Goal: Task Accomplishment & Management: Manage account settings

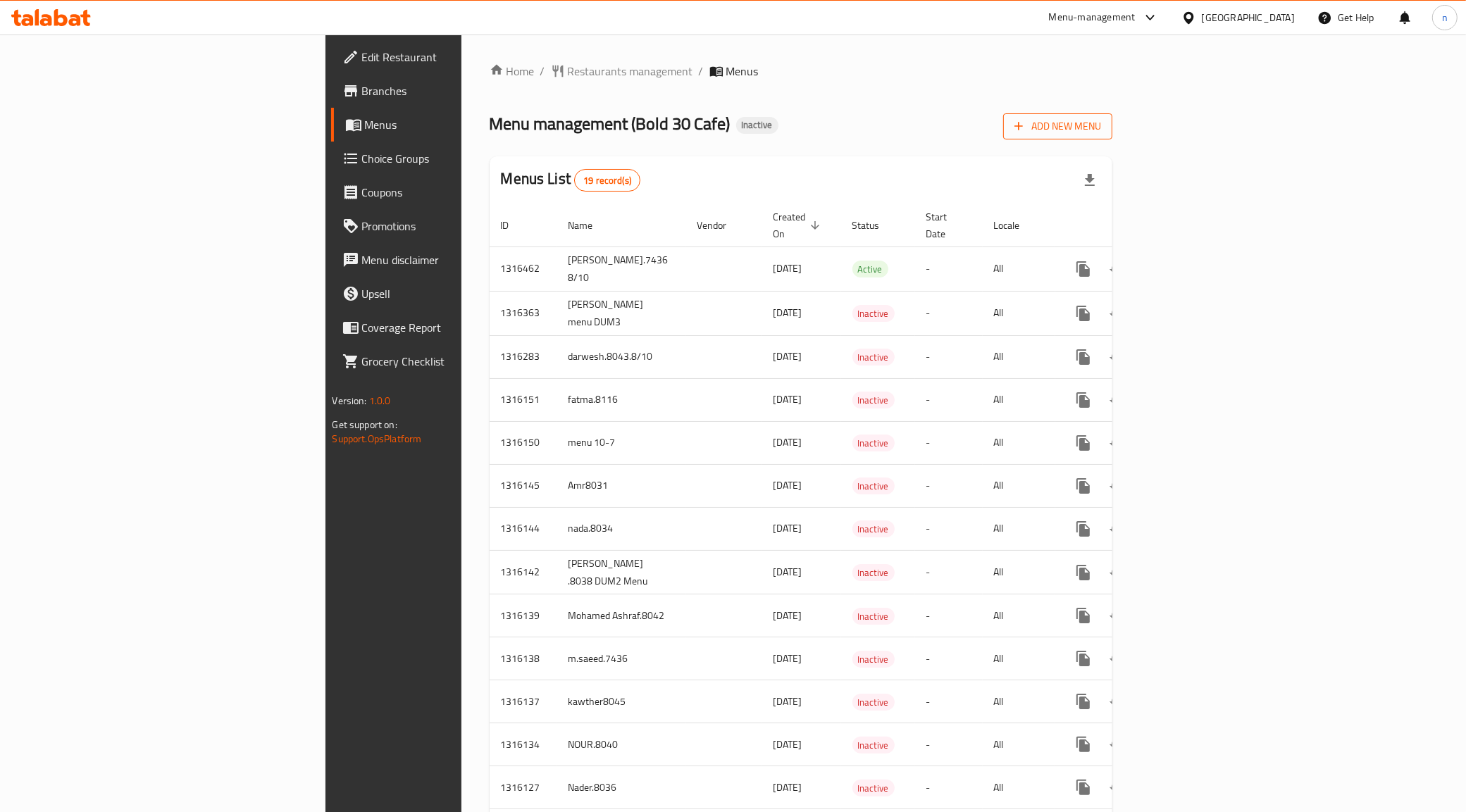
click at [1101, 126] on span "Add New Menu" at bounding box center [1057, 127] width 87 height 18
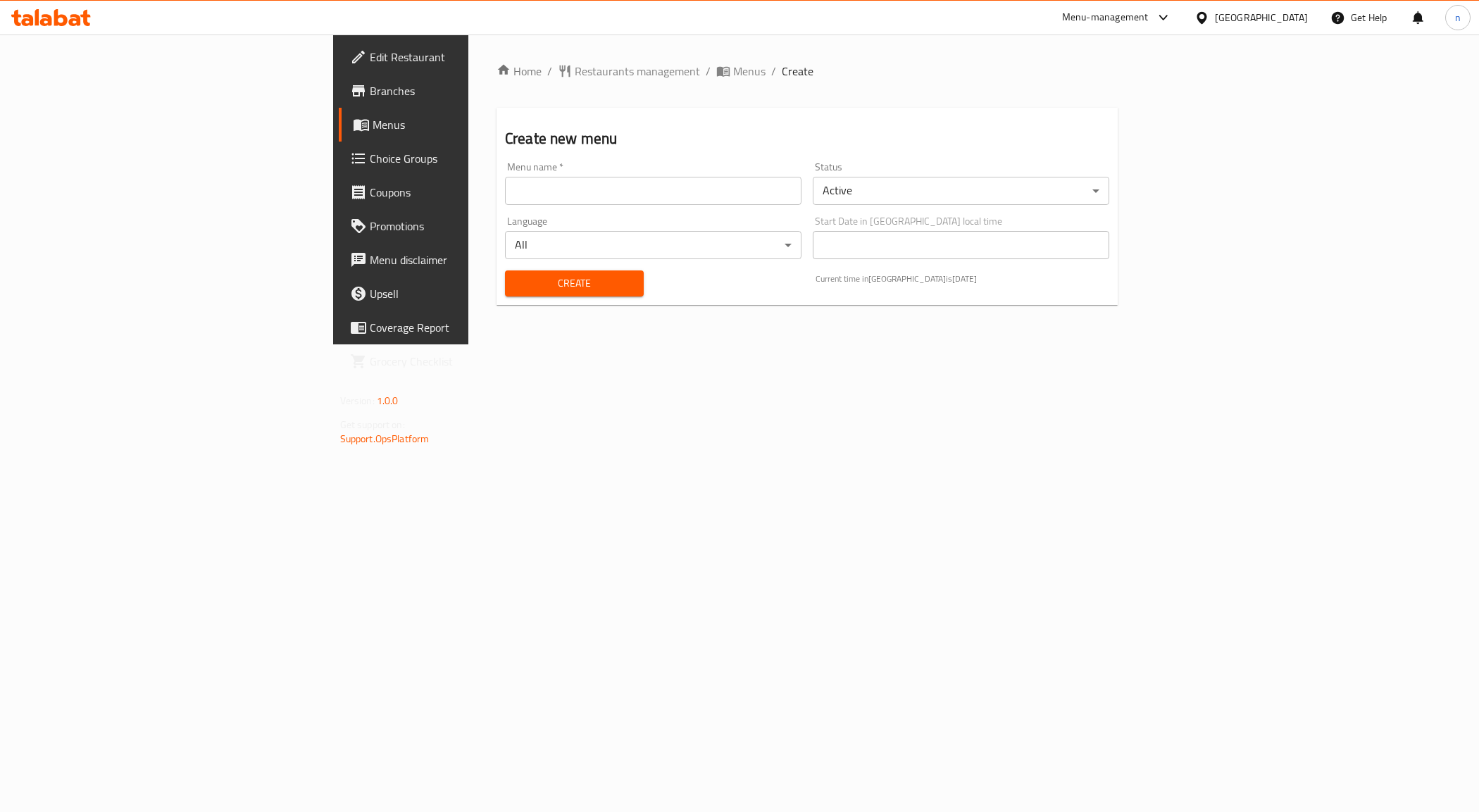
click at [505, 204] on input "text" at bounding box center [653, 191] width 296 height 28
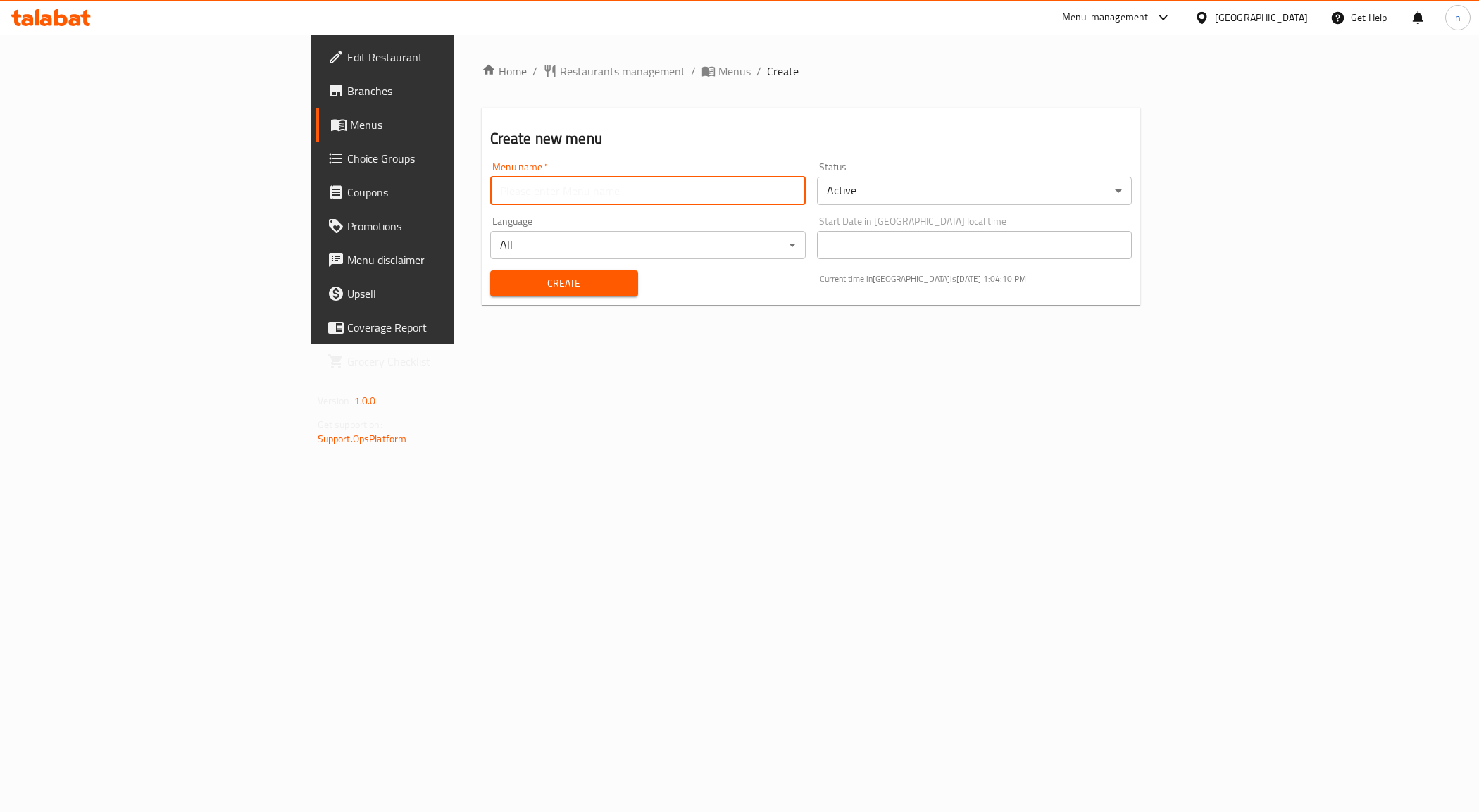
type input "NOUR.8040"
click at [482, 265] on div "Create" at bounding box center [564, 283] width 165 height 43
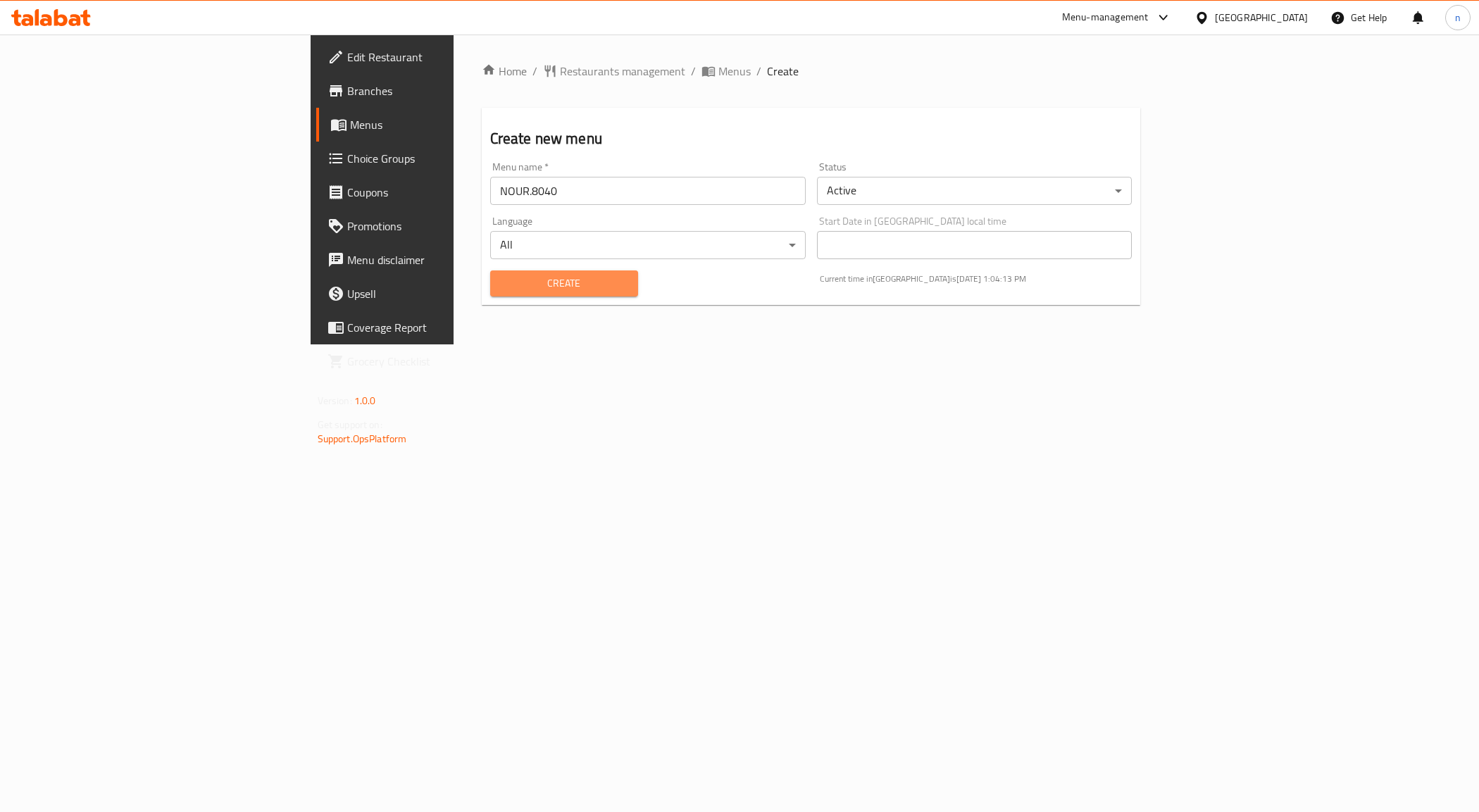
click at [501, 279] on span "Create" at bounding box center [564, 283] width 126 height 18
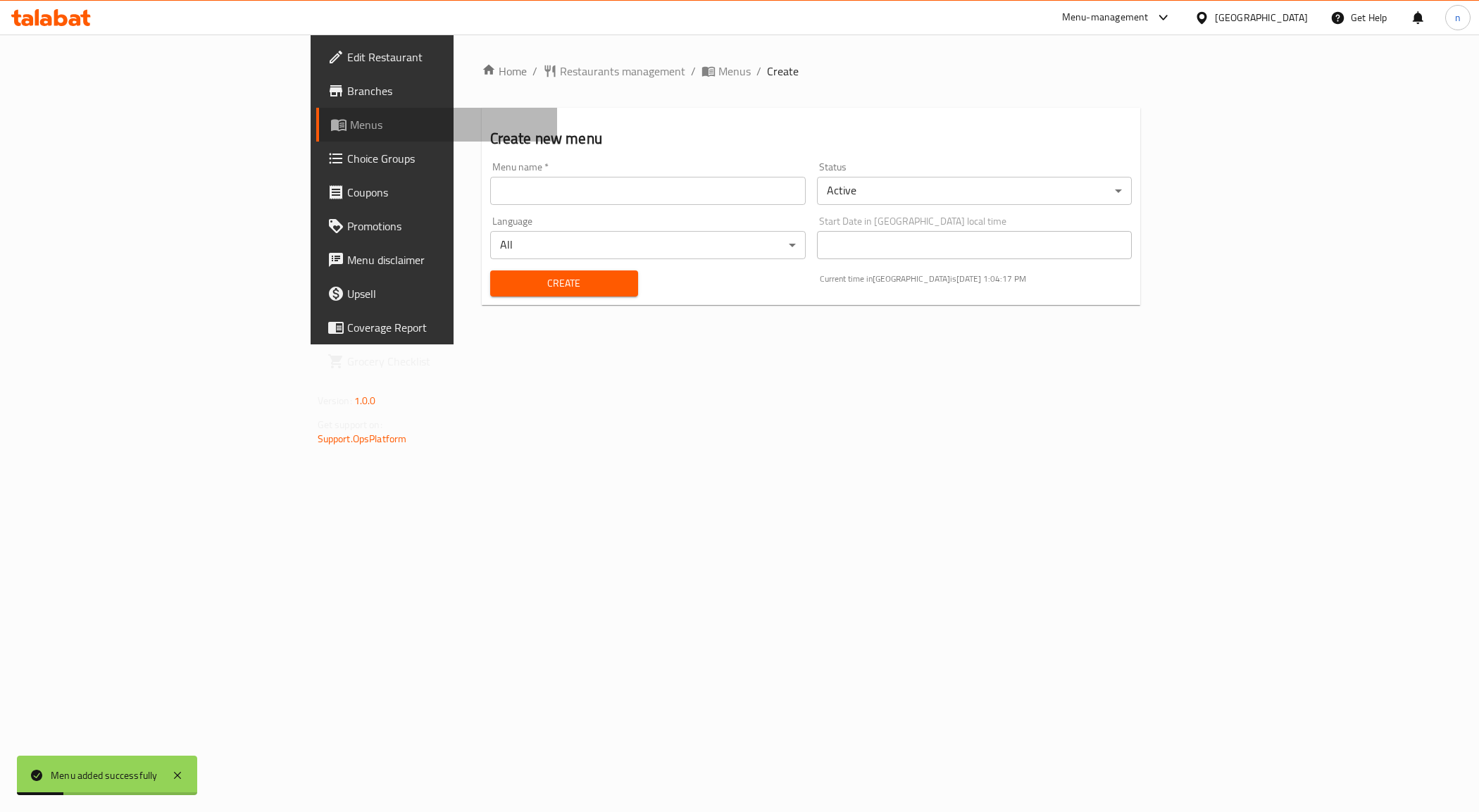
click at [350, 128] on span "Menus" at bounding box center [448, 124] width 197 height 17
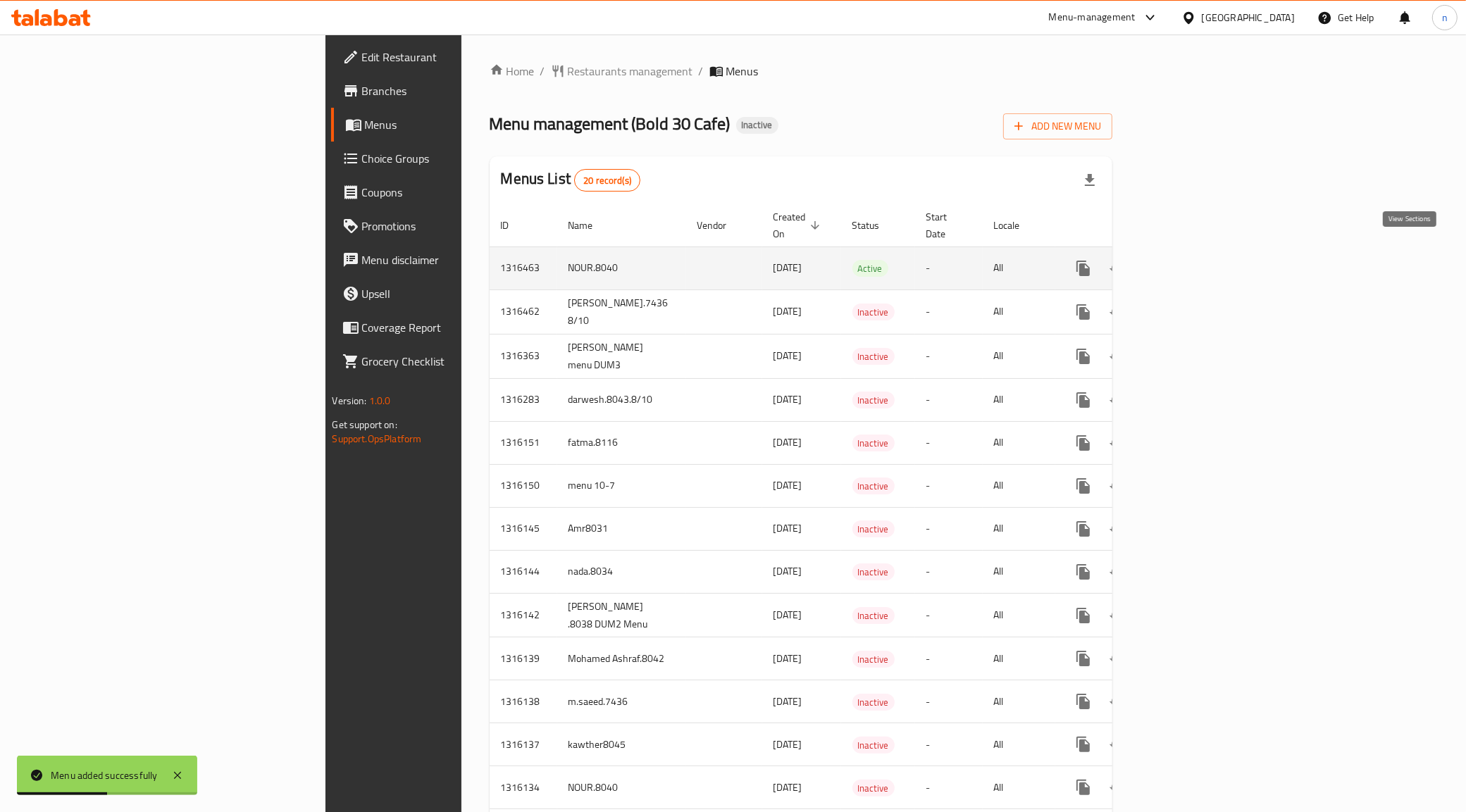
click at [1193, 260] on icon "enhanced table" at bounding box center [1184, 268] width 17 height 17
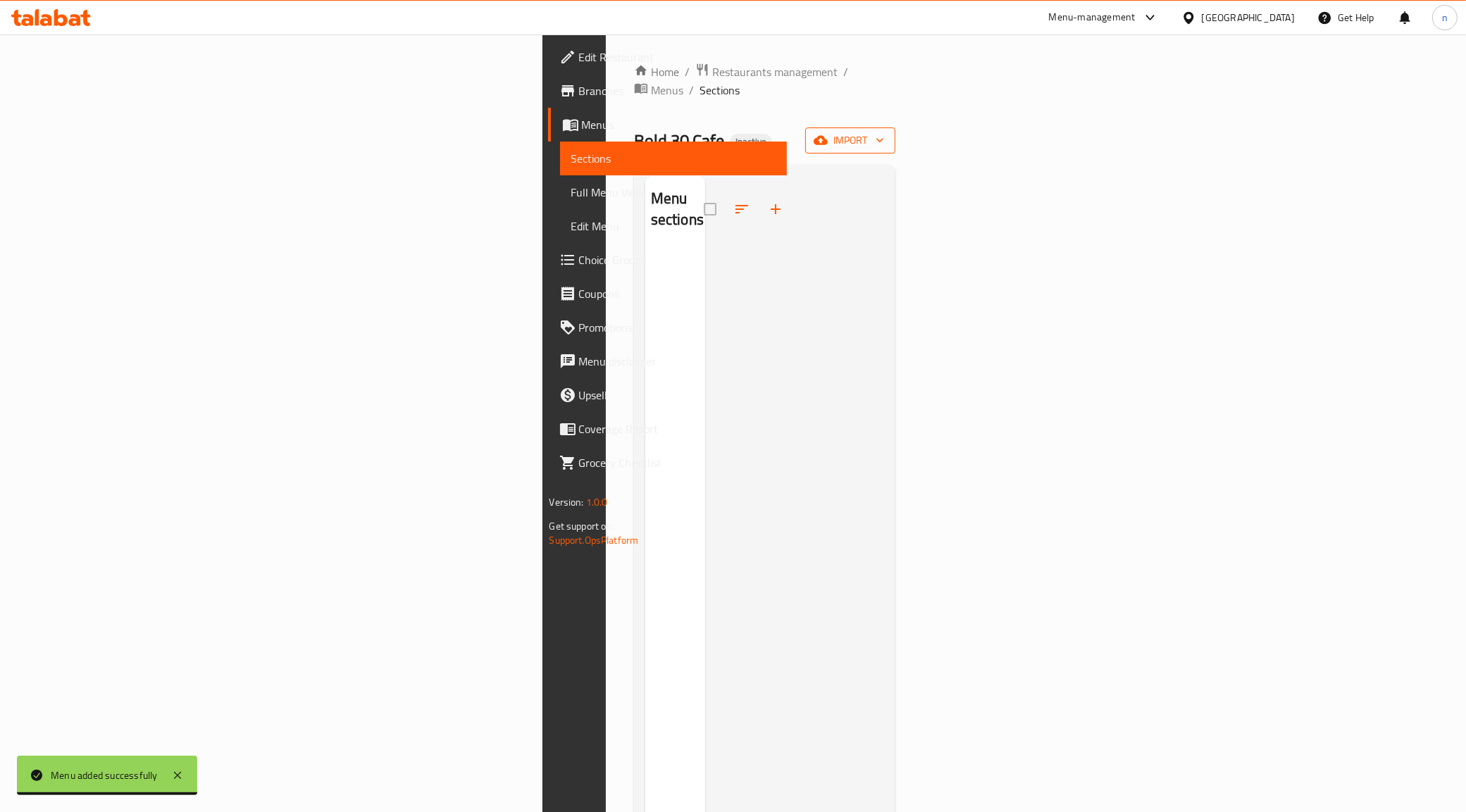
click at [884, 131] on span "import" at bounding box center [849, 140] width 67 height 18
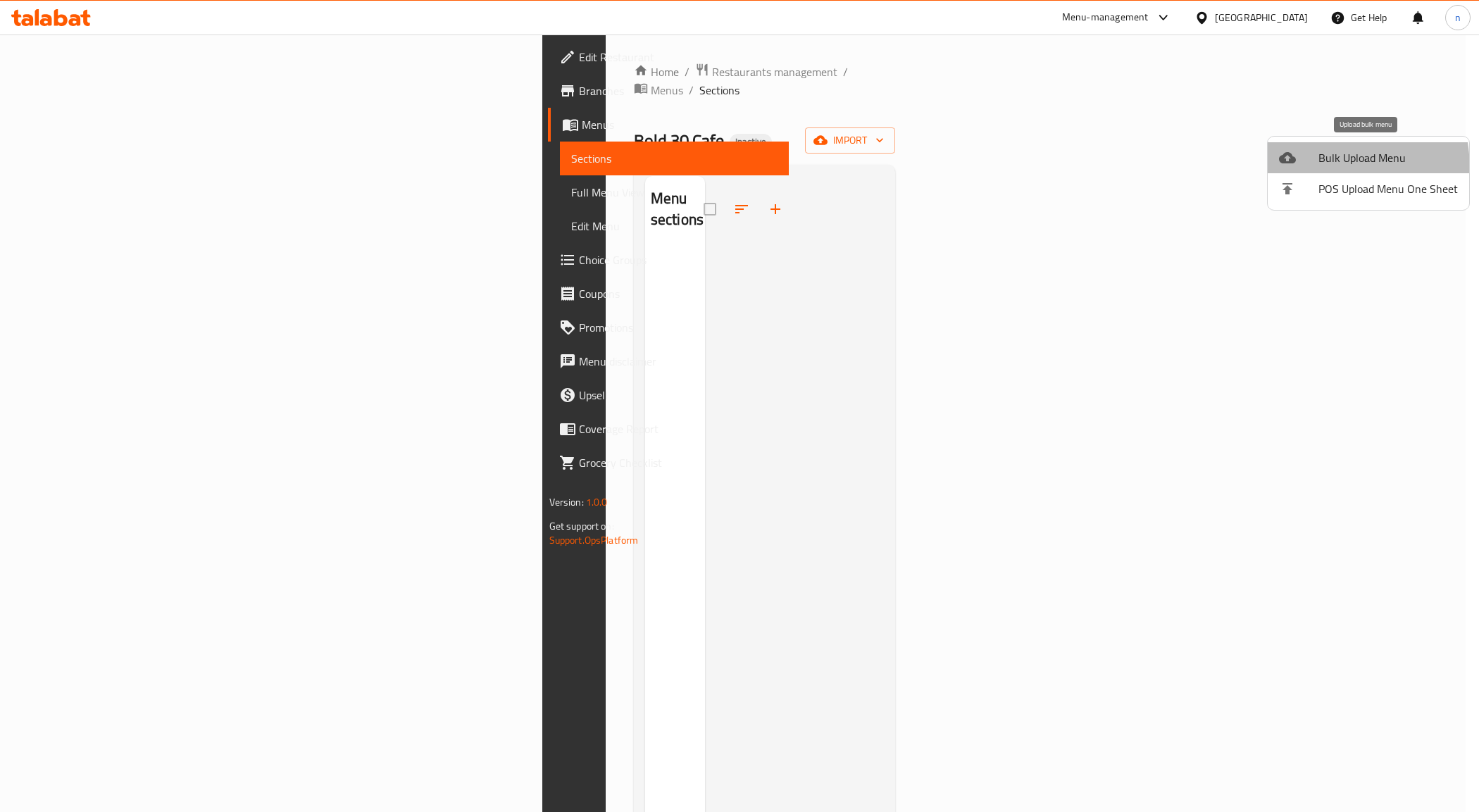
click at [1292, 169] on li "Bulk Upload Menu" at bounding box center [1368, 158] width 202 height 31
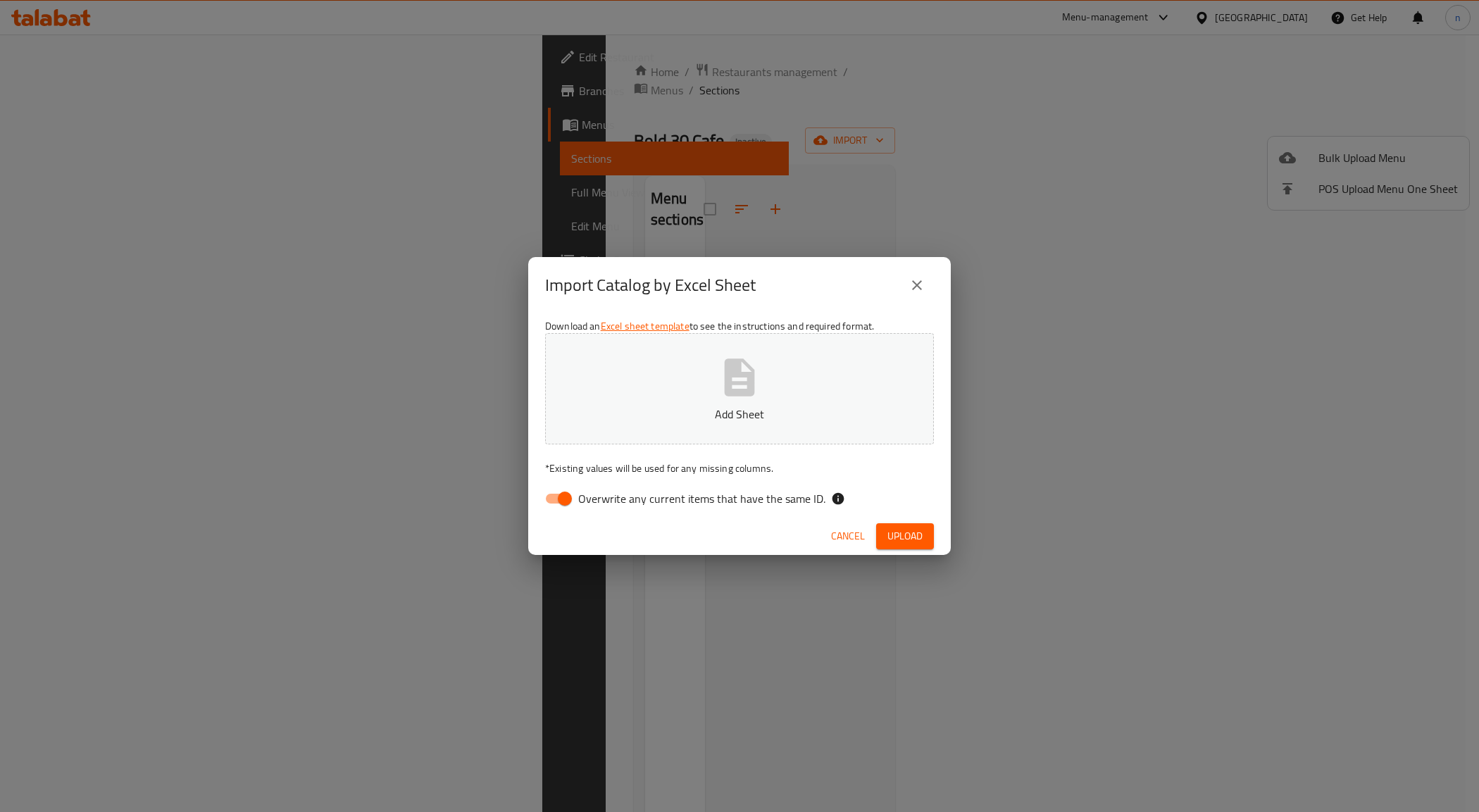
click at [560, 495] on input "Overwrite any current items that have the same ID." at bounding box center [565, 498] width 80 height 26
checkbox input "false"
click at [894, 533] on span "Upload" at bounding box center [905, 536] width 35 height 18
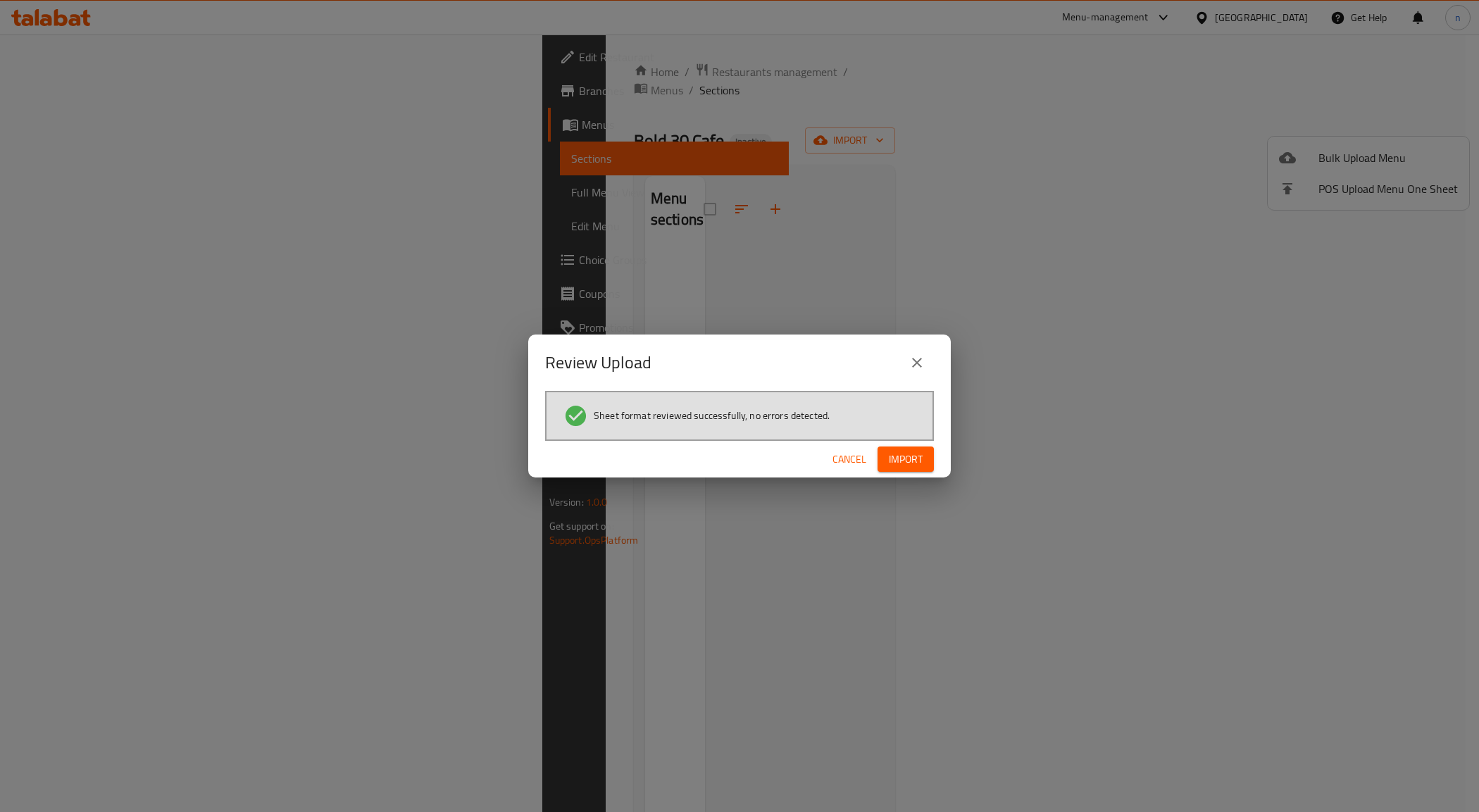
click at [905, 447] on button "Import" at bounding box center [906, 460] width 56 height 26
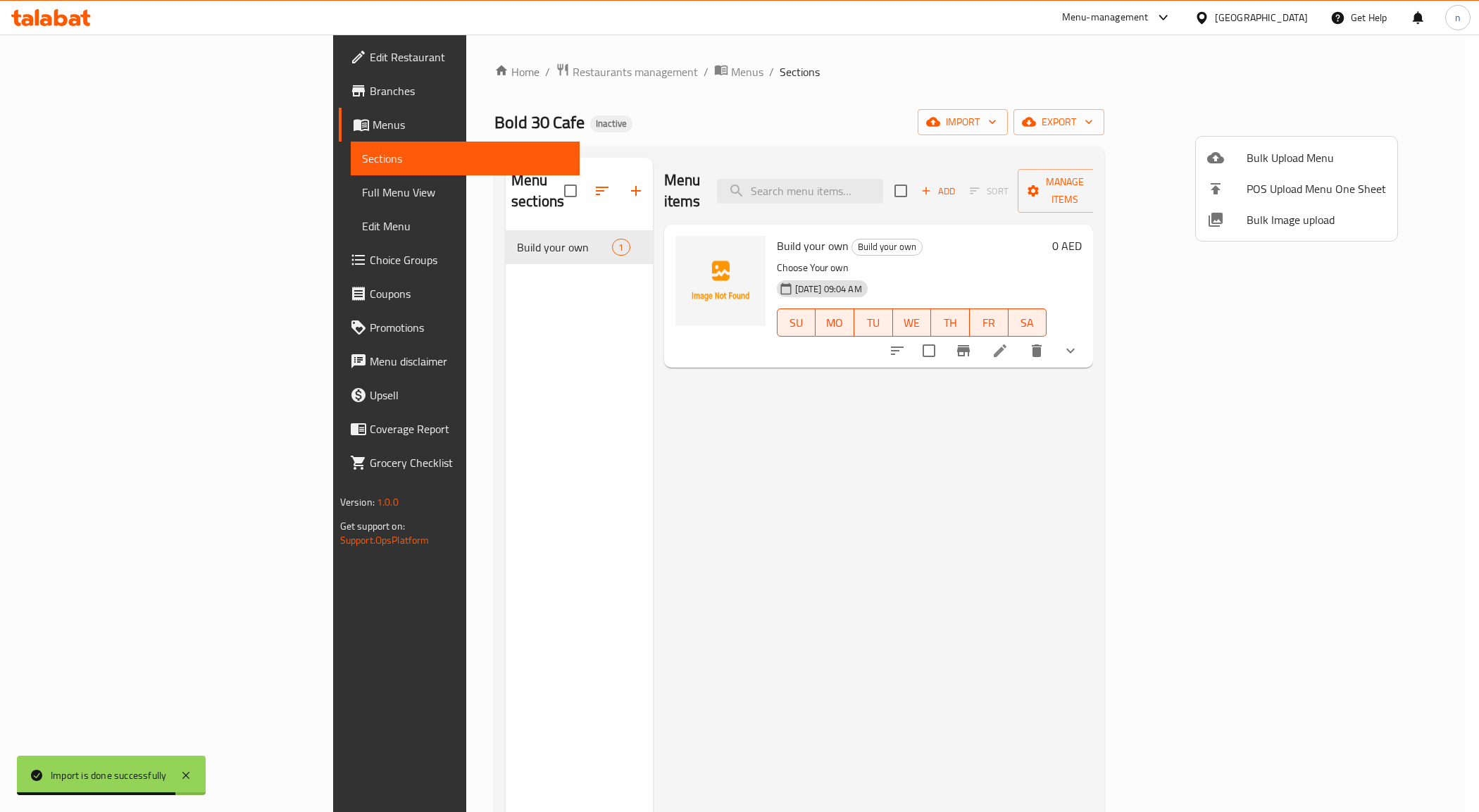
click at [72, 185] on div at bounding box center [739, 406] width 1479 height 812
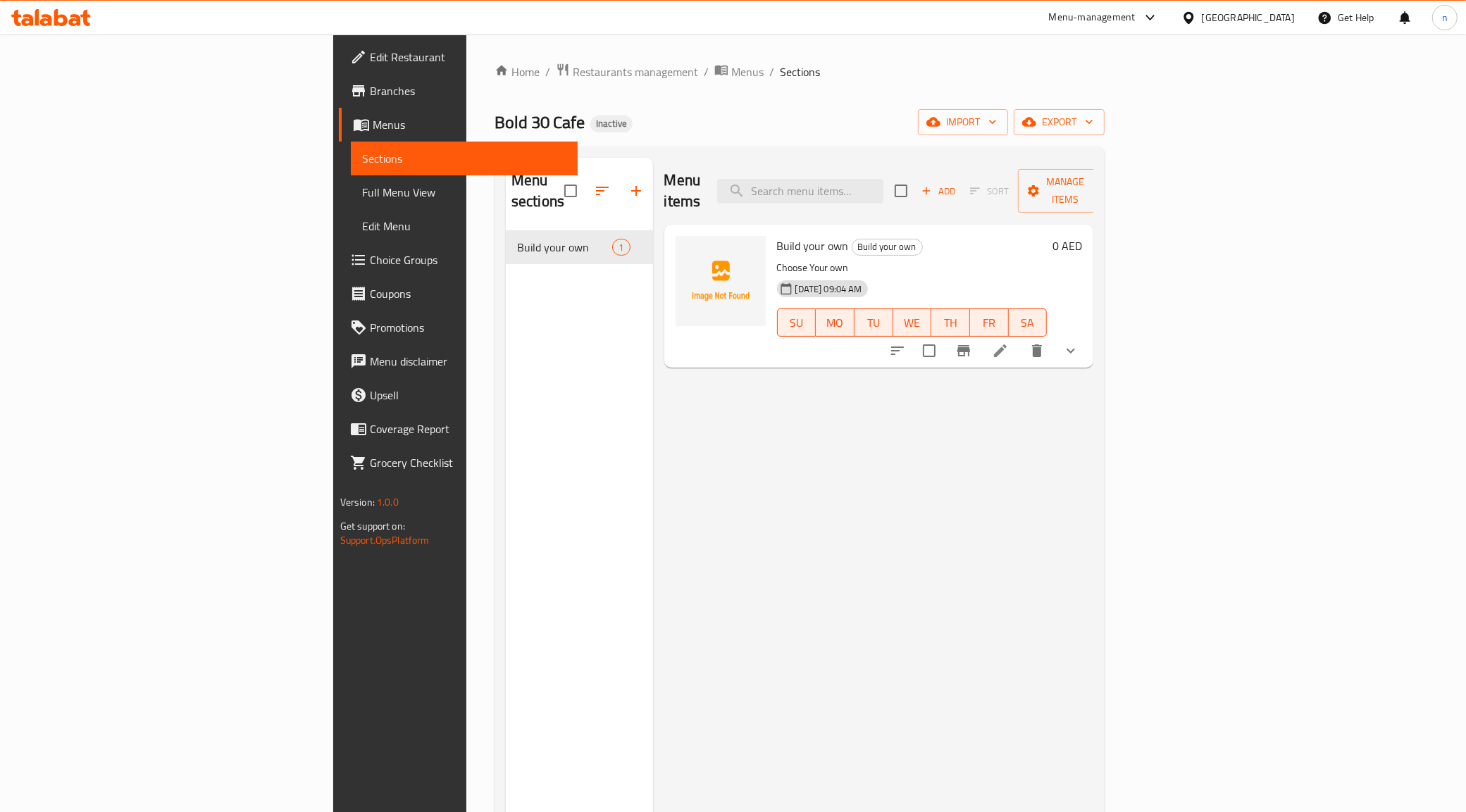
click at [362, 198] on span "Full Menu View" at bounding box center [465, 192] width 205 height 17
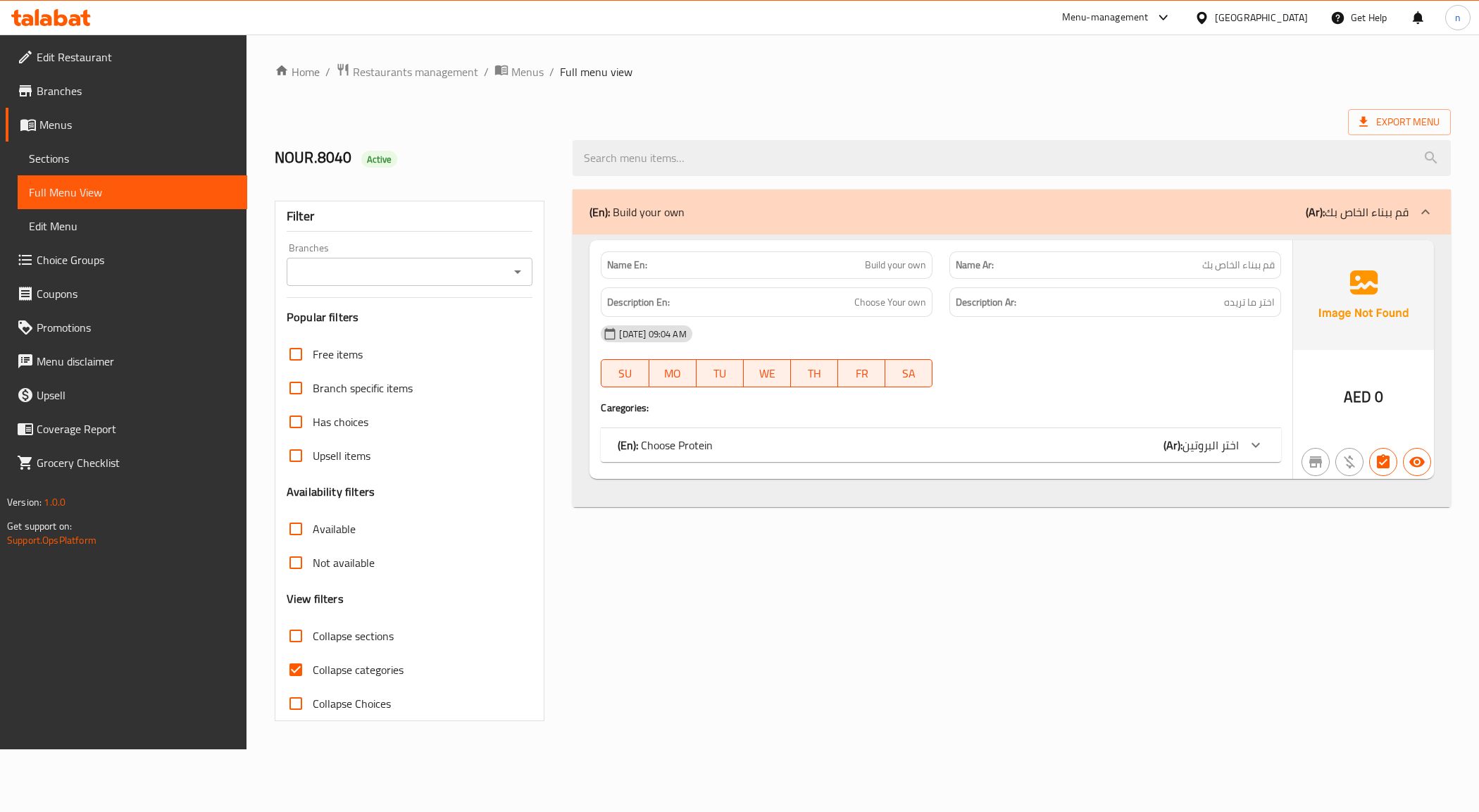
click at [299, 673] on input "Collapse categories" at bounding box center [295, 669] width 34 height 34
checkbox input "false"
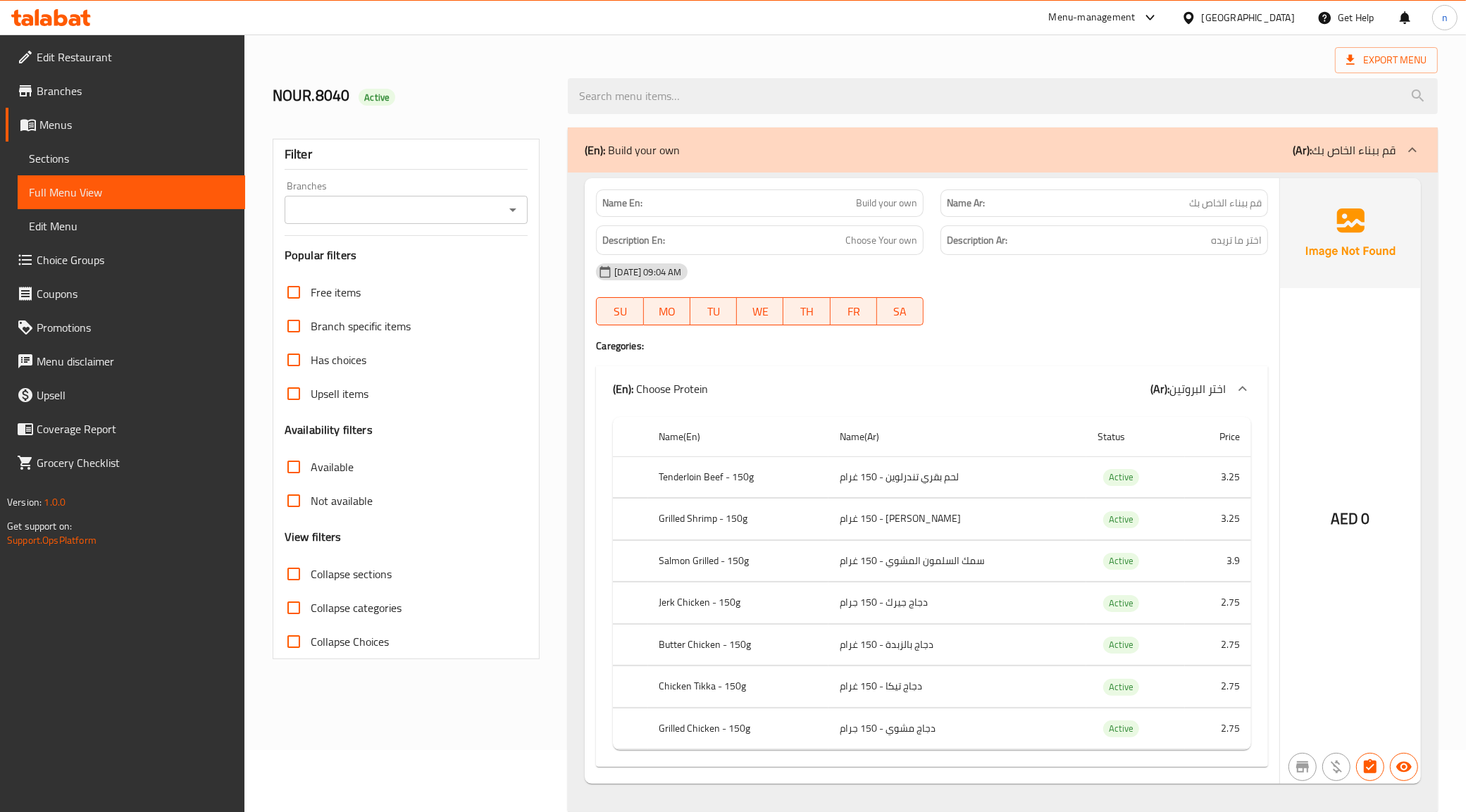
scroll to position [95, 0]
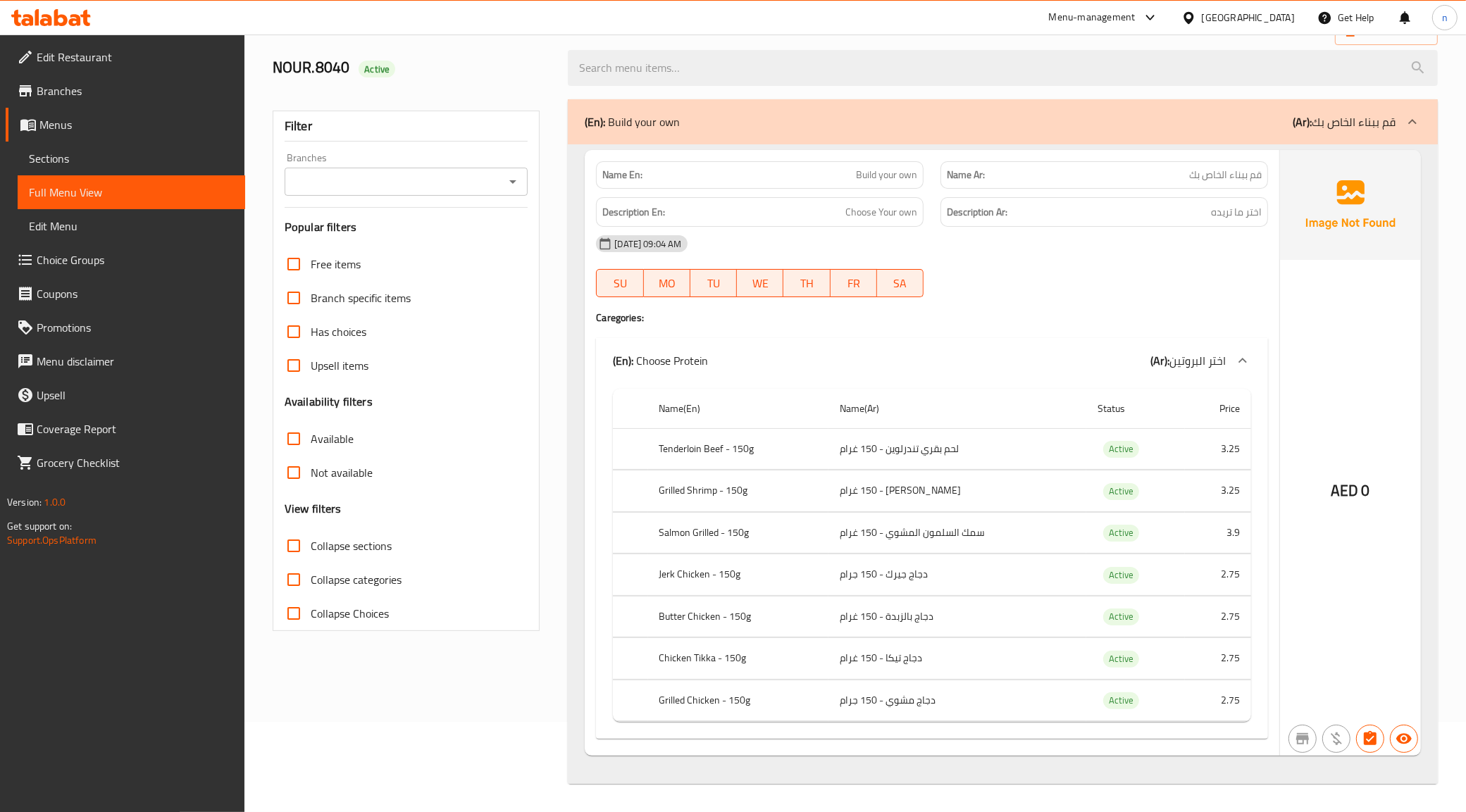
click at [1245, 352] on icon at bounding box center [1242, 360] width 17 height 17
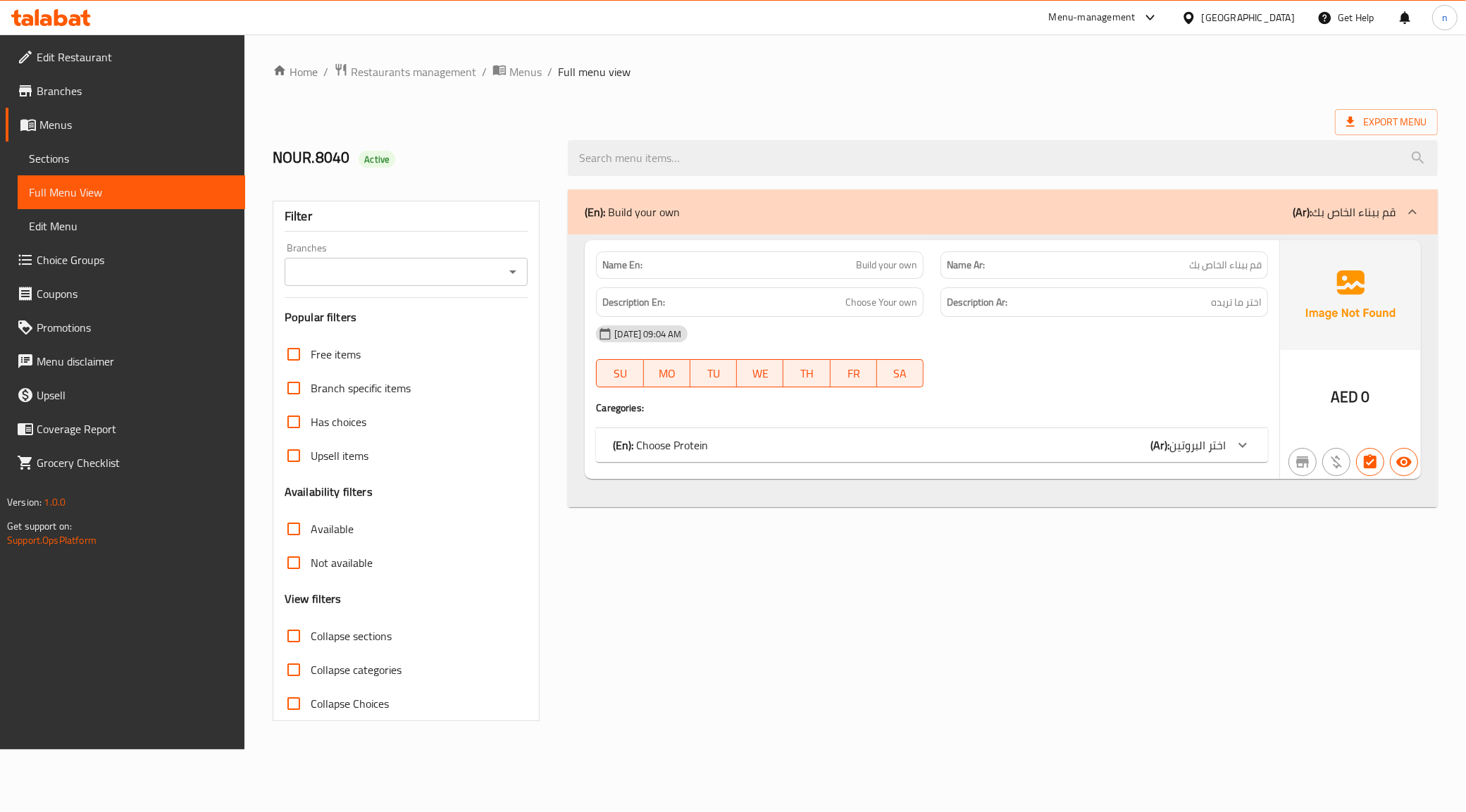
scroll to position [0, 0]
click at [1254, 452] on icon at bounding box center [1256, 444] width 17 height 17
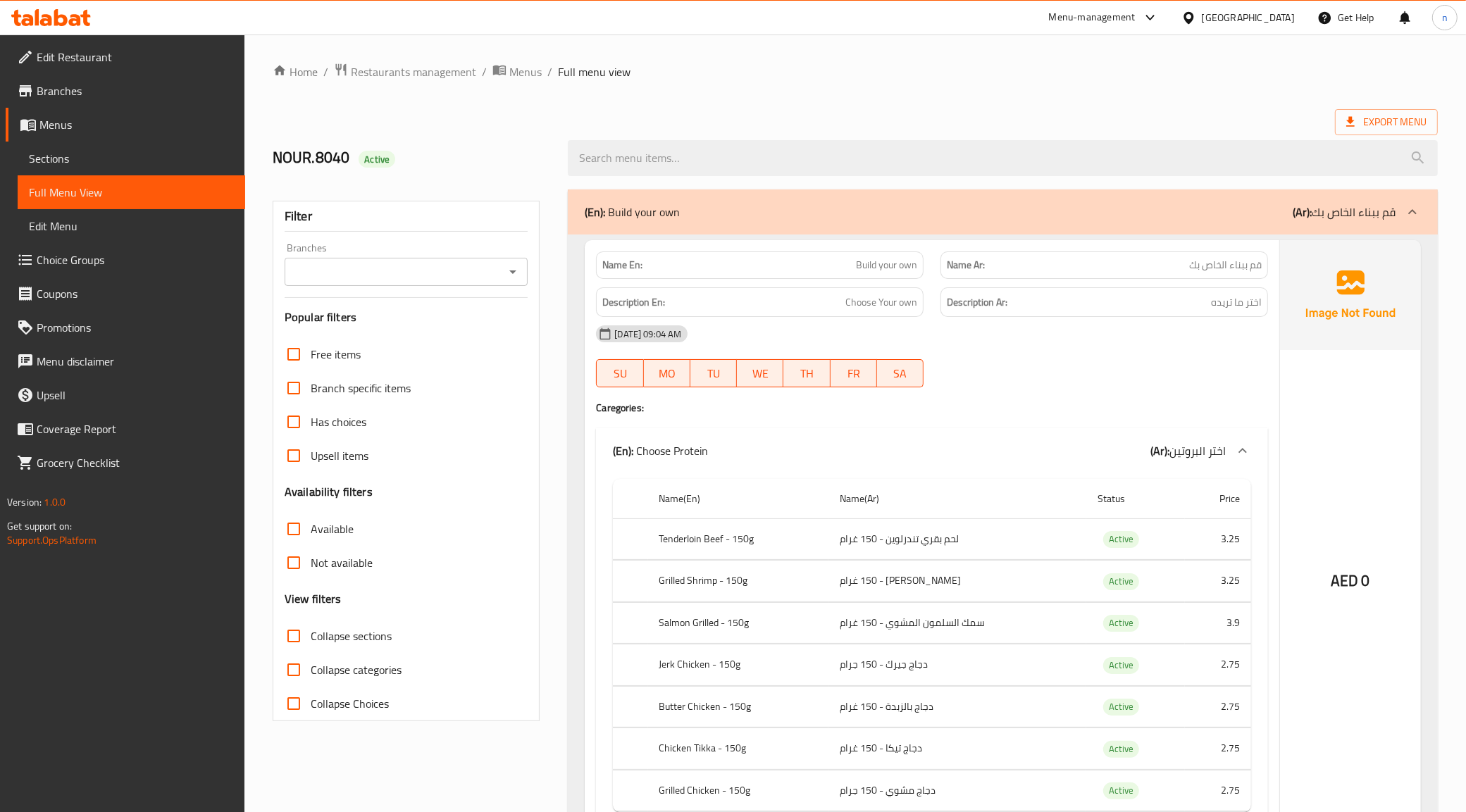
click at [1254, 452] on div at bounding box center [1242, 450] width 34 height 34
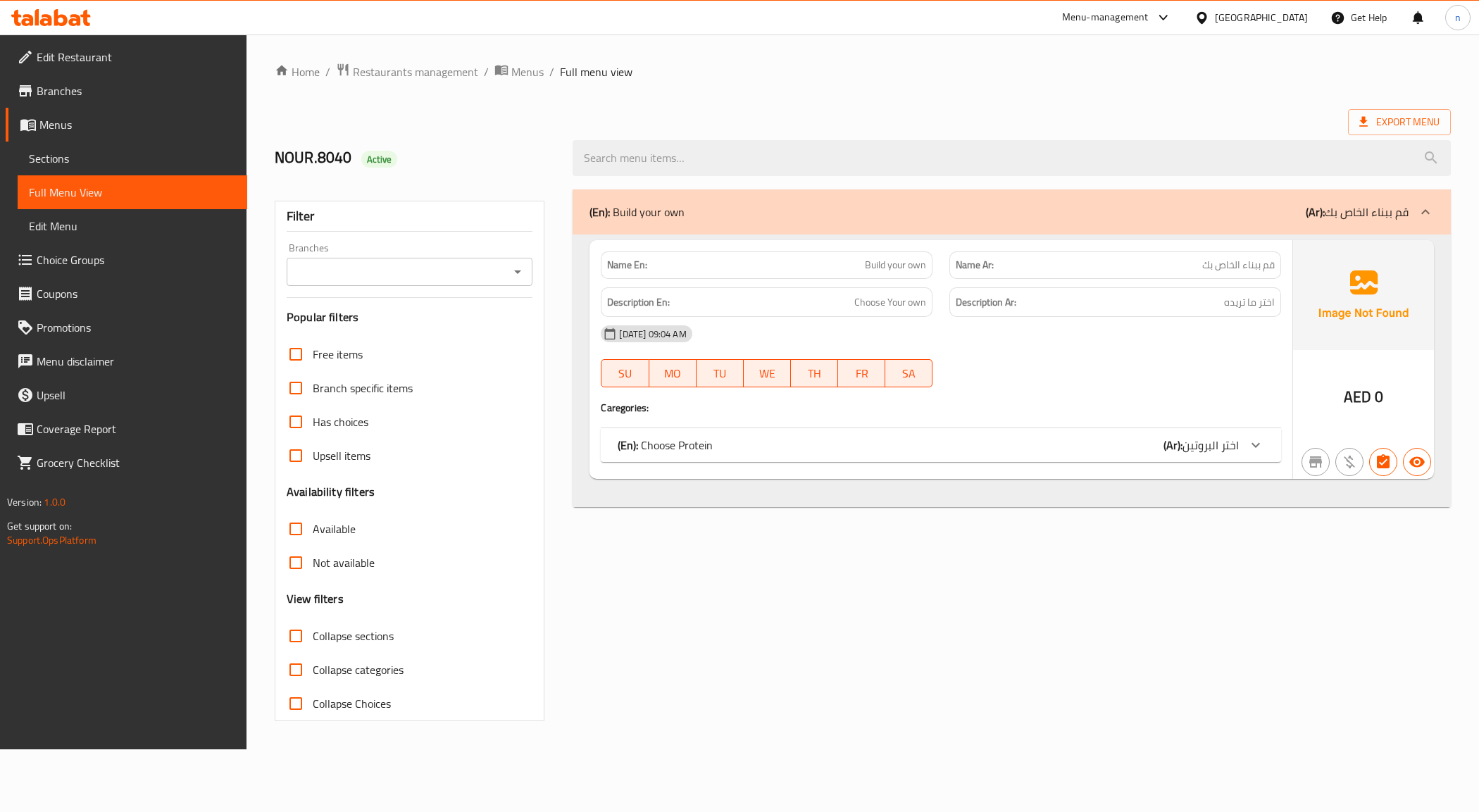
click at [1254, 452] on icon at bounding box center [1255, 444] width 17 height 17
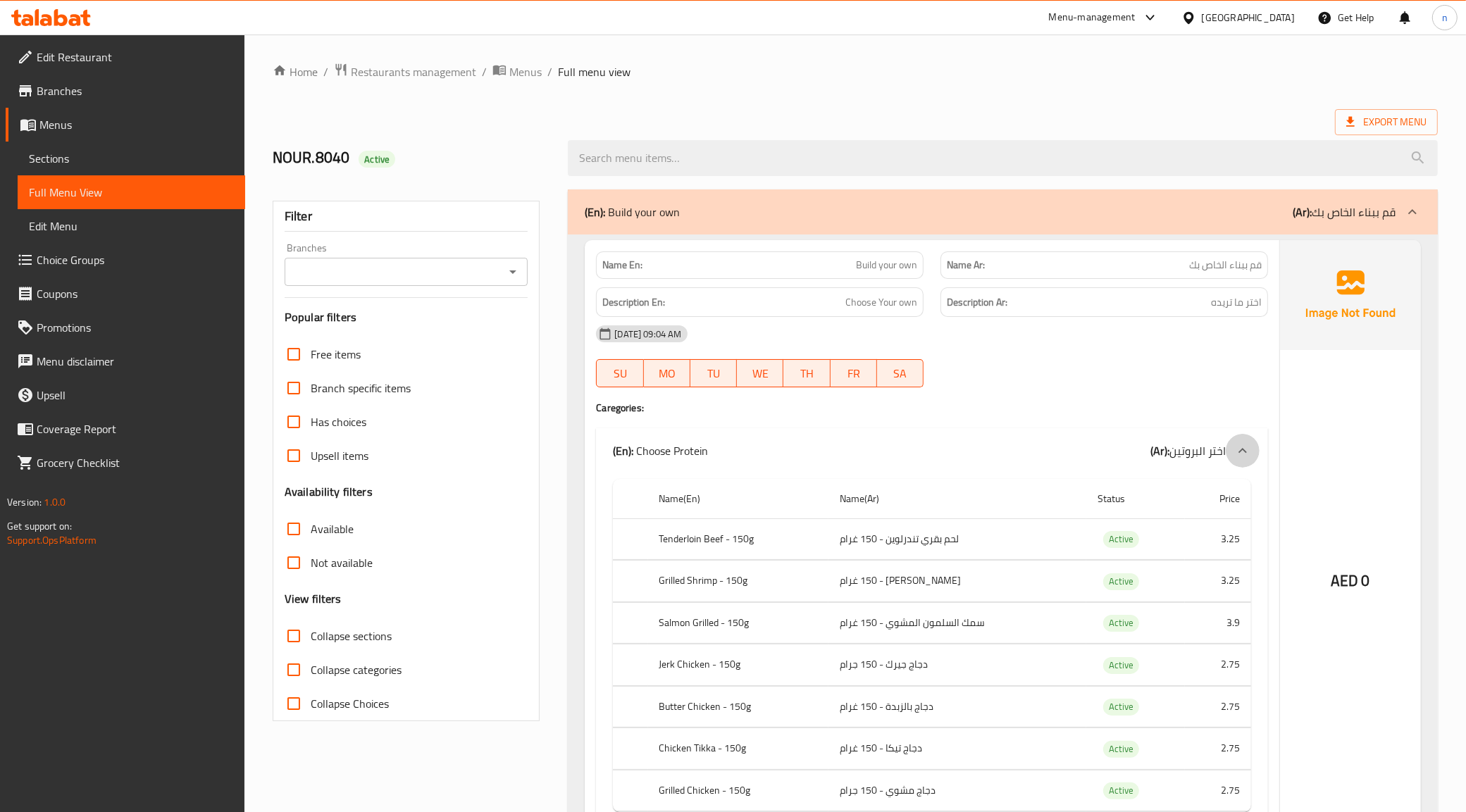
click at [1255, 452] on div at bounding box center [1242, 450] width 34 height 34
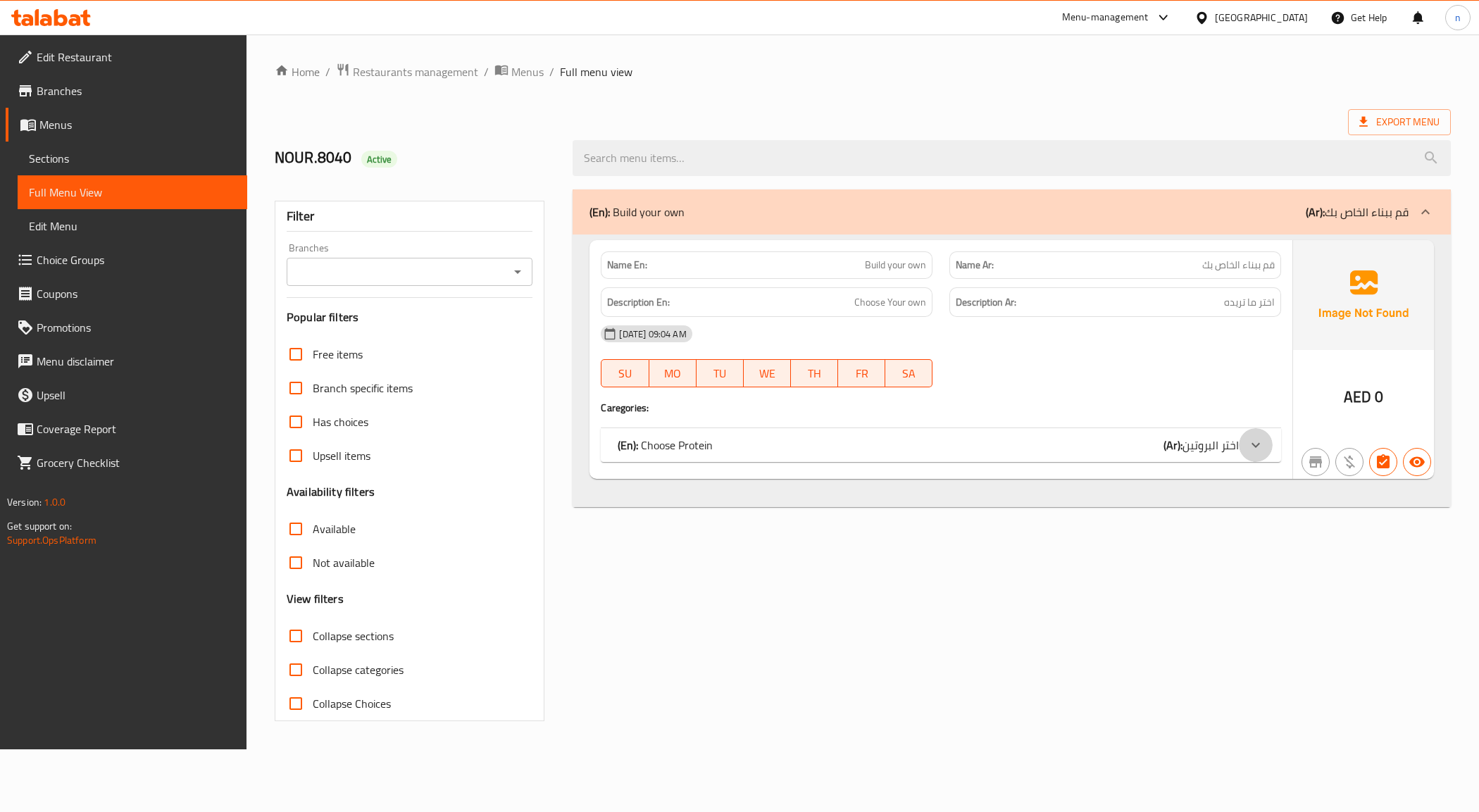
click at [1254, 452] on icon at bounding box center [1255, 444] width 17 height 17
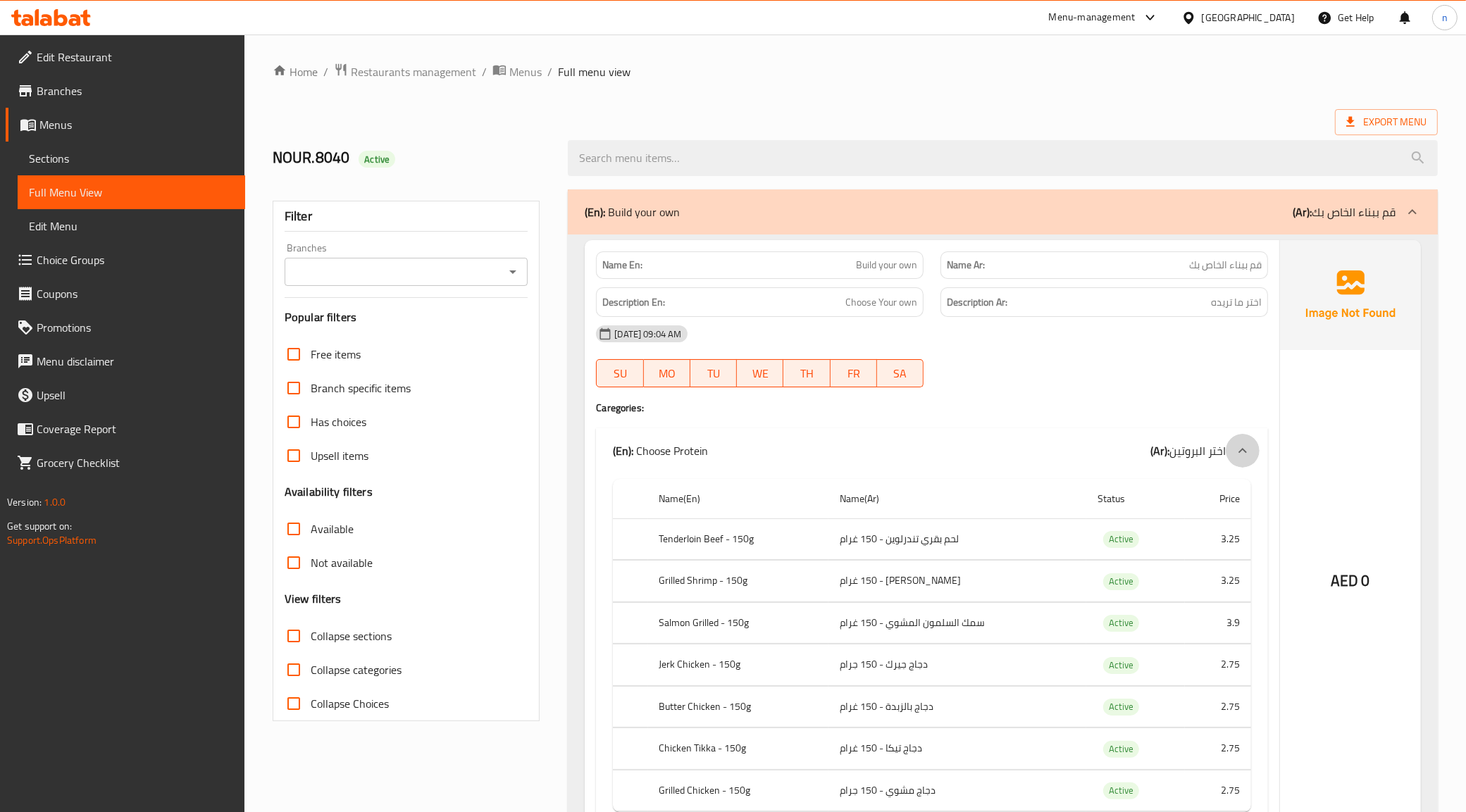
click at [1255, 453] on div at bounding box center [1242, 450] width 34 height 34
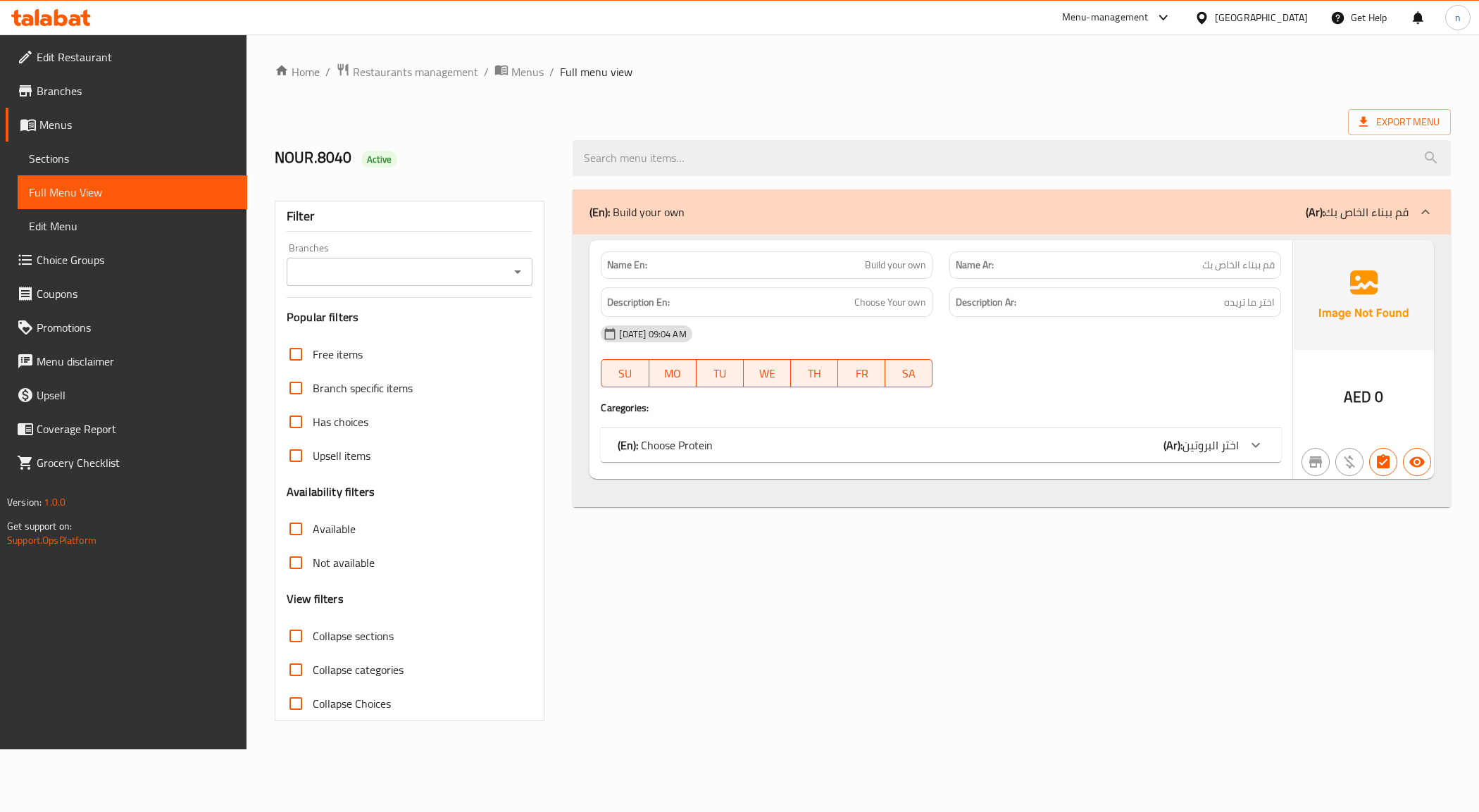
click at [79, 111] on link "Menus" at bounding box center [127, 125] width 241 height 34
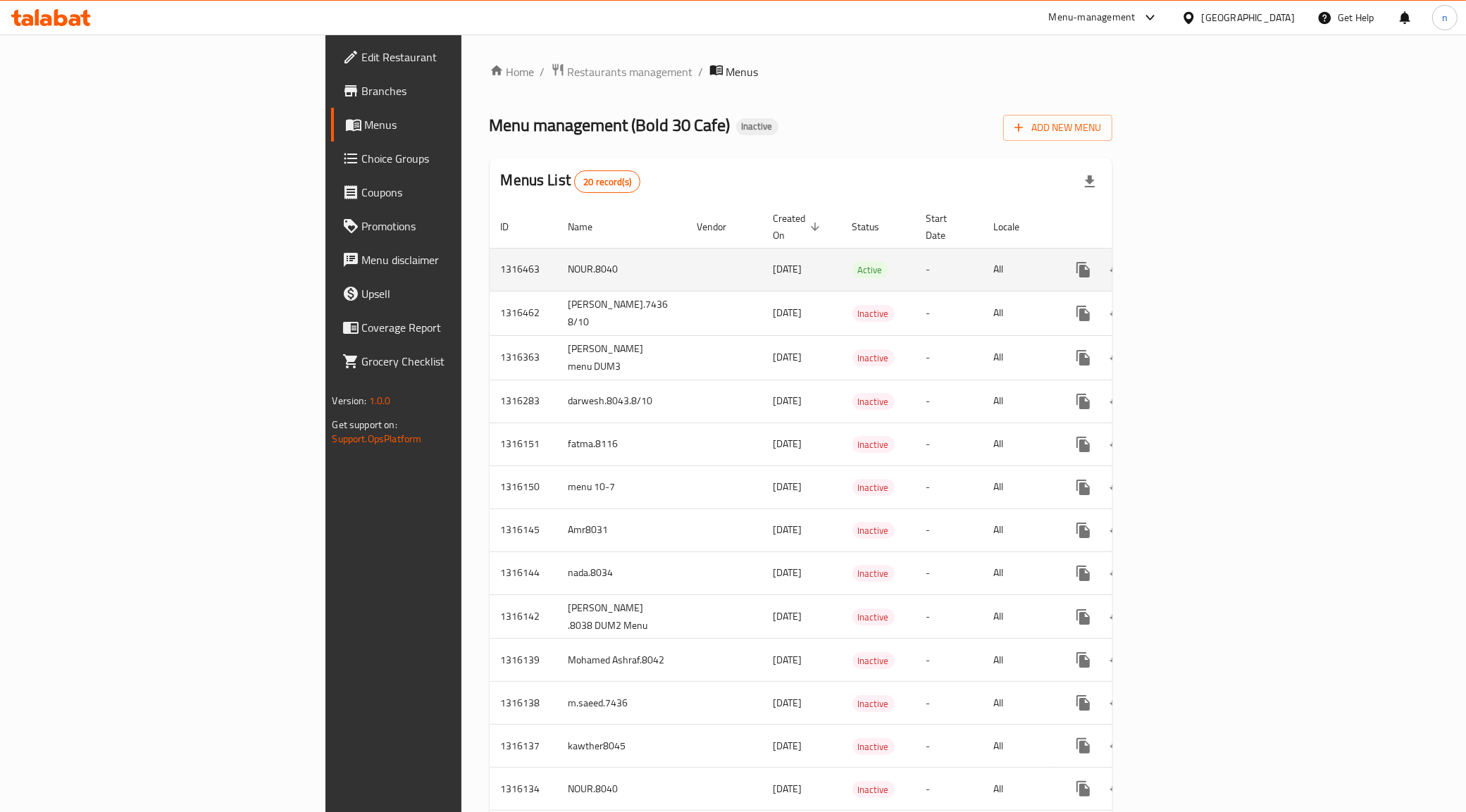
click at [557, 254] on td "NOUR.8040" at bounding box center [621, 270] width 129 height 43
click at [557, 250] on td "NOUR.8040" at bounding box center [621, 270] width 129 height 43
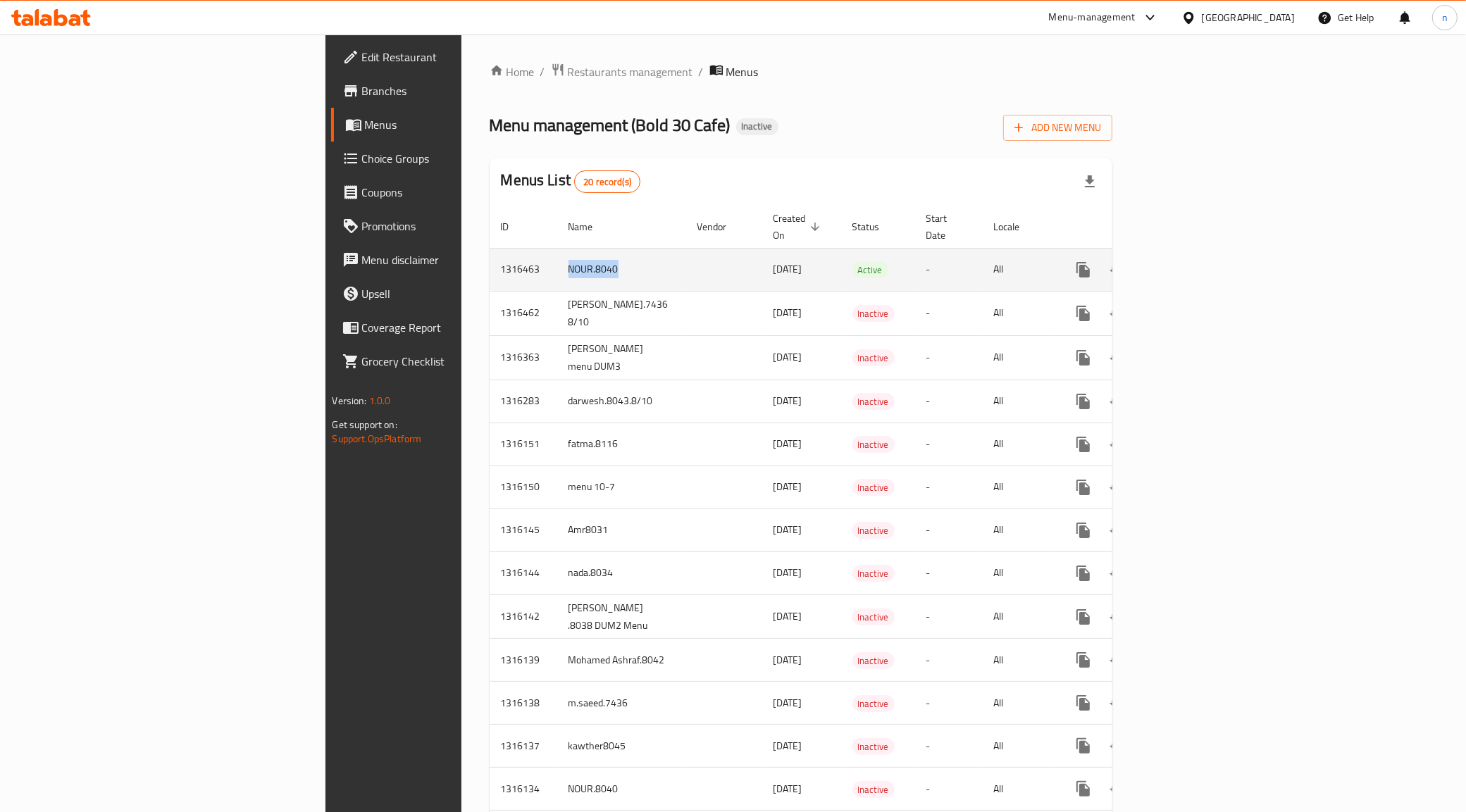
drag, startPoint x: 349, startPoint y: 253, endPoint x: 403, endPoint y: 248, distance: 54.2
click at [557, 248] on td "NOUR.8040" at bounding box center [621, 270] width 129 height 43
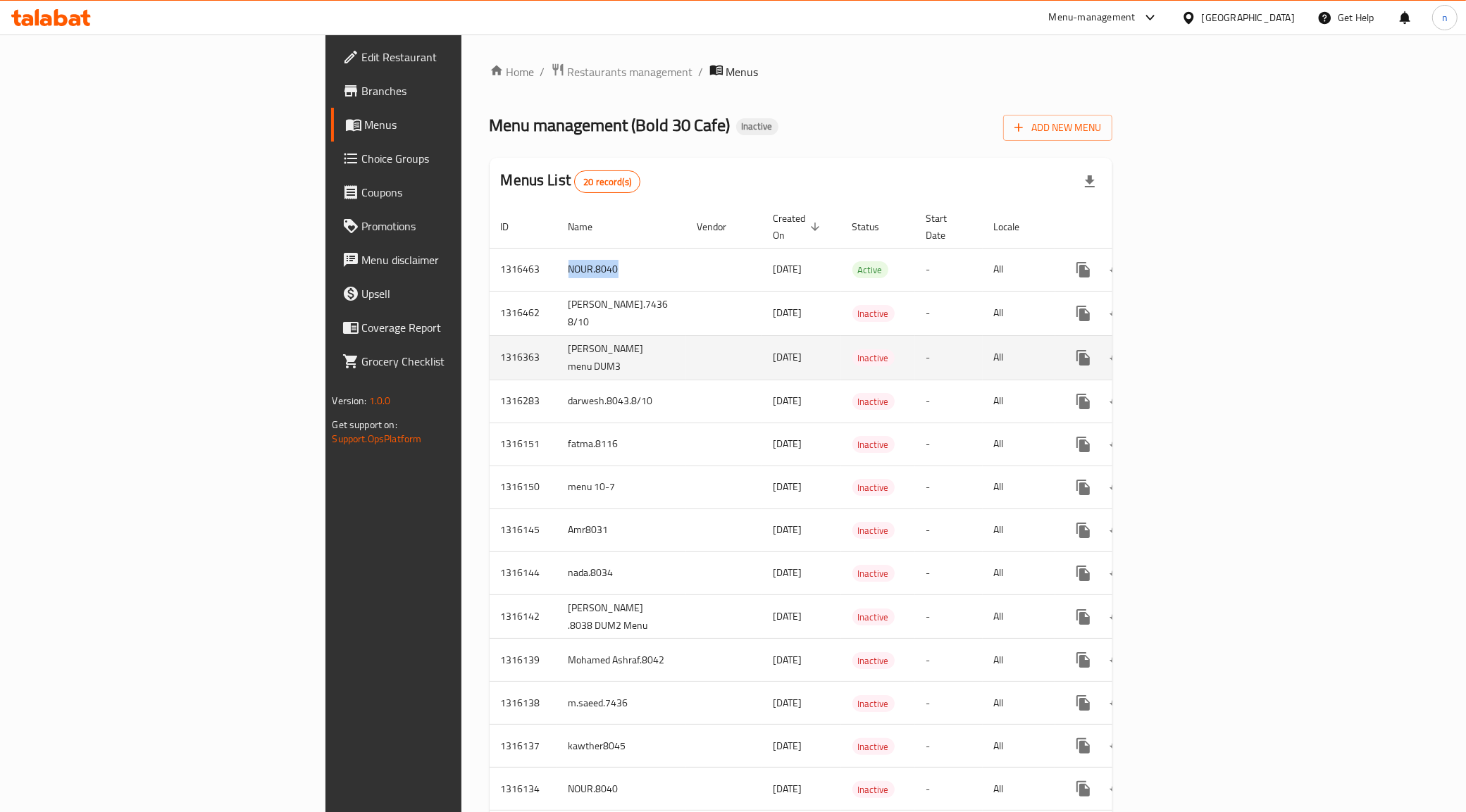
copy td "NOUR.8040"
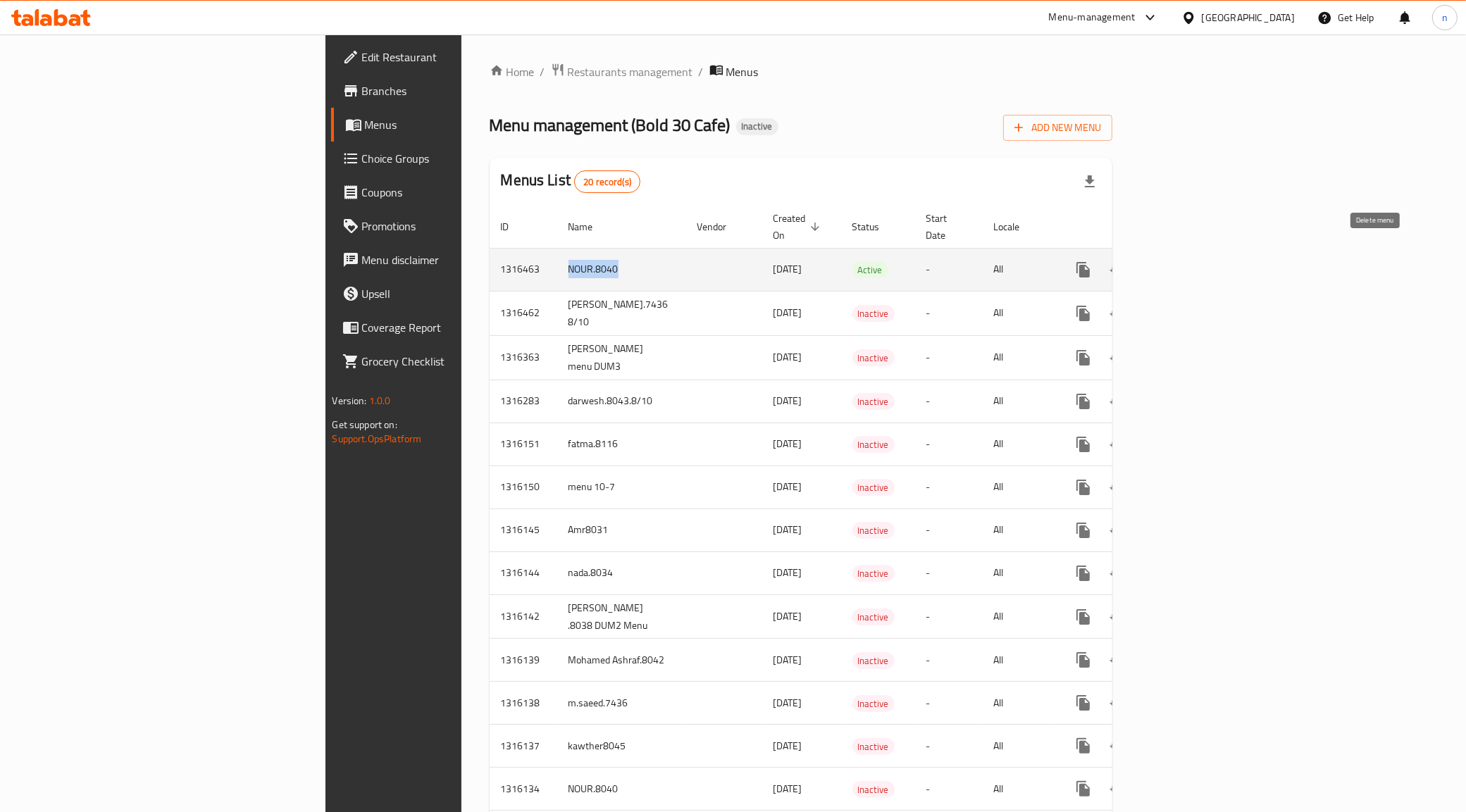
click at [1159, 261] on icon "enhanced table" at bounding box center [1150, 269] width 17 height 17
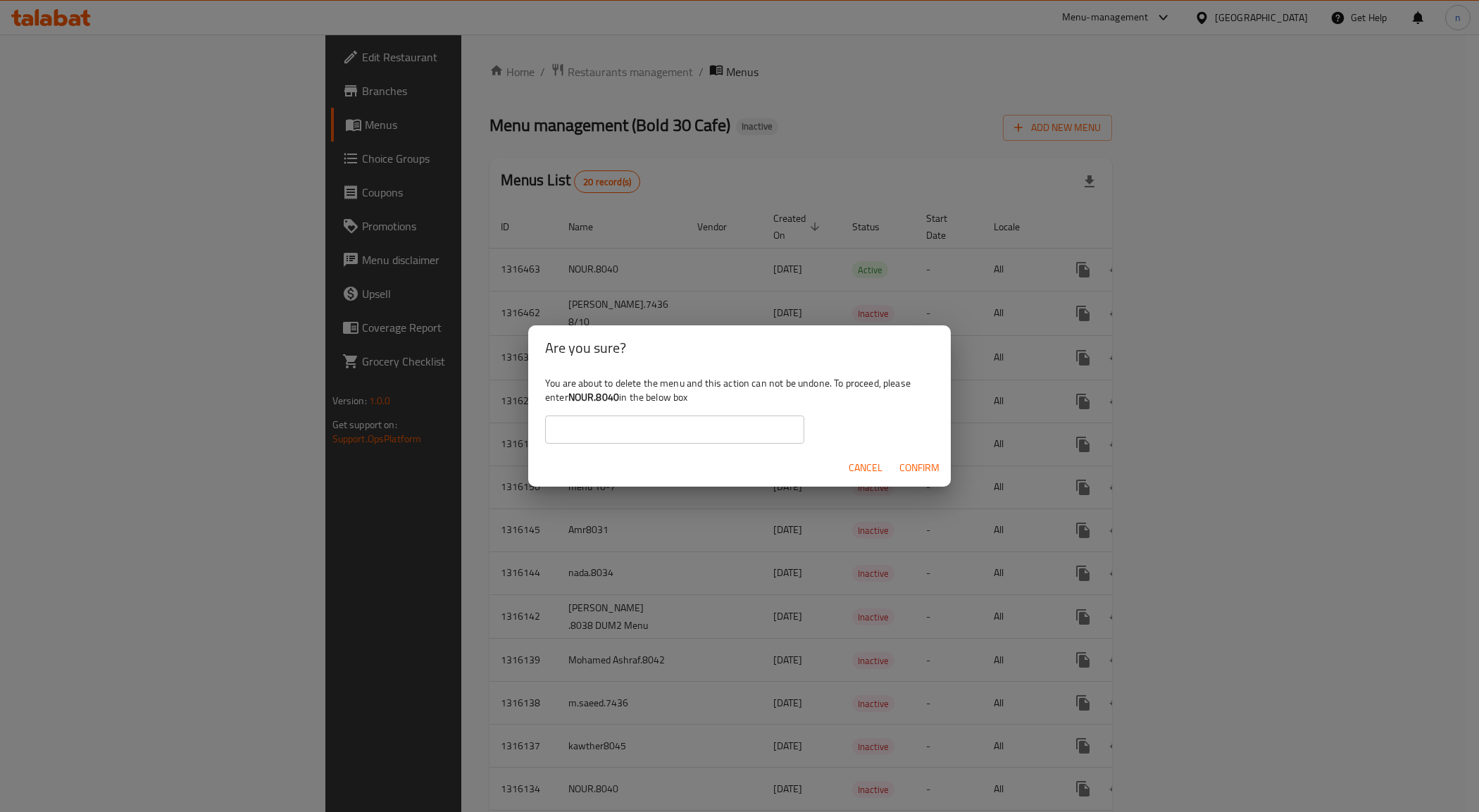
click at [705, 440] on input "text" at bounding box center [675, 429] width 259 height 28
paste input "NOUR.8040"
type input "NOUR.8040"
click at [909, 461] on span "Confirm" at bounding box center [919, 468] width 40 height 18
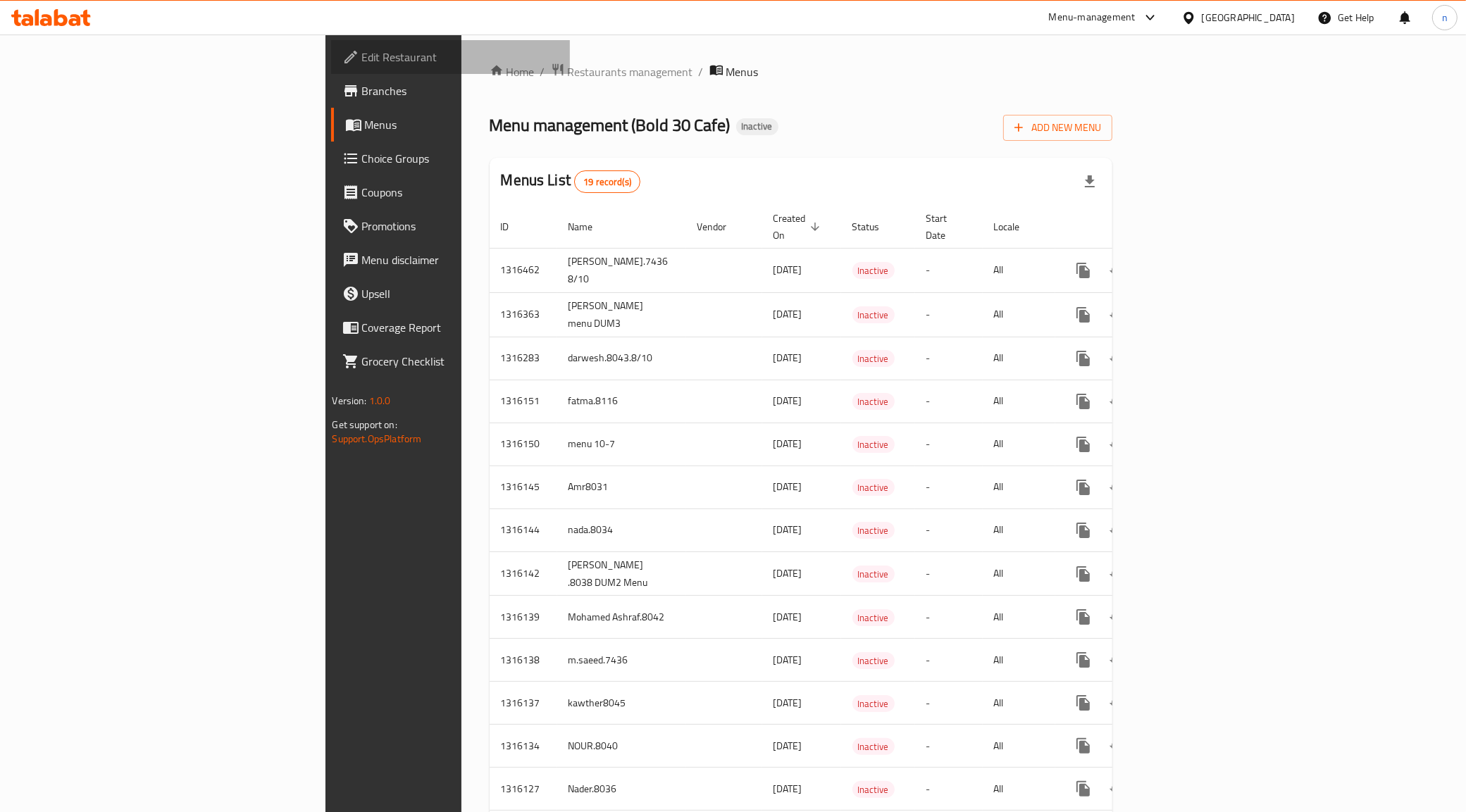
click at [362, 62] on span "Edit Restaurant" at bounding box center [461, 56] width 197 height 17
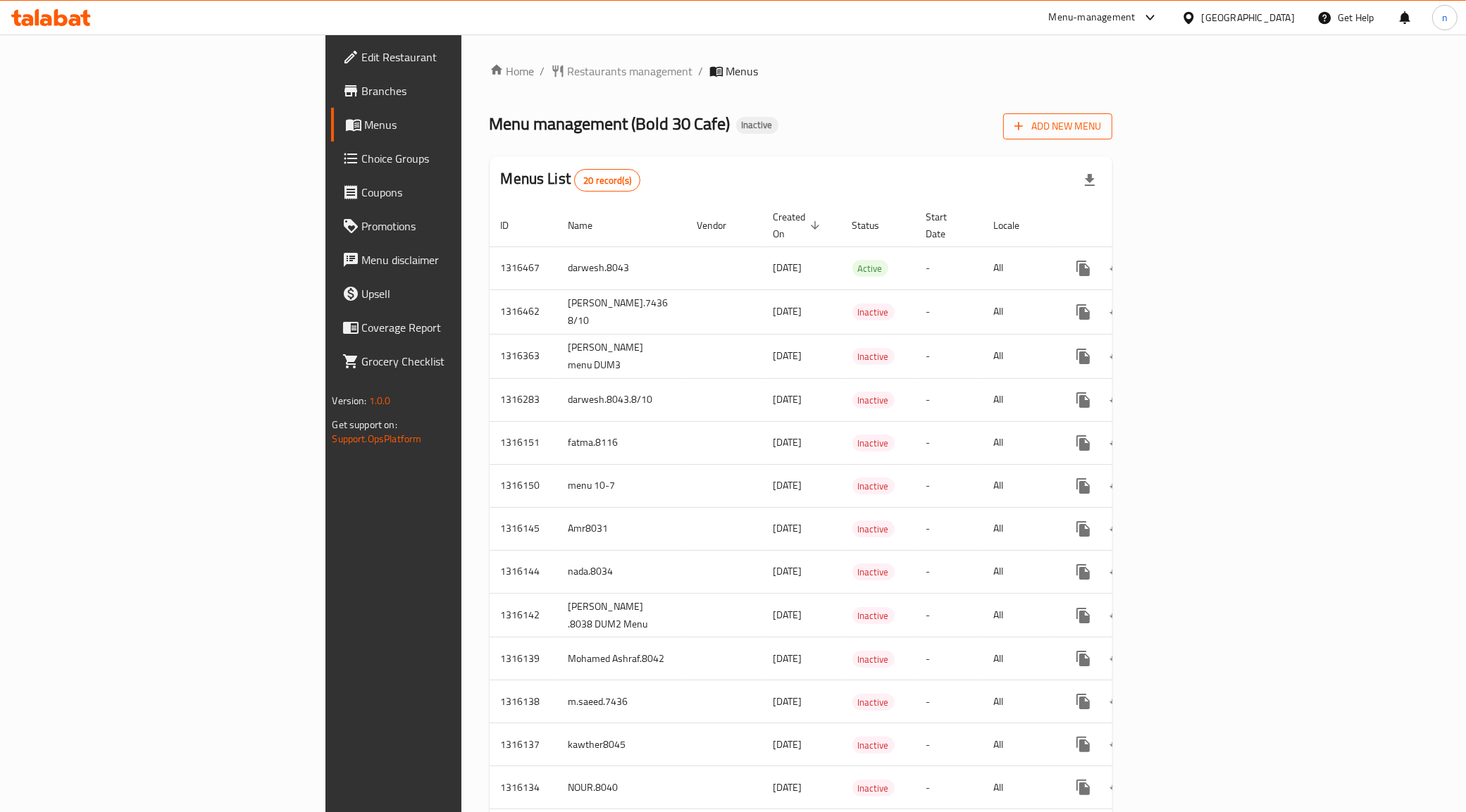
click at [1101, 130] on span "Add New Menu" at bounding box center [1057, 127] width 87 height 18
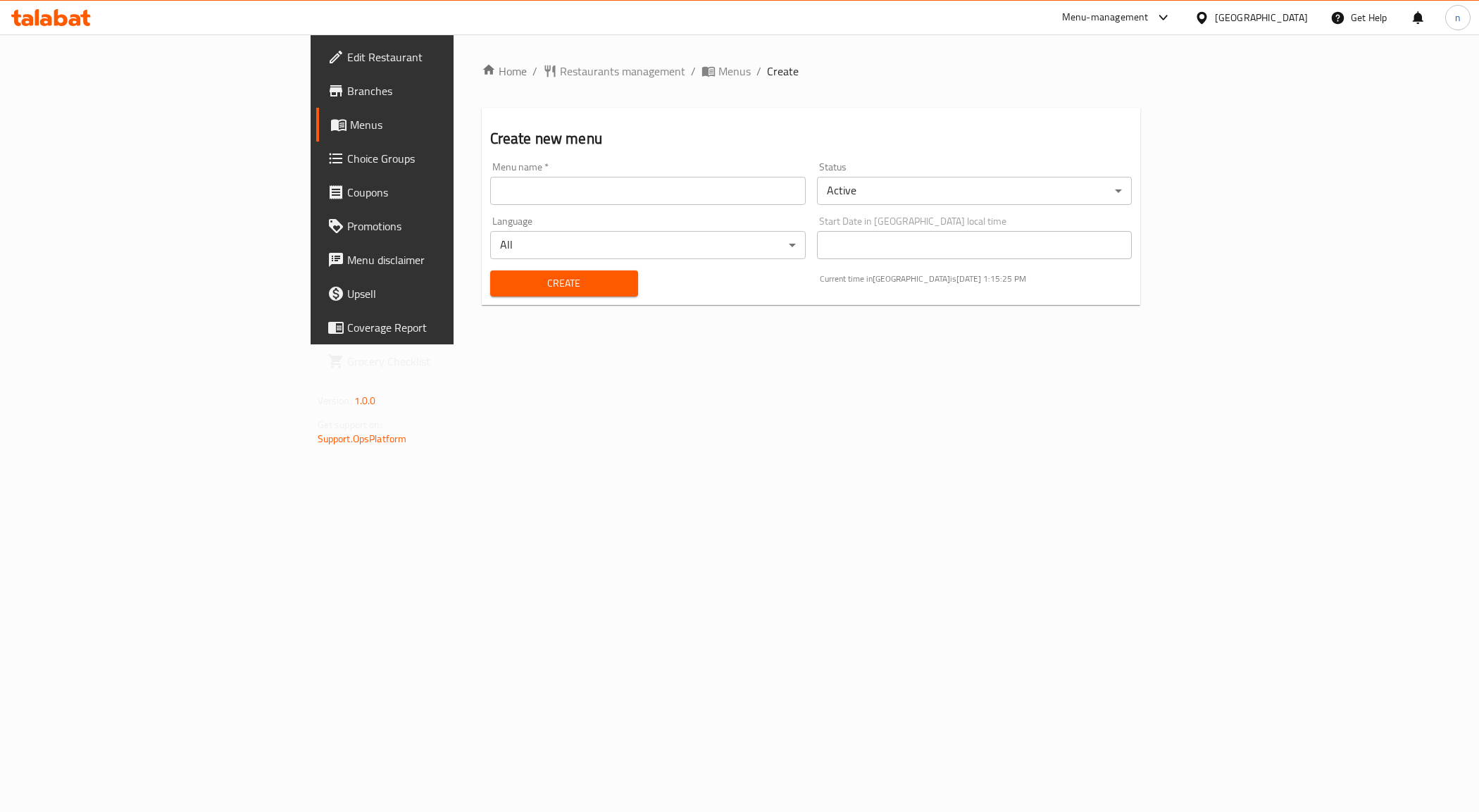
click at [490, 198] on input "text" at bounding box center [647, 191] width 315 height 28
type input "NOUR.8040"
click at [490, 273] on button "Create" at bounding box center [564, 283] width 148 height 26
click at [350, 128] on span "Menus" at bounding box center [448, 124] width 197 height 17
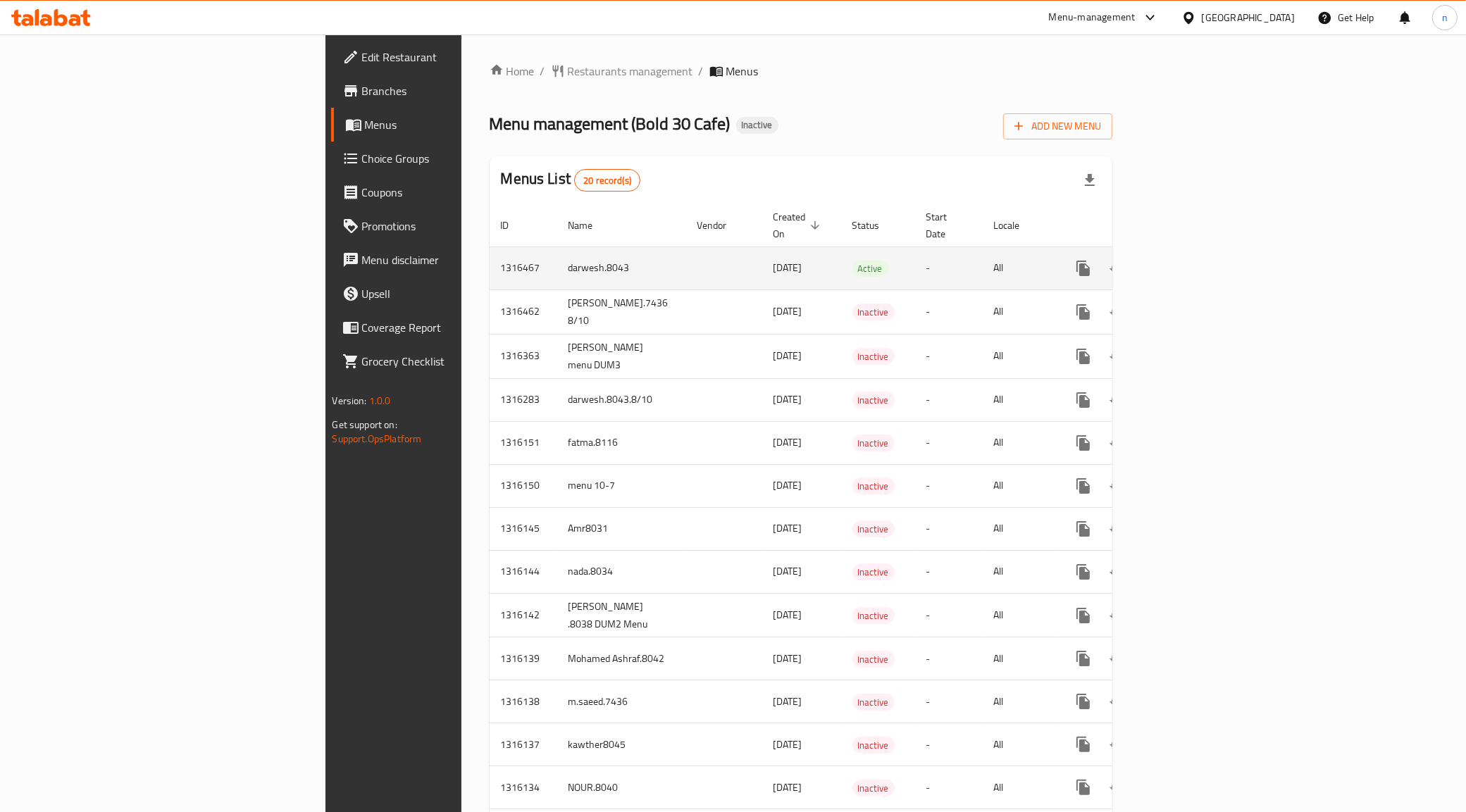
click at [1191, 262] on icon "enhanced table" at bounding box center [1184, 268] width 13 height 13
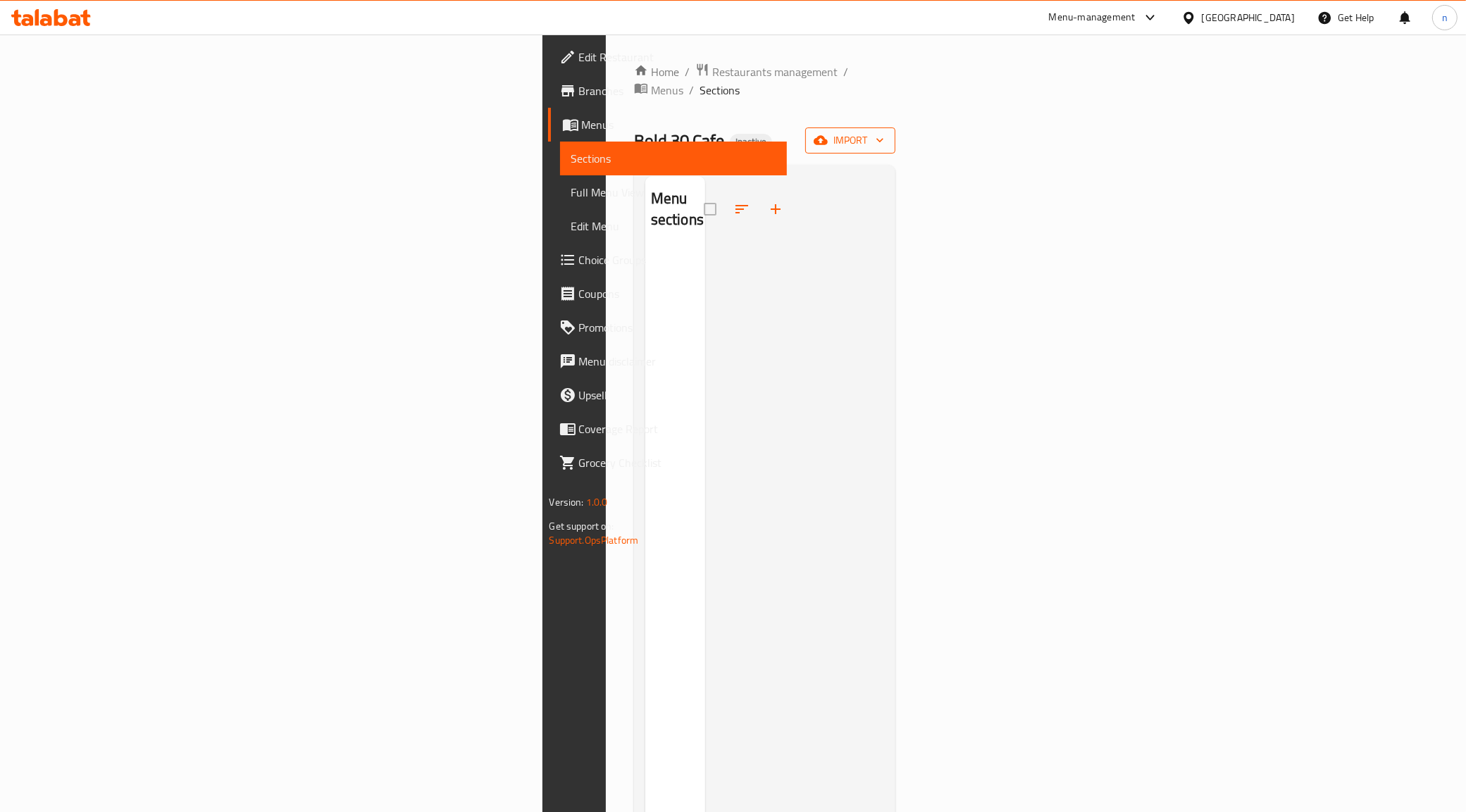
click at [828, 133] on icon "button" at bounding box center [820, 140] width 14 height 14
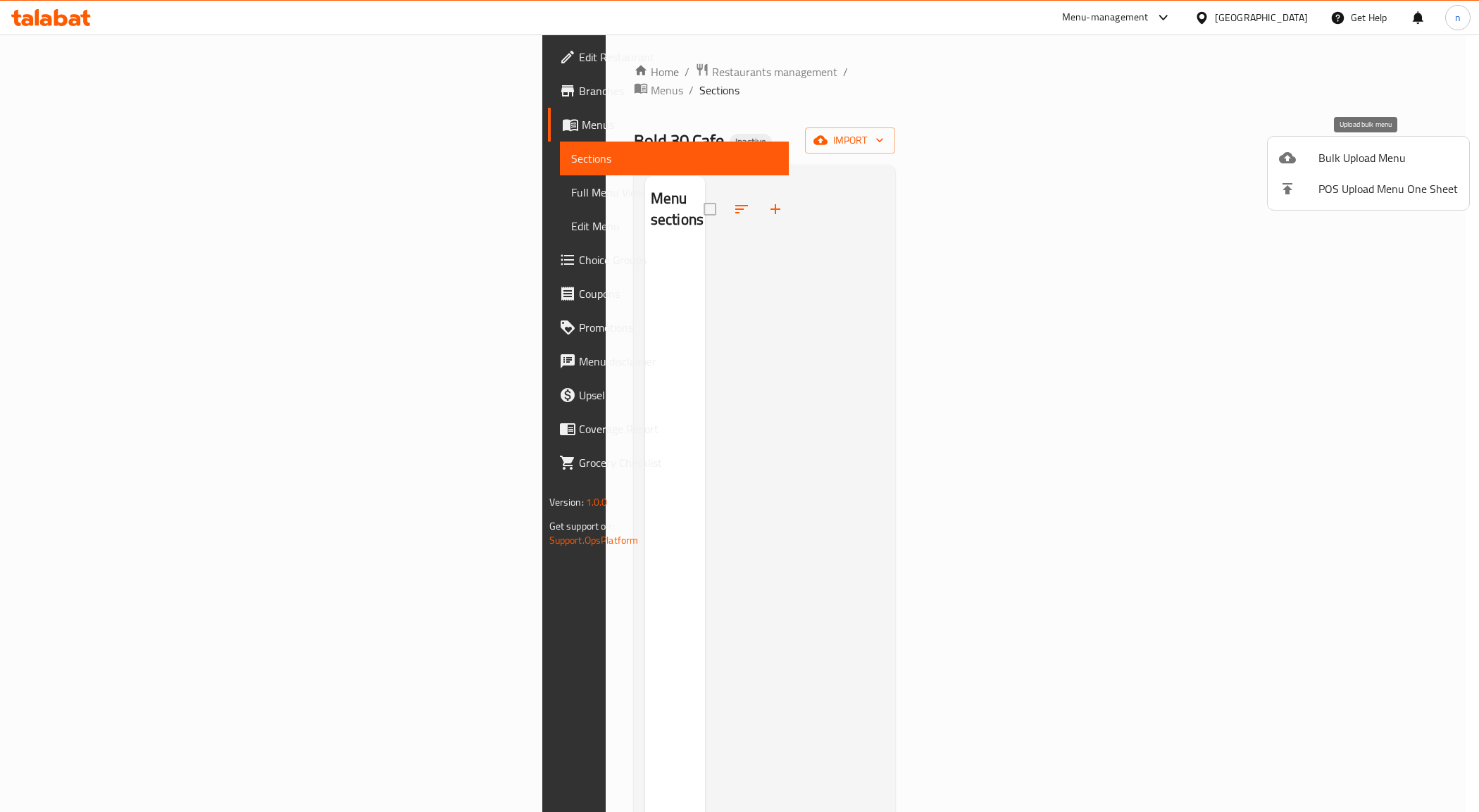
click at [1324, 156] on span "Bulk Upload Menu" at bounding box center [1387, 157] width 139 height 17
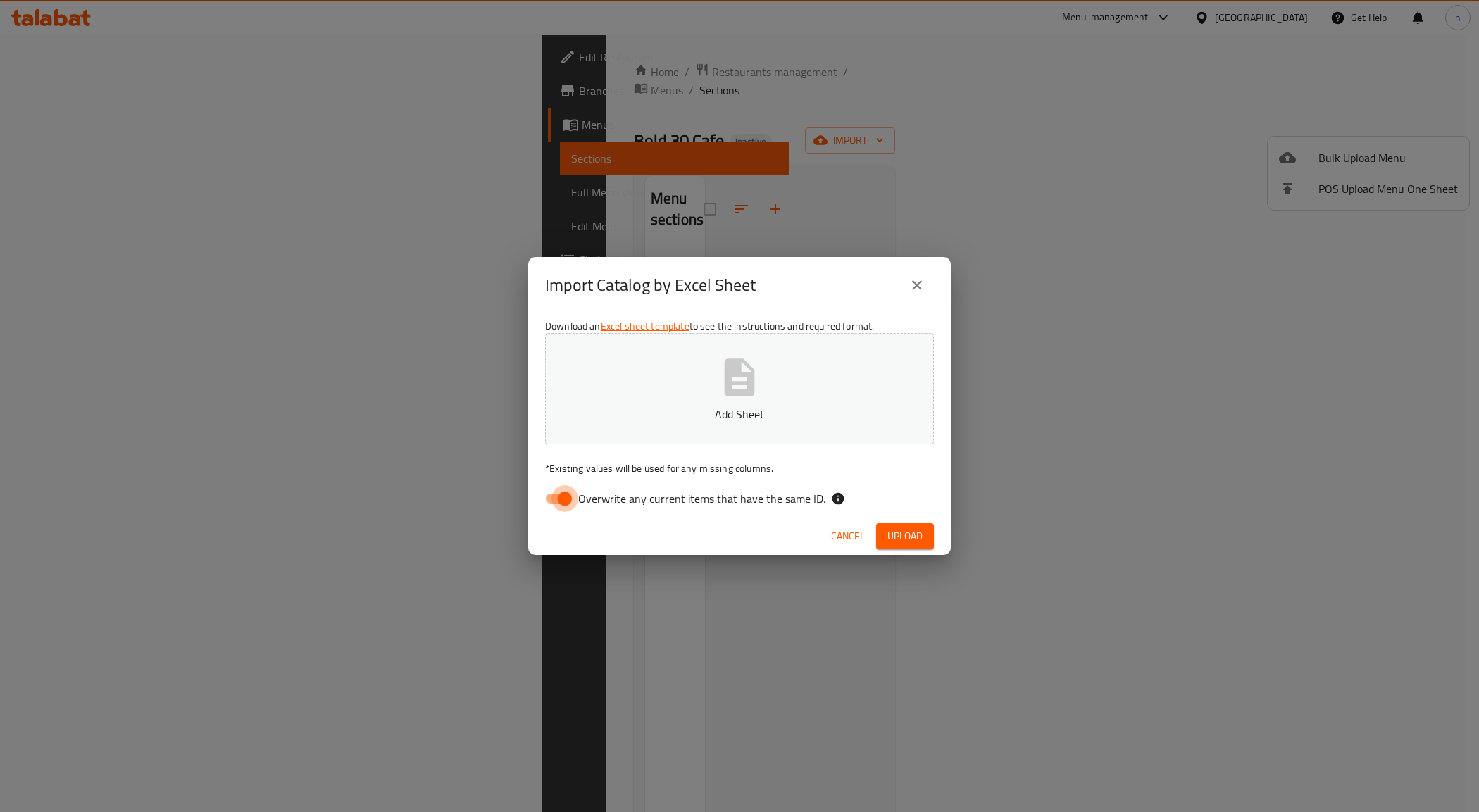
click at [564, 497] on input "Overwrite any current items that have the same ID." at bounding box center [565, 498] width 80 height 26
checkbox input "false"
click at [899, 534] on span "Upload" at bounding box center [905, 536] width 35 height 18
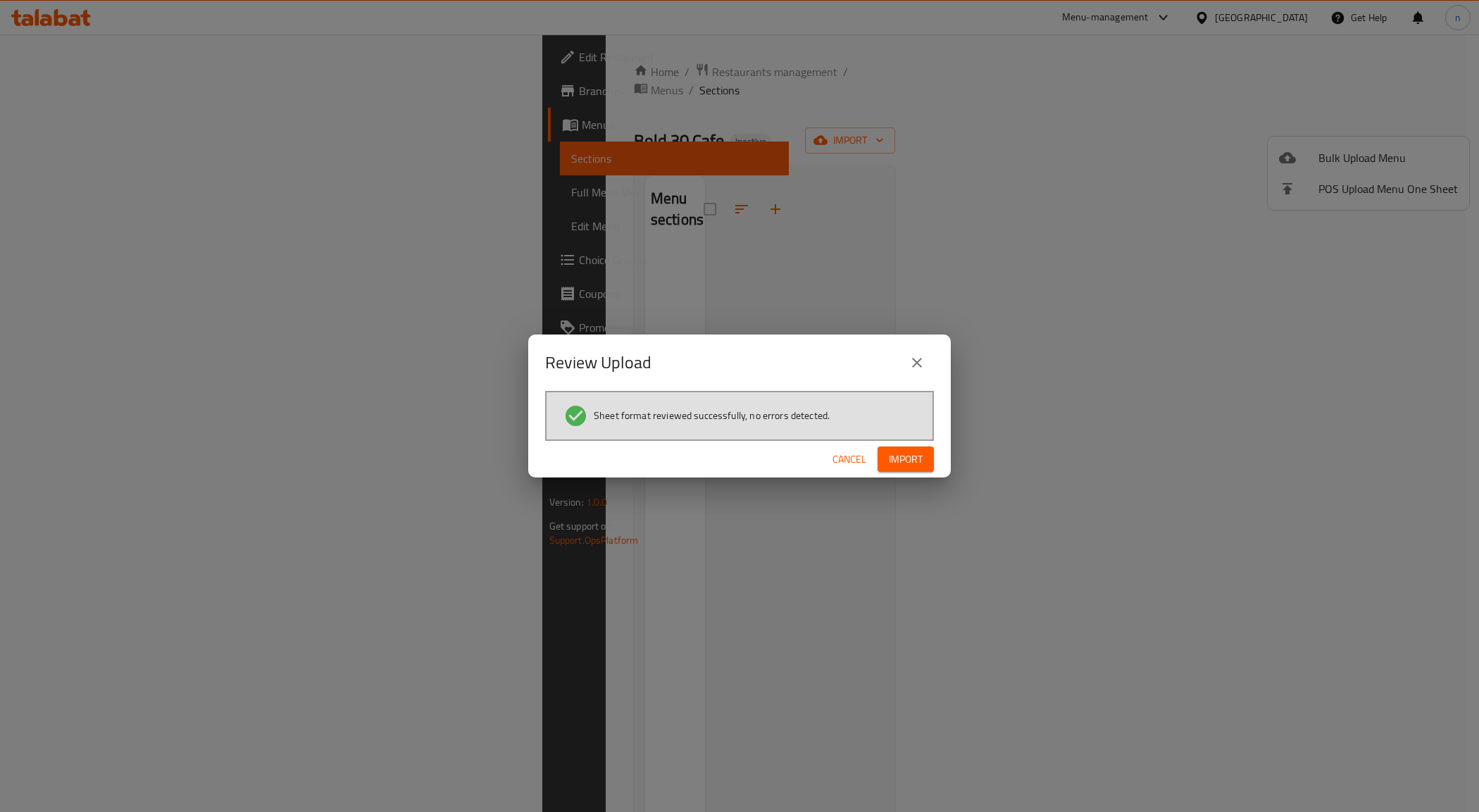
click at [893, 451] on span "Import" at bounding box center [906, 460] width 34 height 18
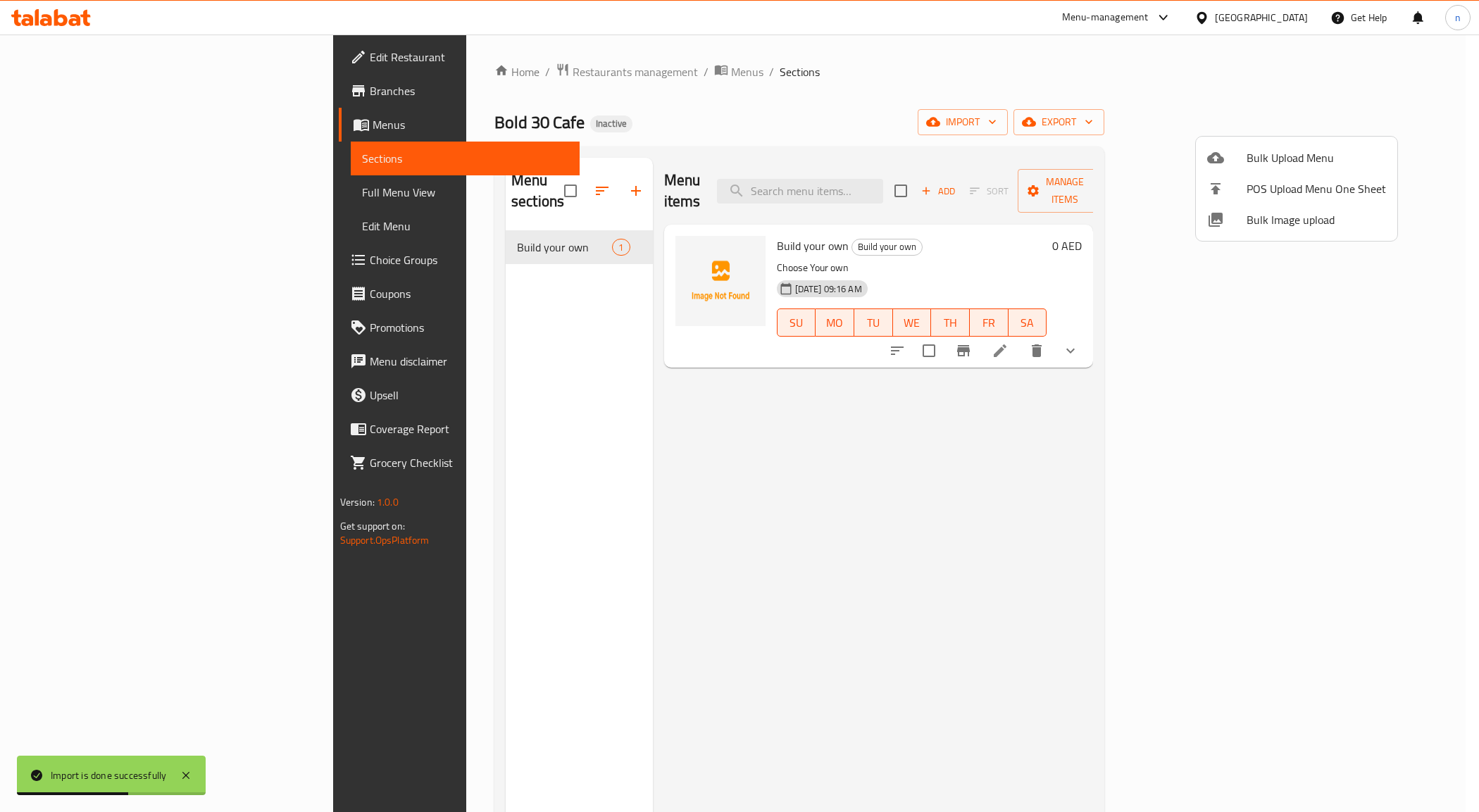
click at [126, 203] on div at bounding box center [739, 406] width 1479 height 812
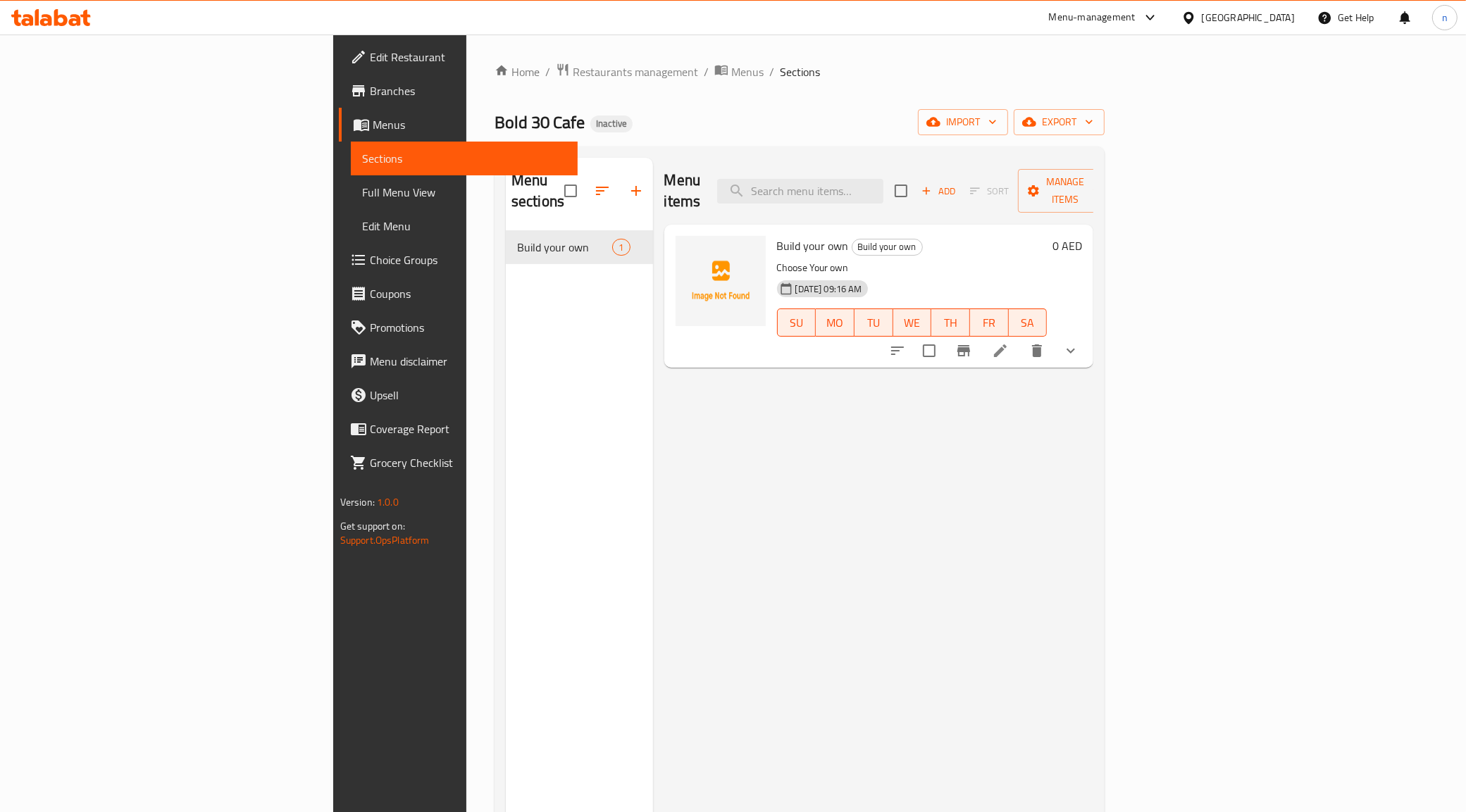
click at [362, 191] on span "Full Menu View" at bounding box center [465, 192] width 205 height 17
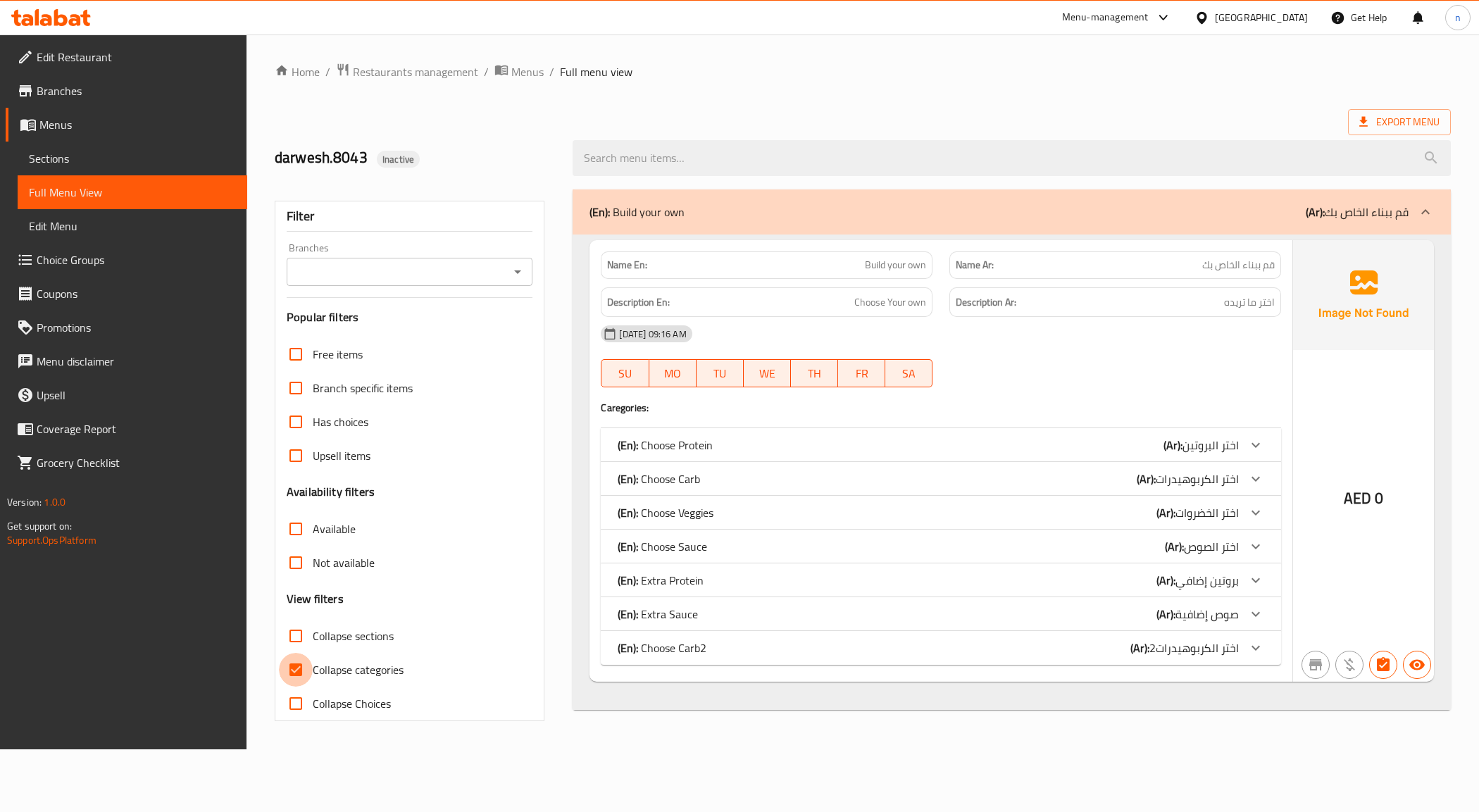
click at [311, 663] on input "Collapse categories" at bounding box center [295, 669] width 34 height 34
checkbox input "false"
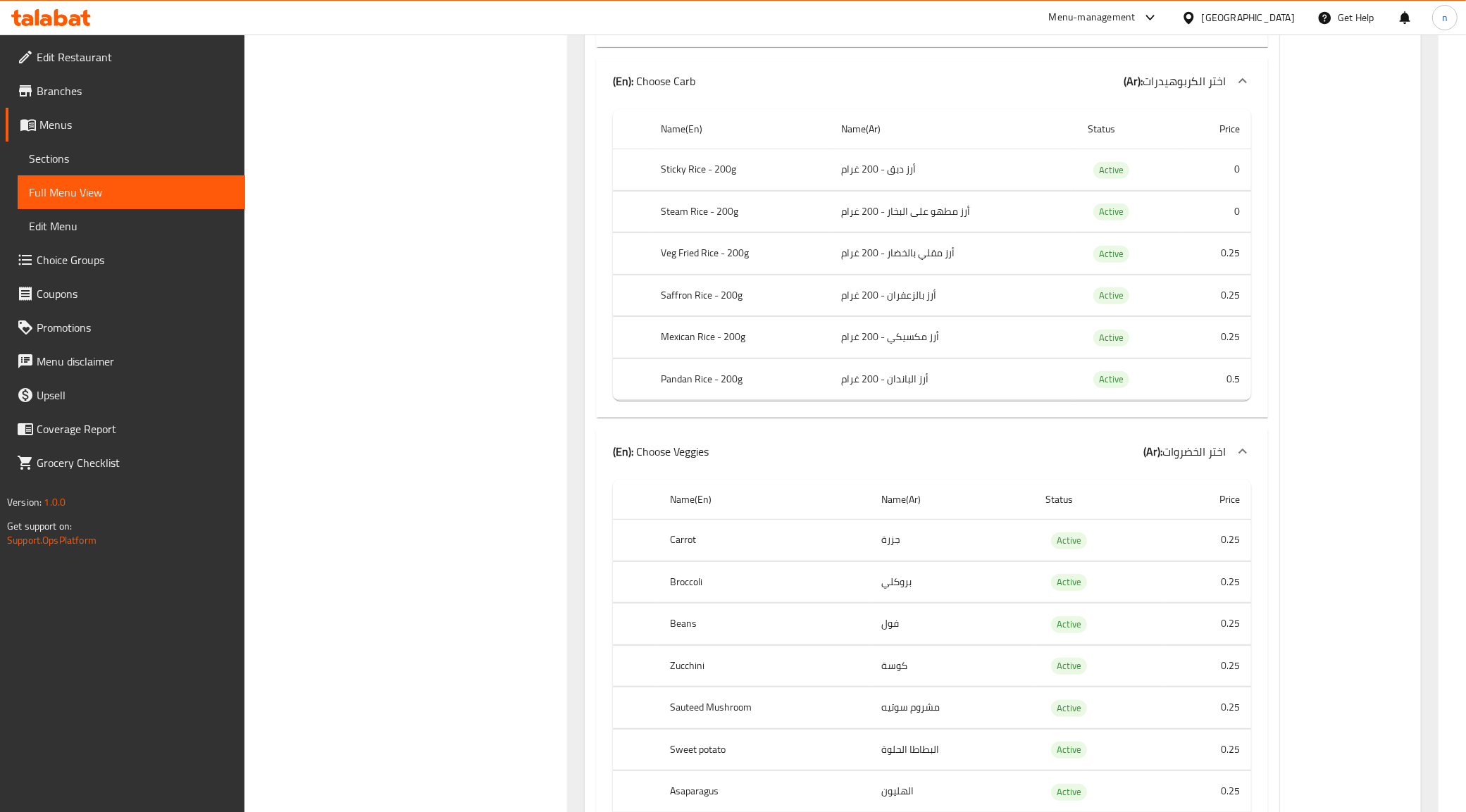
scroll to position [444, 0]
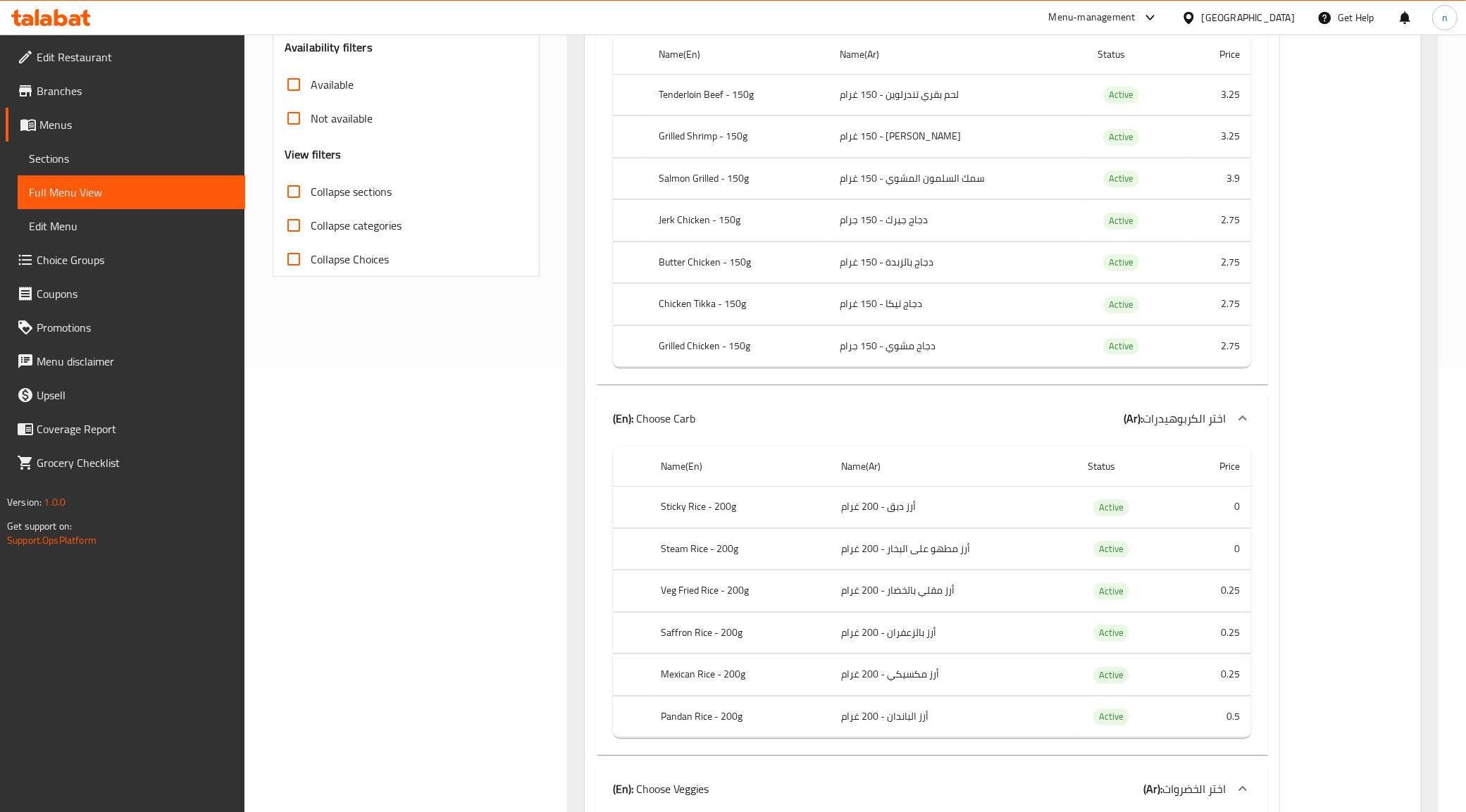
click at [95, 111] on link "Menus" at bounding box center [126, 125] width 240 height 34
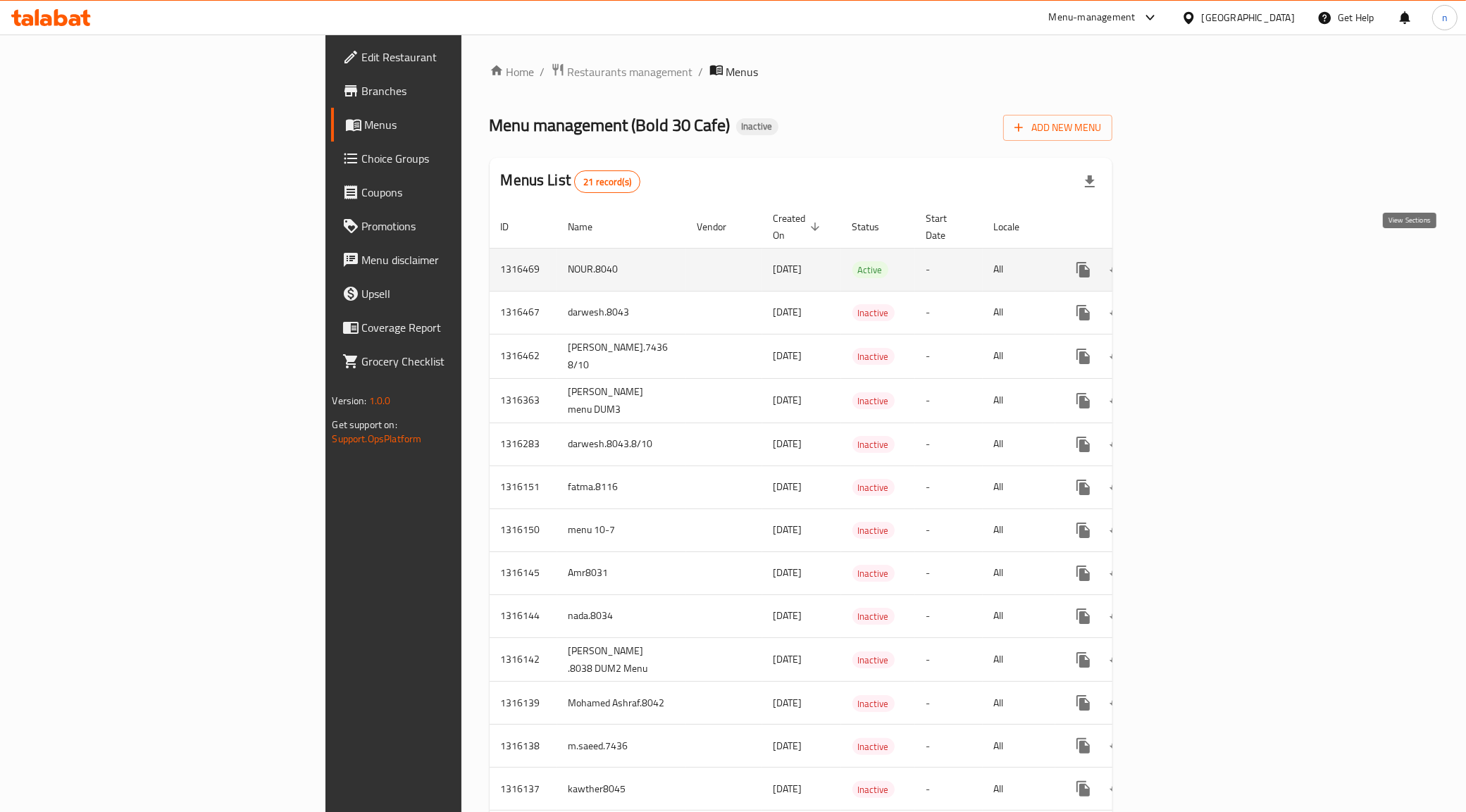
click at [1193, 261] on icon "enhanced table" at bounding box center [1184, 269] width 17 height 17
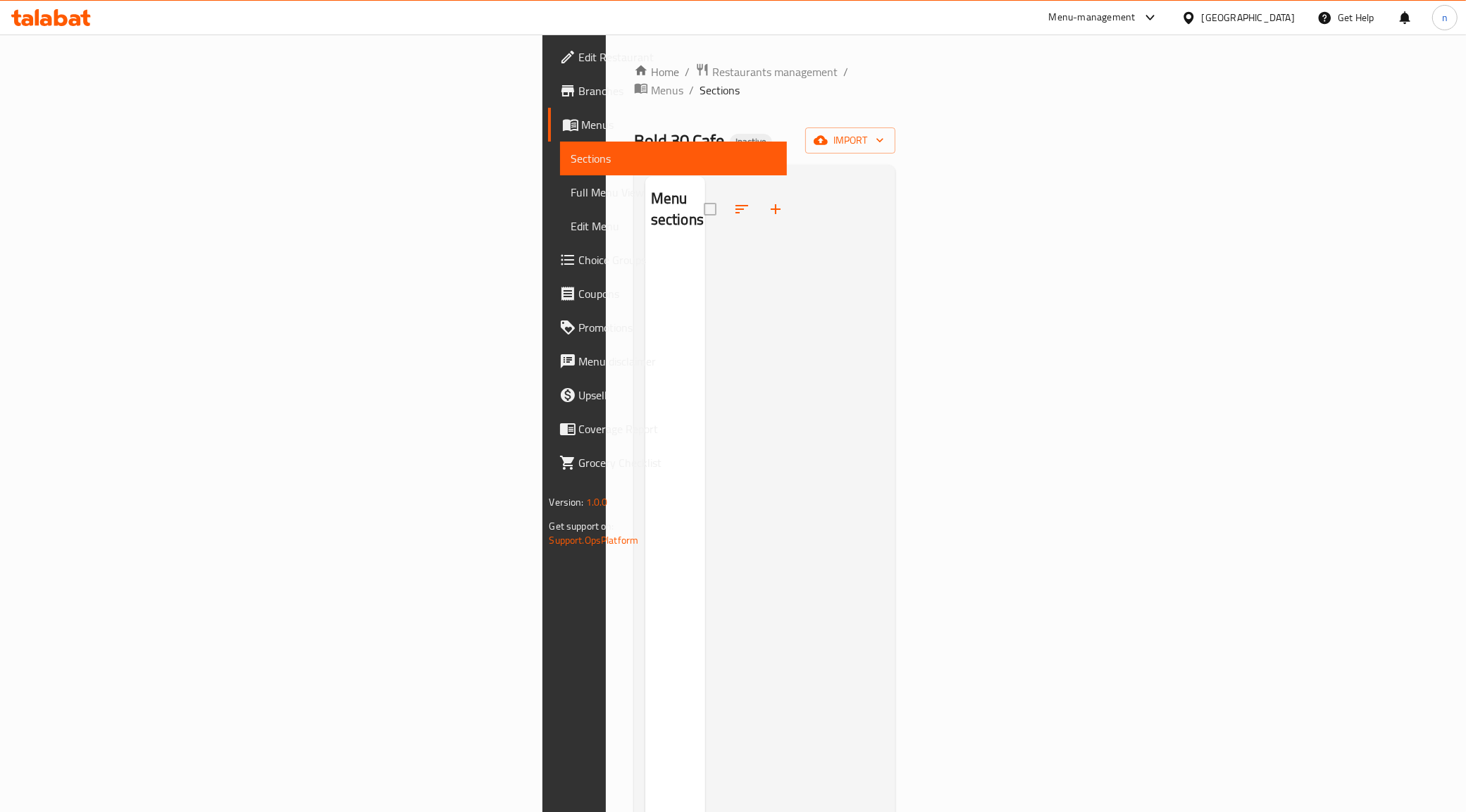
click at [572, 184] on span "Full Menu View" at bounding box center [674, 192] width 205 height 17
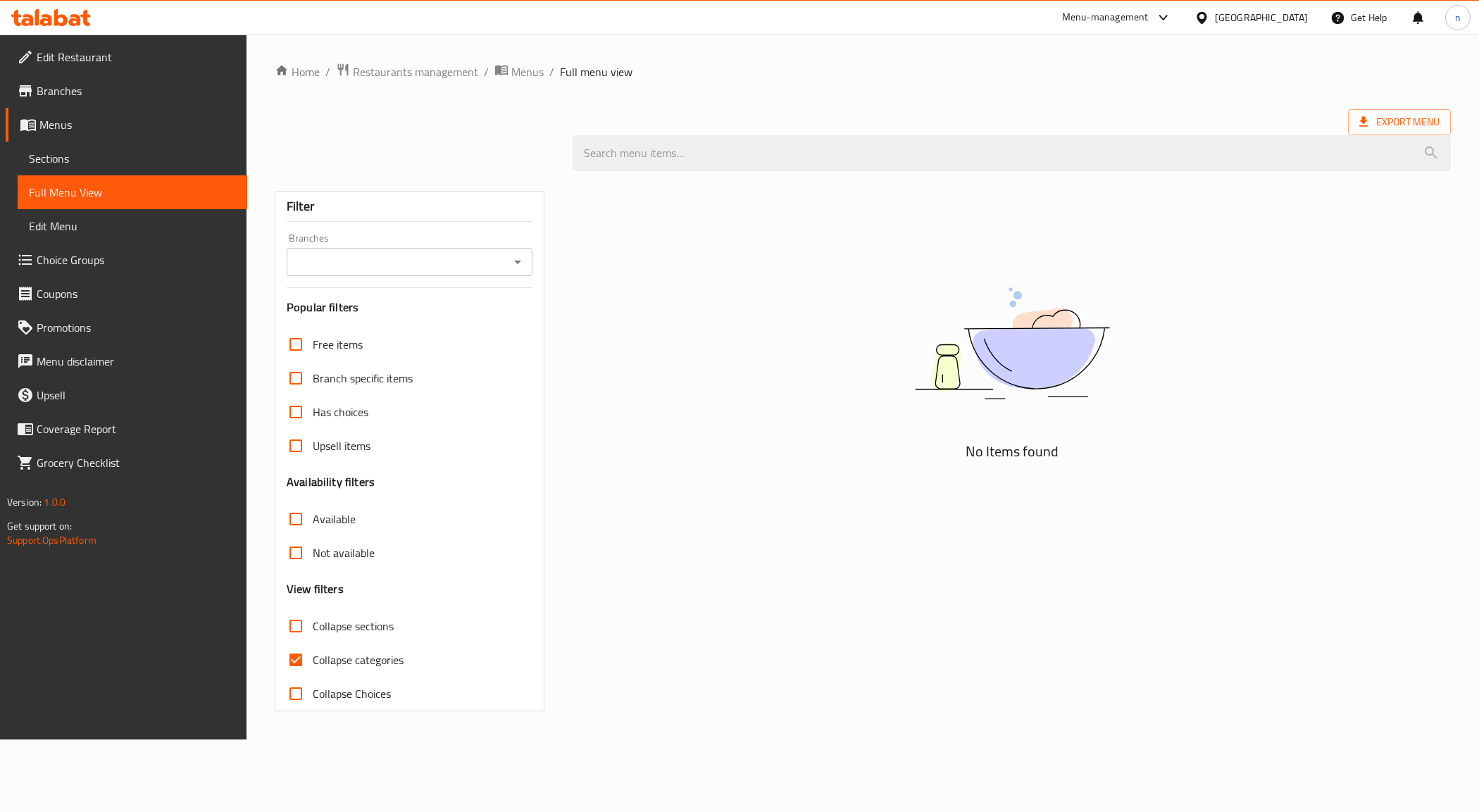
click at [131, 132] on span "Menus" at bounding box center [137, 124] width 197 height 17
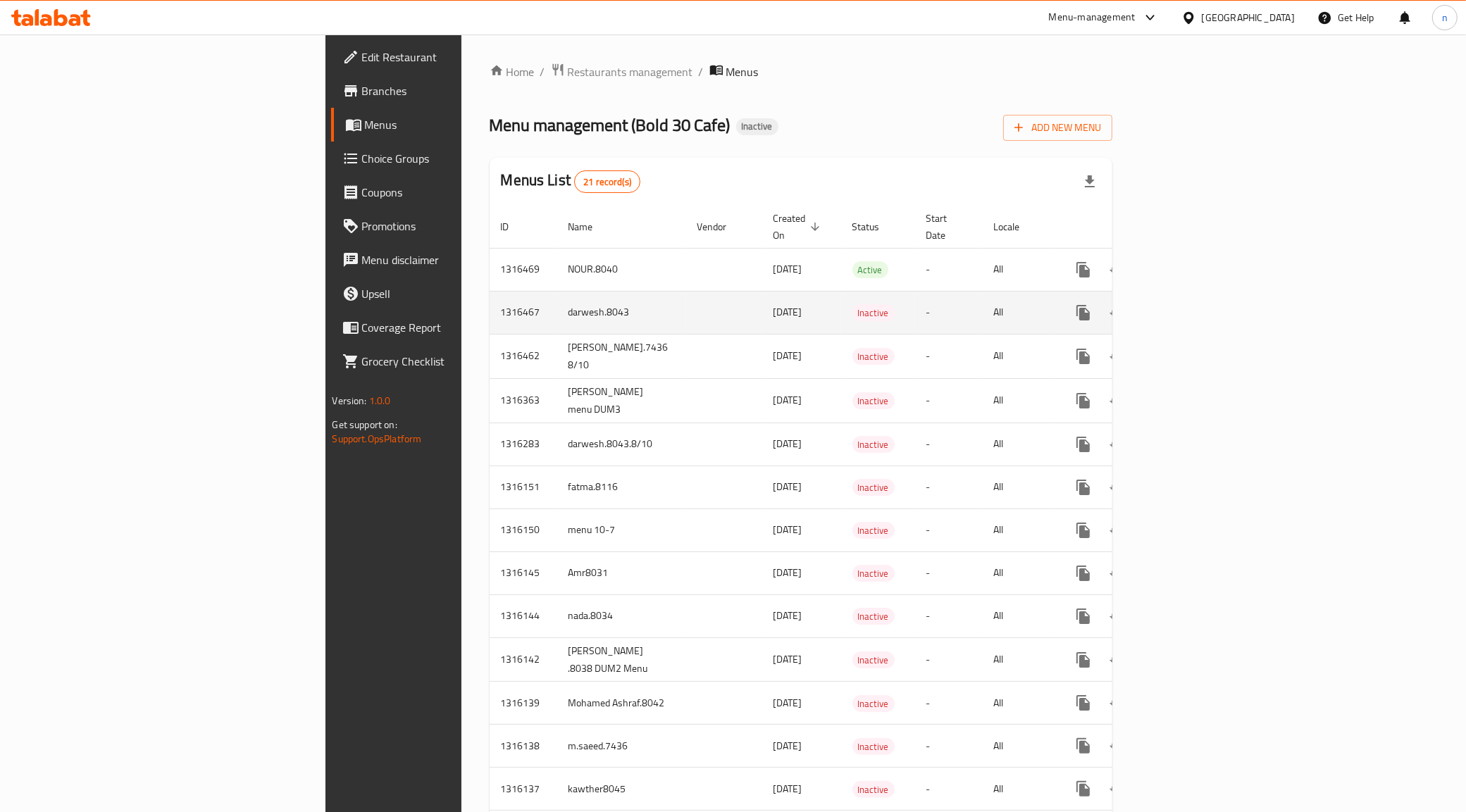
click at [557, 302] on td "darwesh.8043" at bounding box center [621, 313] width 129 height 43
click at [557, 300] on td "darwesh.8043" at bounding box center [621, 313] width 129 height 43
copy td "darwesh.8043"
click at [1159, 304] on icon "enhanced table" at bounding box center [1150, 312] width 17 height 17
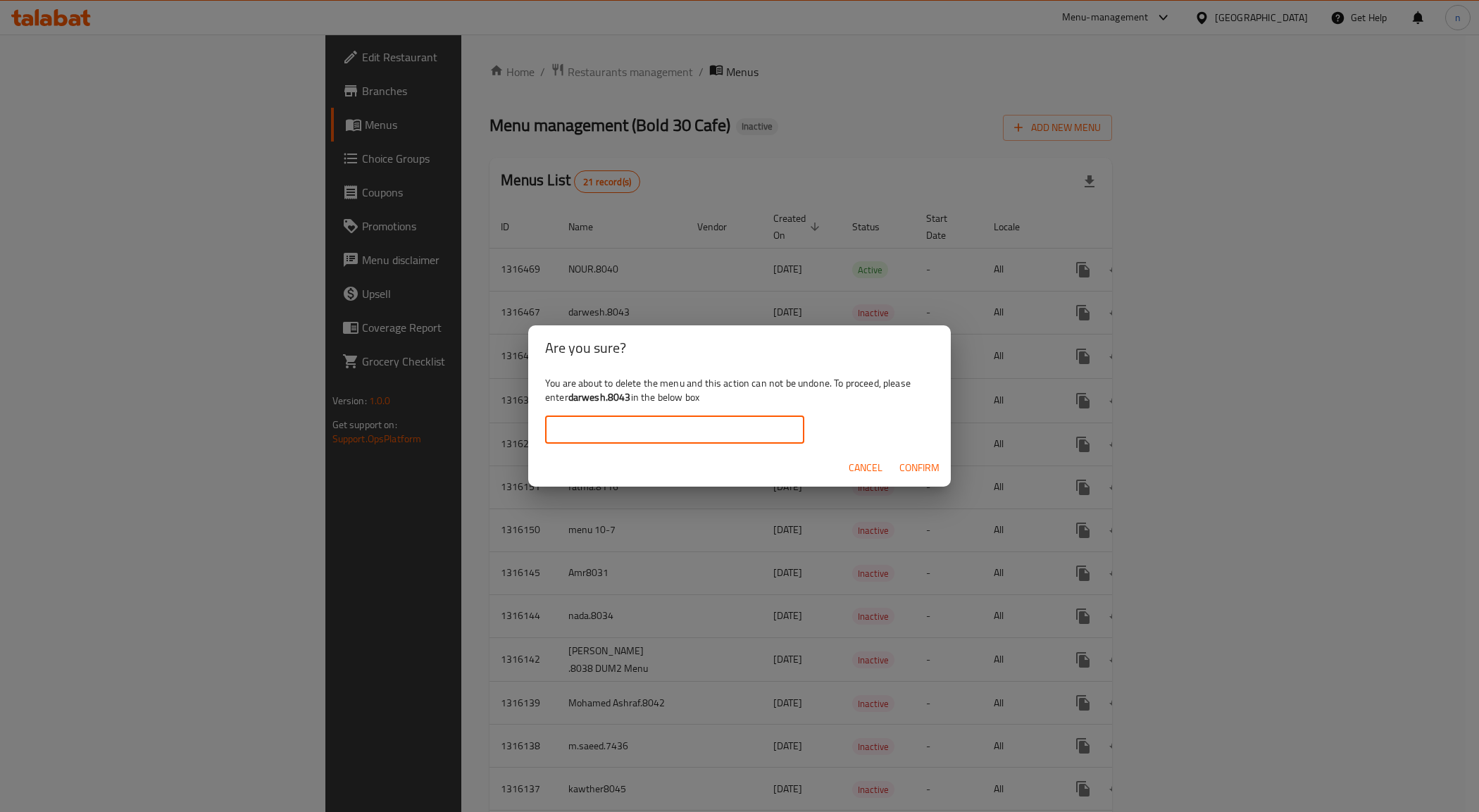
click at [670, 439] on input "text" at bounding box center [675, 429] width 259 height 28
paste input "darwesh.8043"
click at [924, 472] on span "Confirm" at bounding box center [919, 468] width 40 height 18
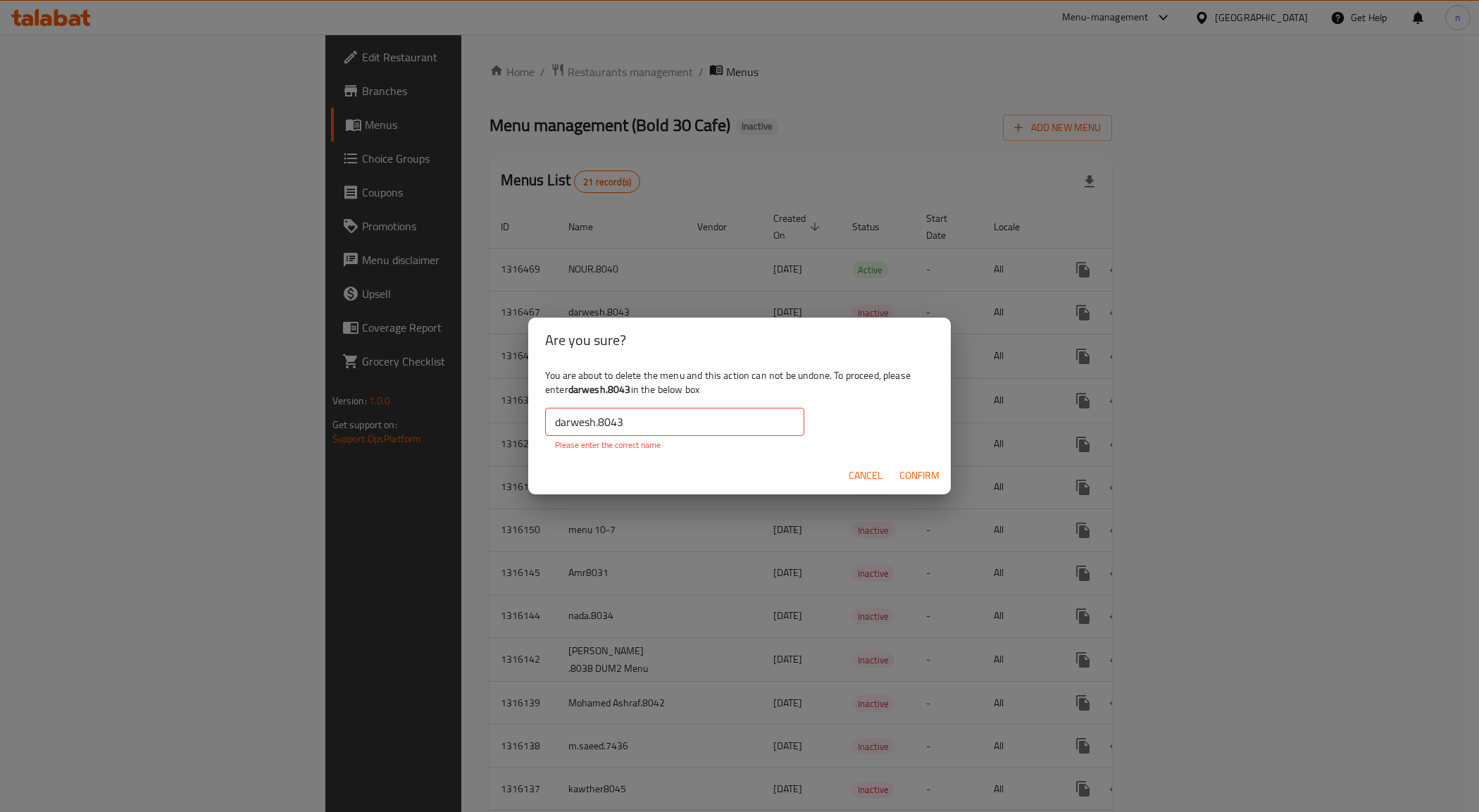
click at [549, 423] on input "darwesh.8043" at bounding box center [675, 422] width 259 height 28
click at [652, 403] on div "You are about to delete the menu and this action can not be undone. To proceed,…" at bounding box center [739, 409] width 423 height 94
click at [653, 429] on input "darwesh.8043" at bounding box center [675, 422] width 259 height 28
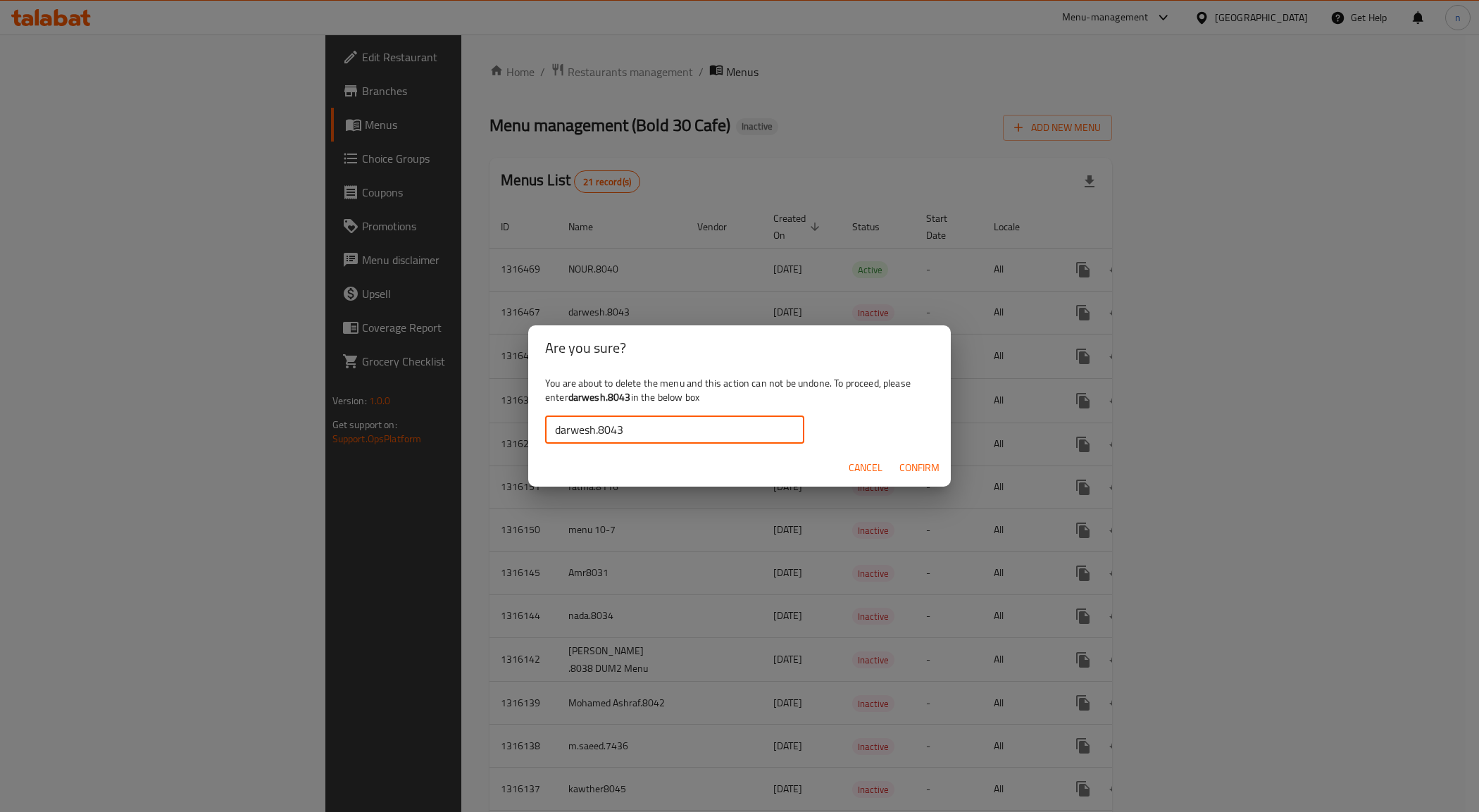
type input "darwesh.8043"
click at [921, 482] on div "Cancel Confirm" at bounding box center [739, 467] width 423 height 37
click at [921, 475] on span "Confirm" at bounding box center [919, 468] width 40 height 18
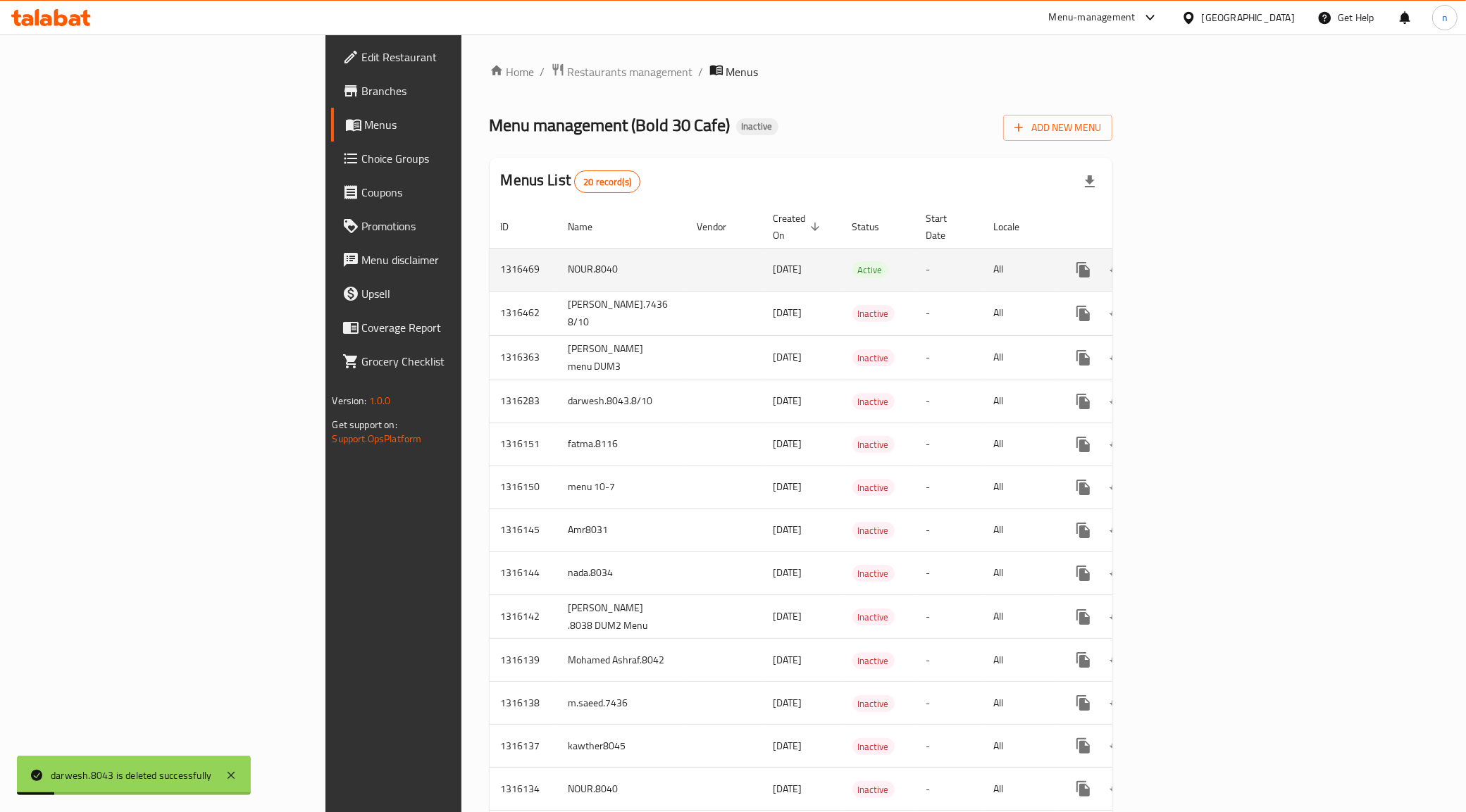
click at [1193, 261] on icon "enhanced table" at bounding box center [1184, 269] width 17 height 17
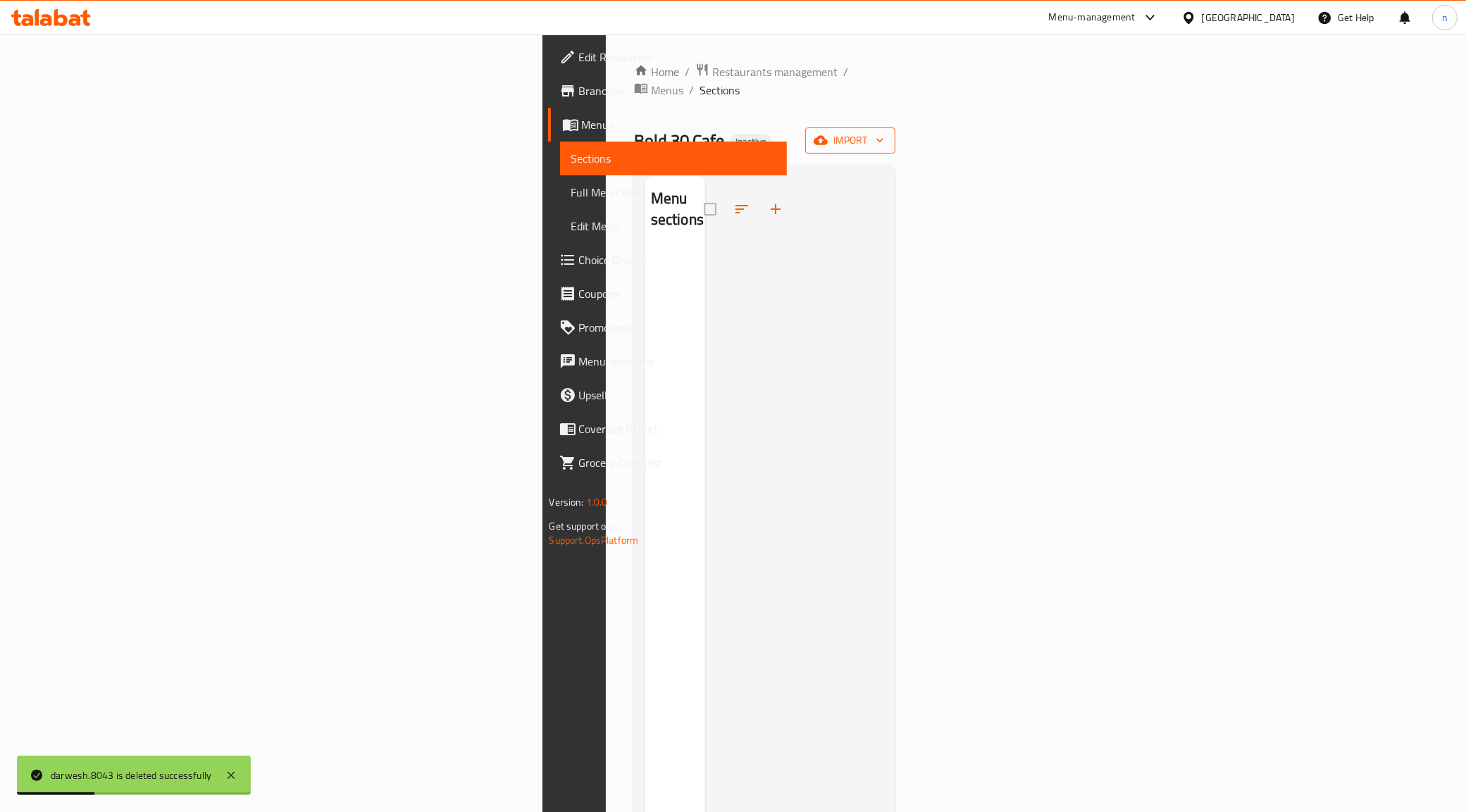
click at [895, 128] on button "import" at bounding box center [850, 140] width 91 height 26
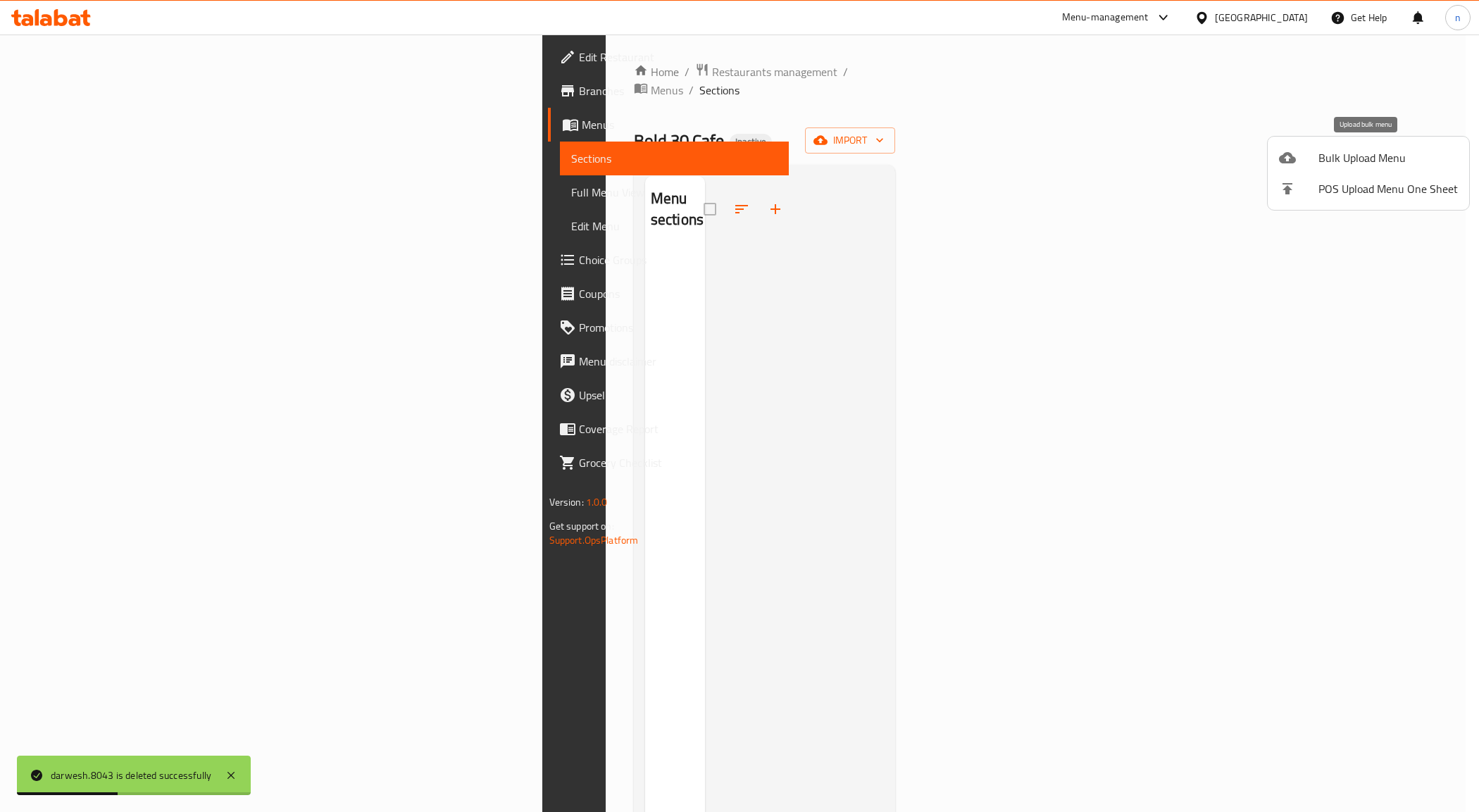
click at [1357, 166] on span "Bulk Upload Menu" at bounding box center [1387, 157] width 139 height 17
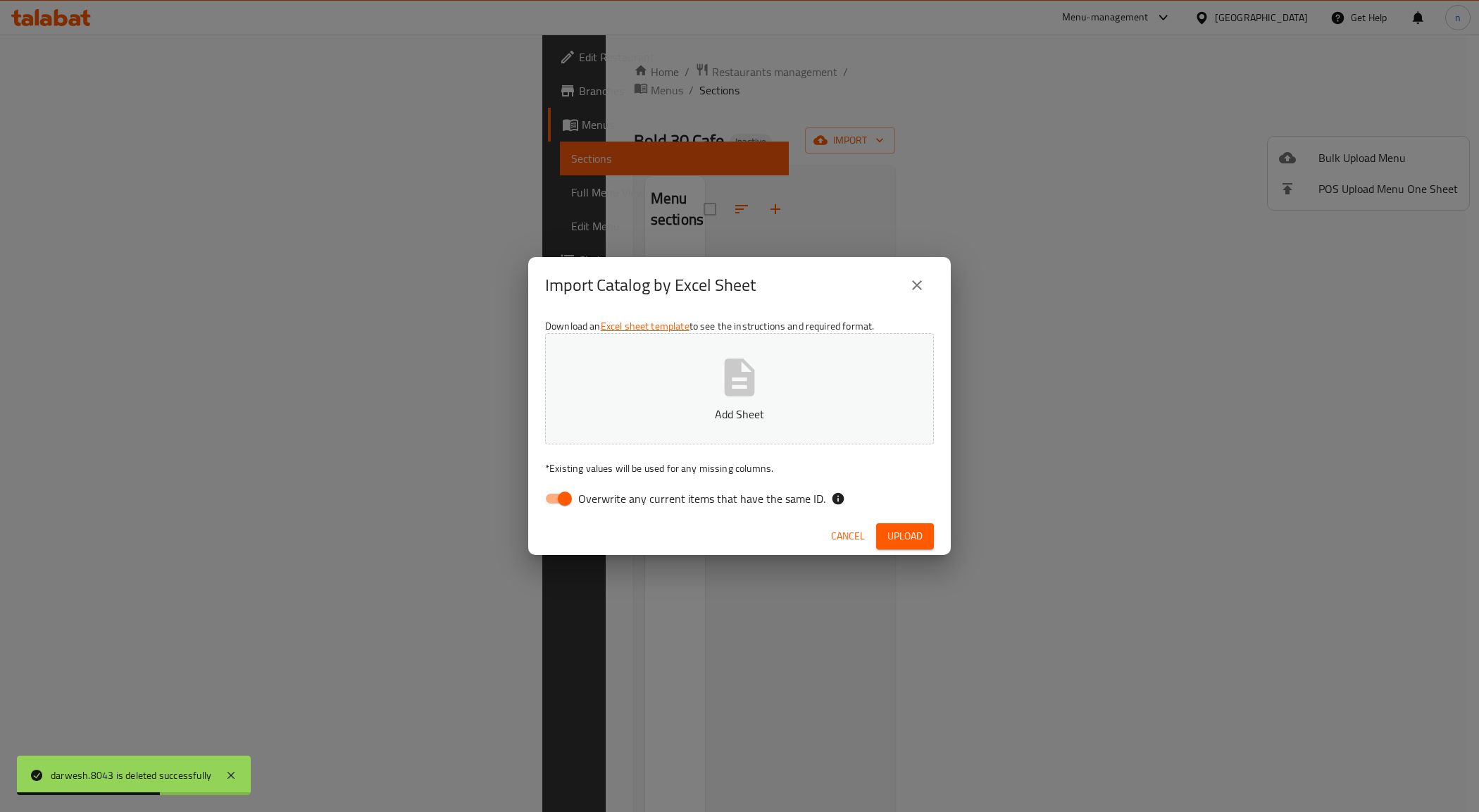
click at [551, 498] on input "Overwrite any current items that have the same ID." at bounding box center [565, 498] width 80 height 26
checkbox input "false"
click at [927, 540] on button "Upload" at bounding box center [905, 535] width 57 height 26
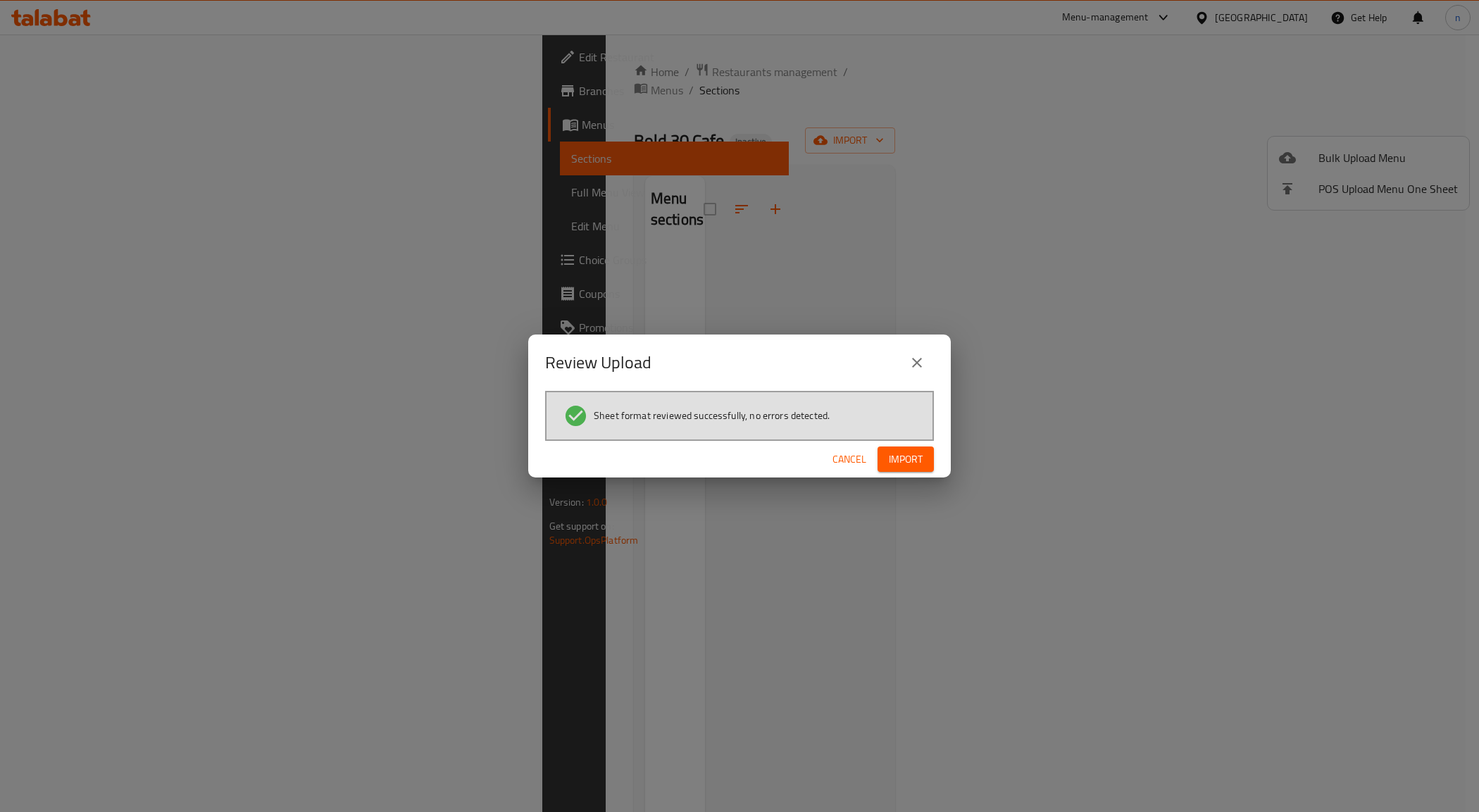
click at [912, 460] on span "Import" at bounding box center [906, 460] width 34 height 18
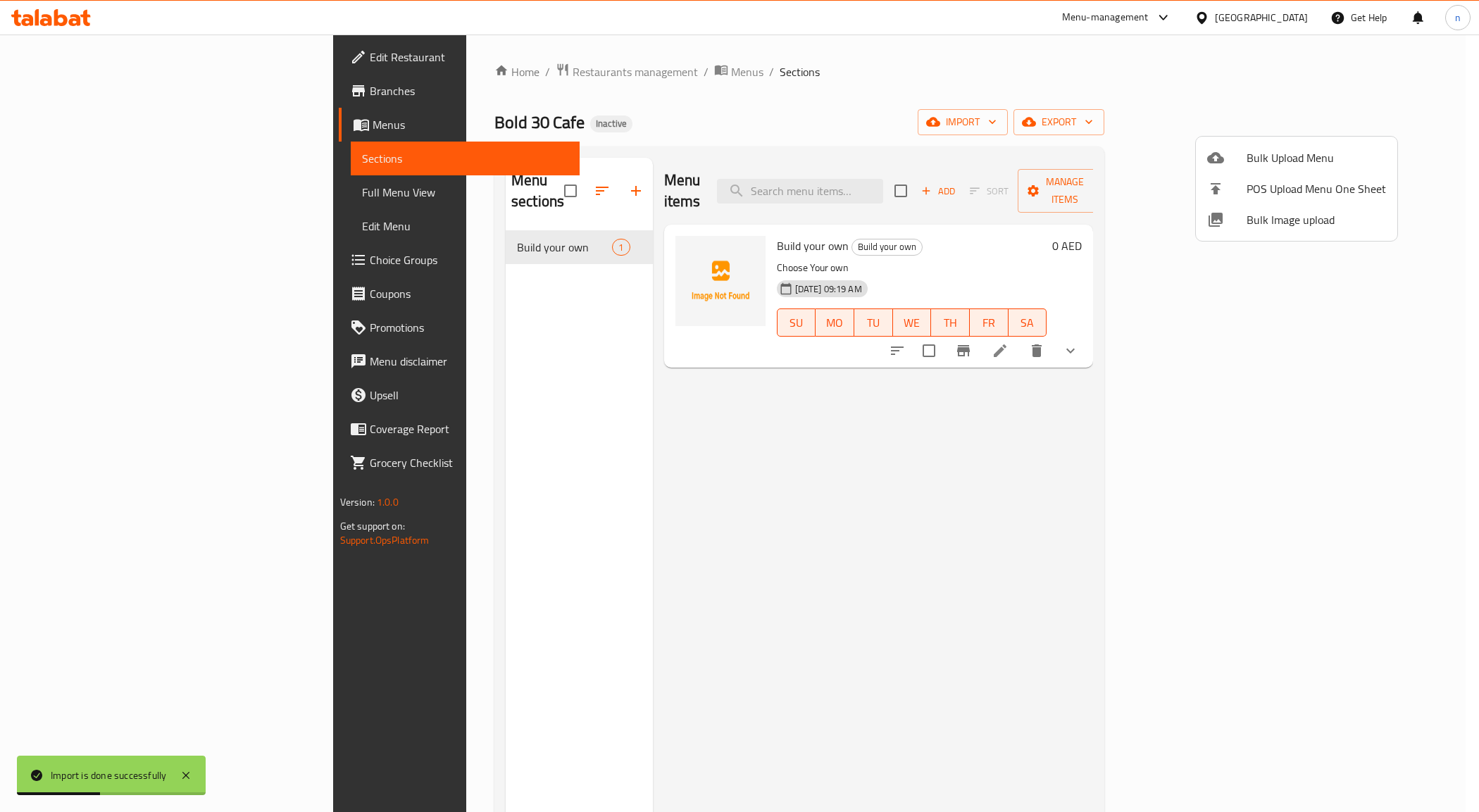
click at [114, 188] on div at bounding box center [739, 406] width 1479 height 812
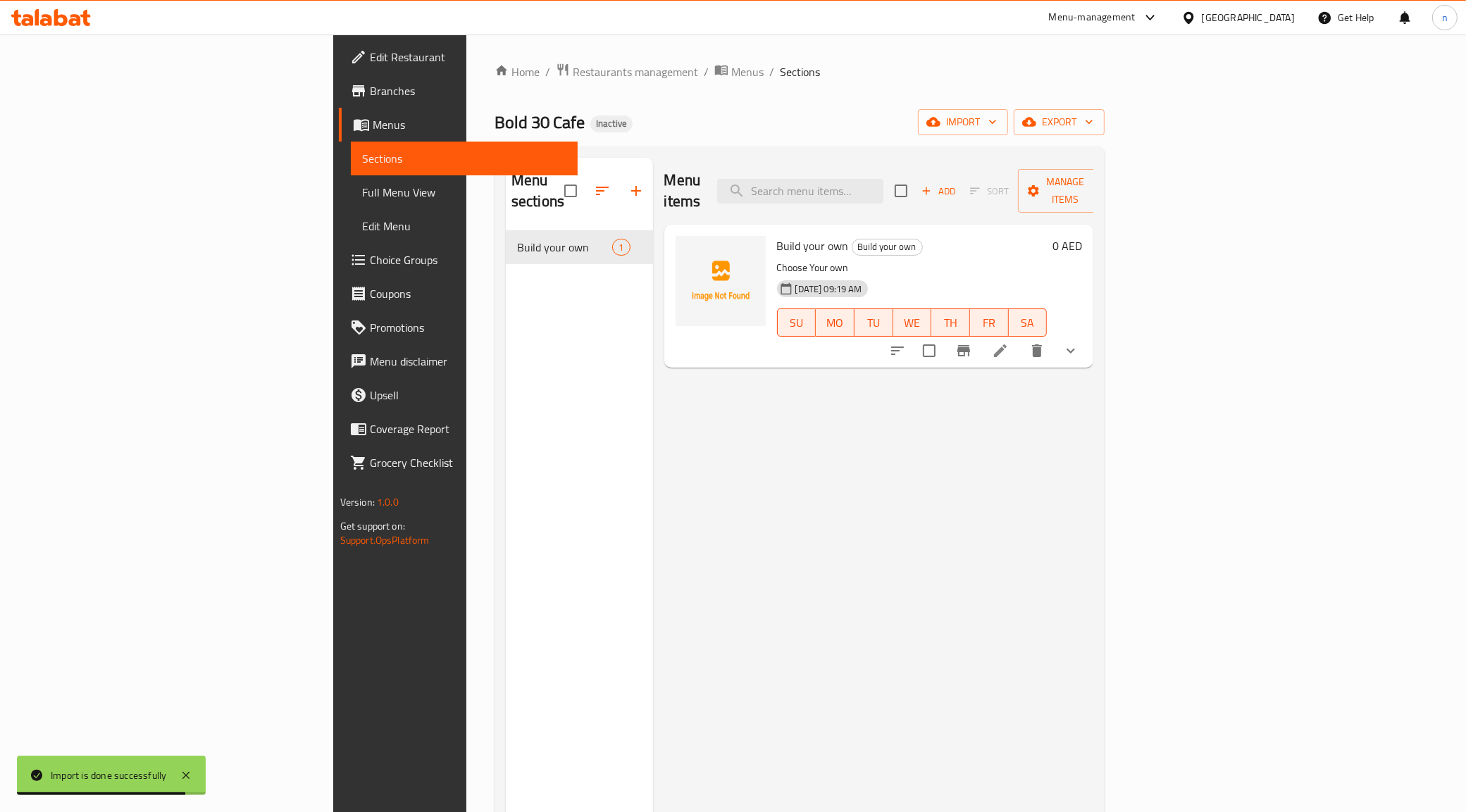
click at [362, 194] on span "Full Menu View" at bounding box center [465, 192] width 205 height 17
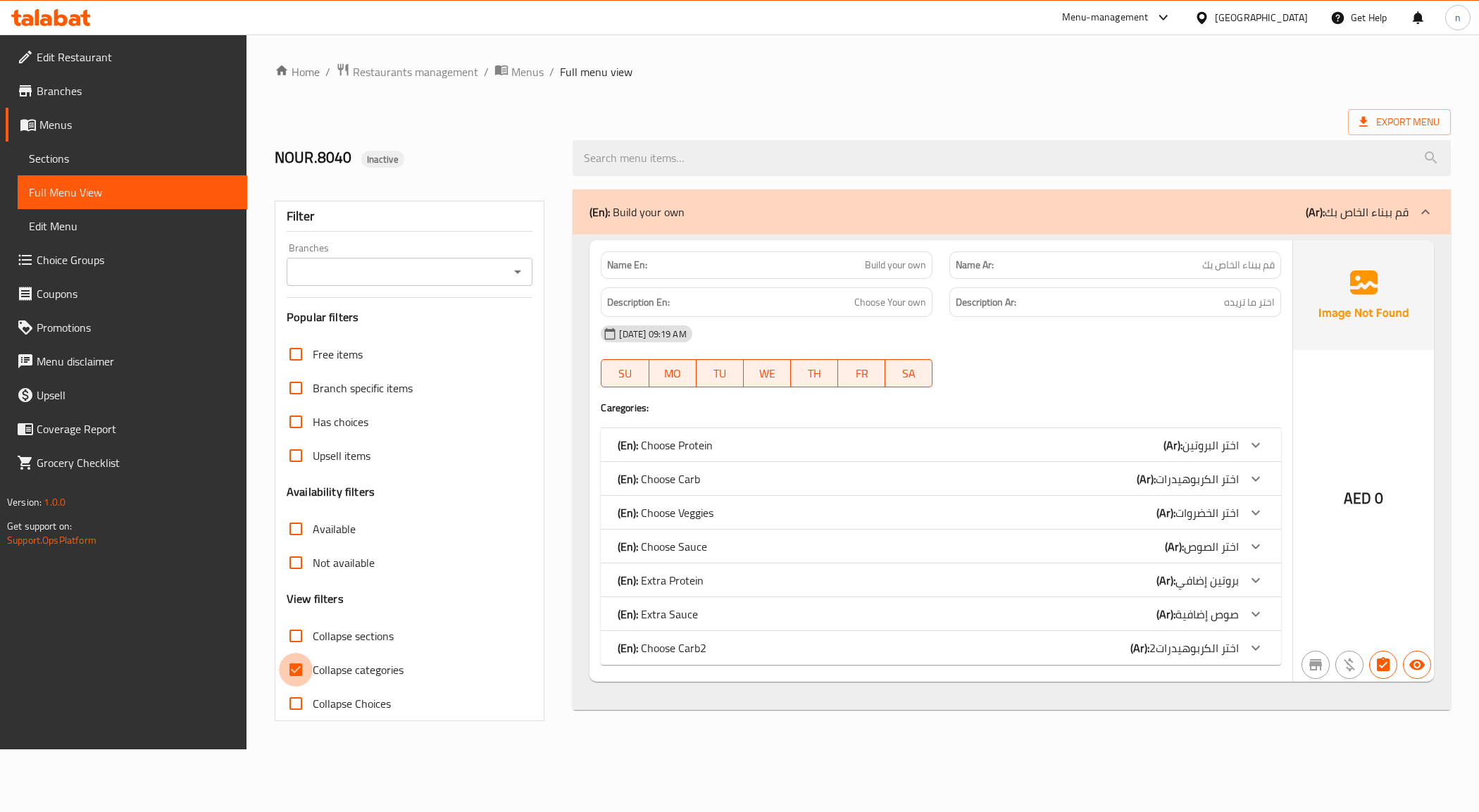
click at [296, 675] on input "Collapse categories" at bounding box center [295, 669] width 34 height 34
checkbox input "false"
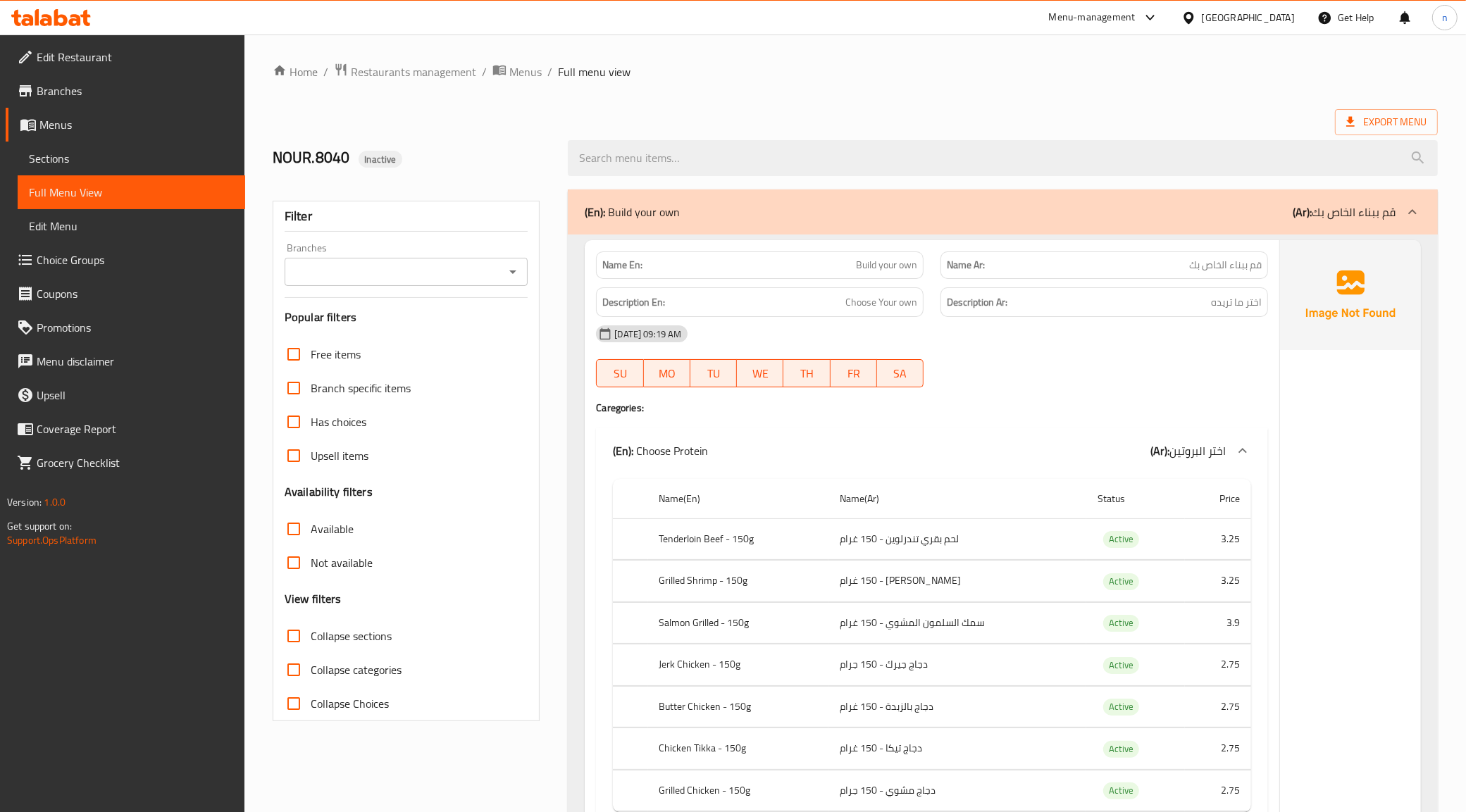
click at [82, 117] on span "Menus" at bounding box center [136, 124] width 195 height 17
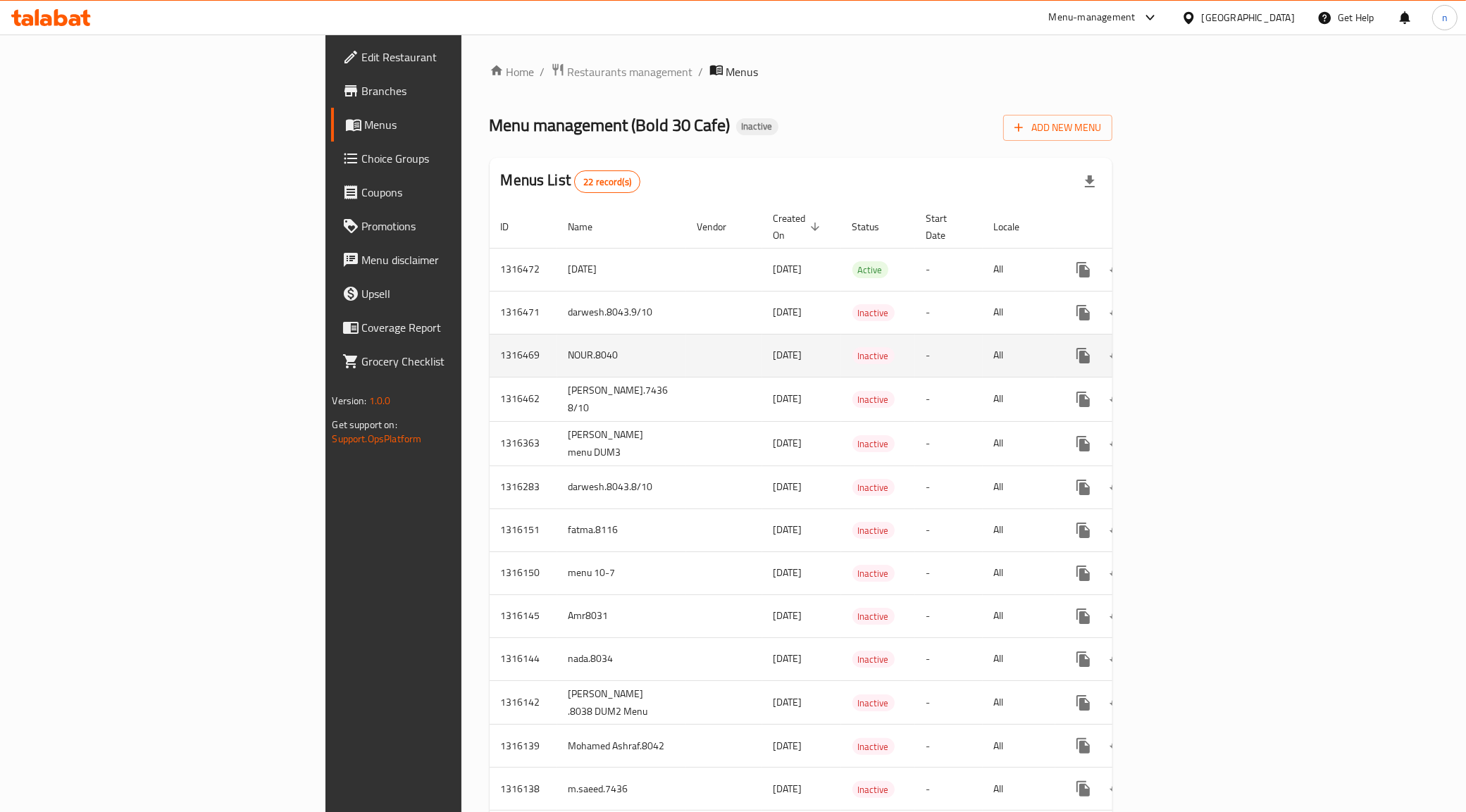
click at [557, 347] on td "NOUR.8040" at bounding box center [621, 355] width 129 height 43
drag, startPoint x: 361, startPoint y: 347, endPoint x: 386, endPoint y: 347, distance: 25.0
click at [557, 347] on td "NOUR.8040" at bounding box center [621, 355] width 129 height 43
copy td "NOUR.8040"
click at [1159, 350] on icon "enhanced table" at bounding box center [1150, 355] width 17 height 17
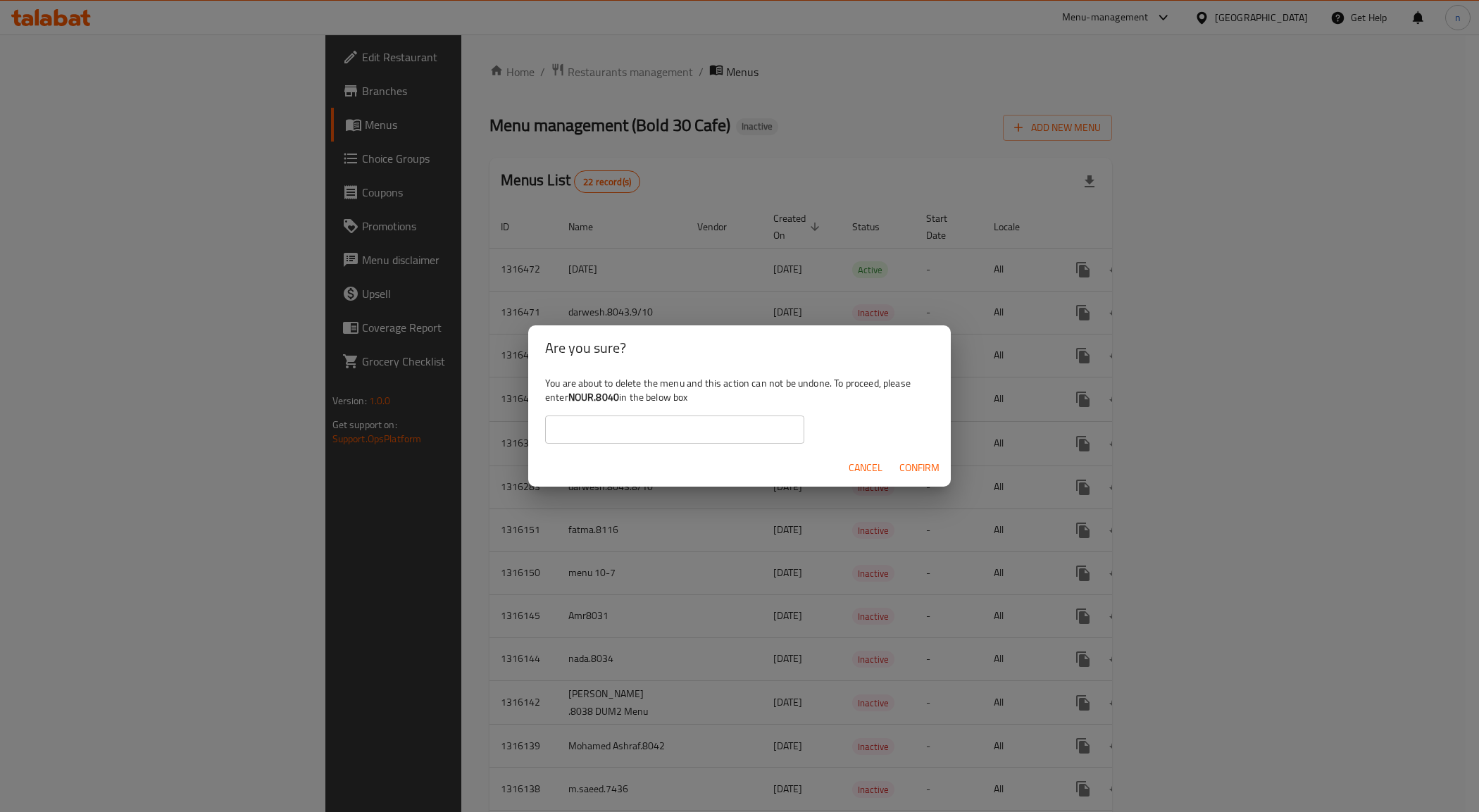
click at [676, 434] on input "text" at bounding box center [675, 429] width 259 height 28
paste input "NOUR.8040"
type input "NOUR.8040"
click at [902, 474] on span "Confirm" at bounding box center [919, 468] width 40 height 18
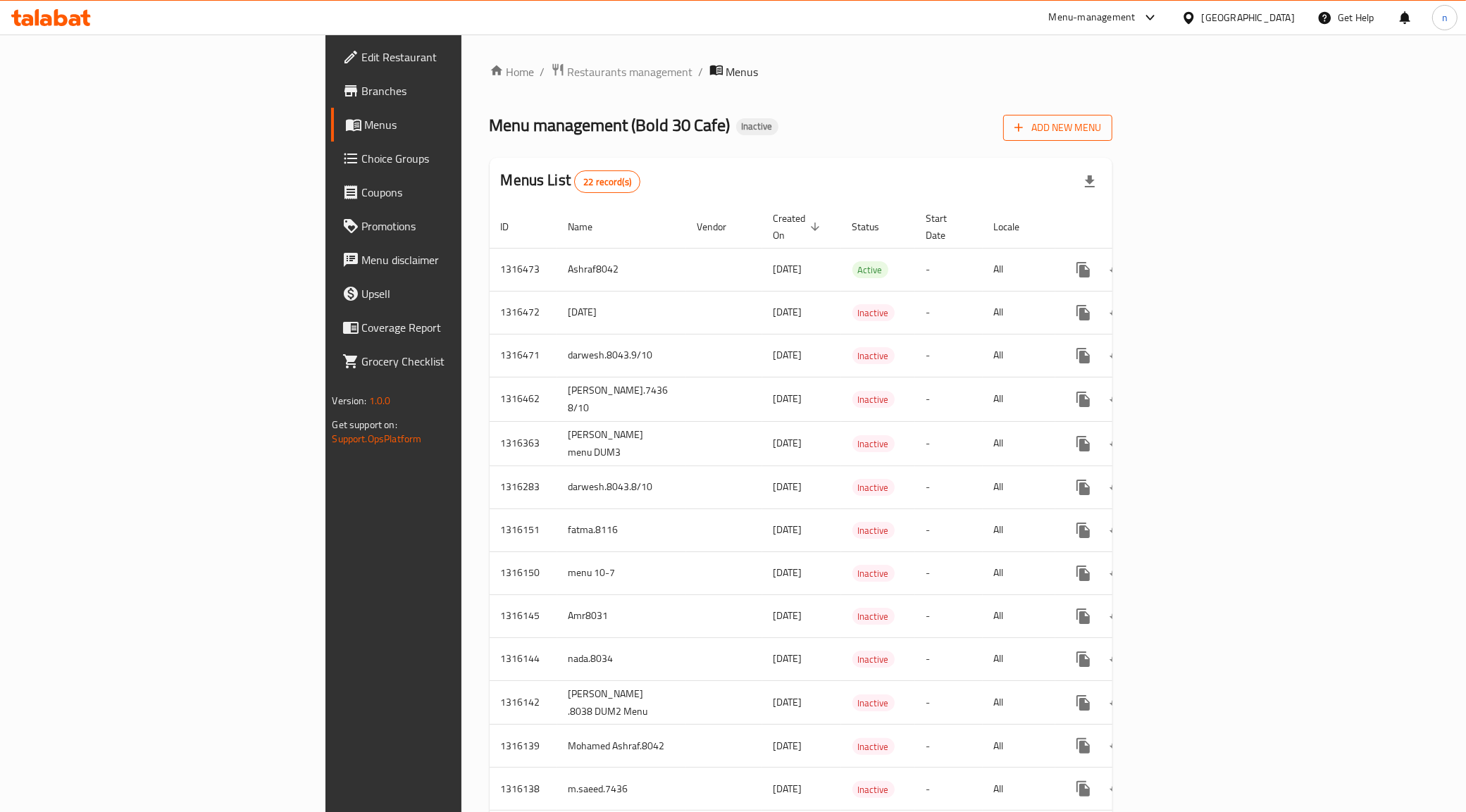
click at [1101, 120] on span "Add New Menu" at bounding box center [1057, 128] width 87 height 18
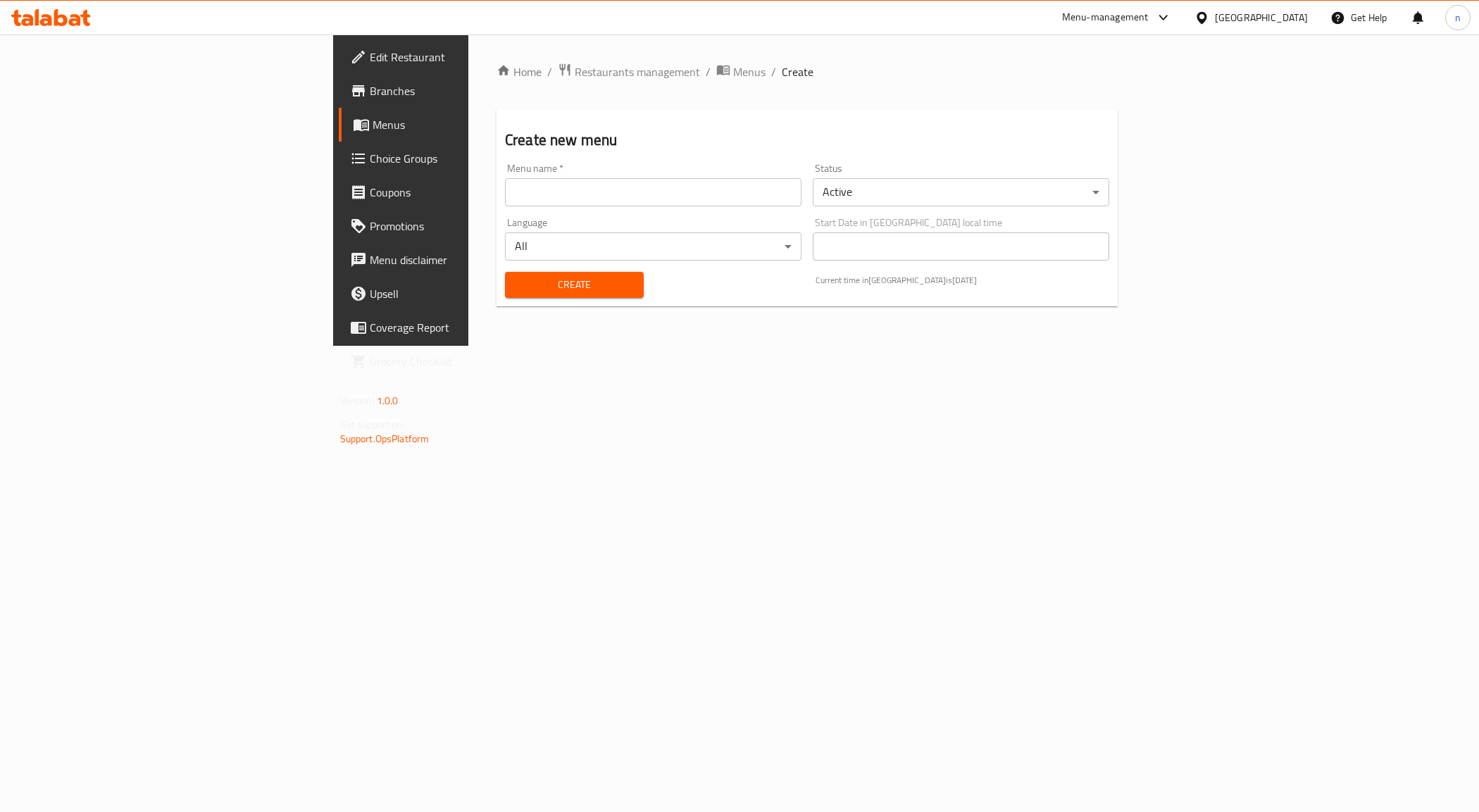
click at [614, 177] on div "Menu name   * Menu name *" at bounding box center [653, 185] width 296 height 43
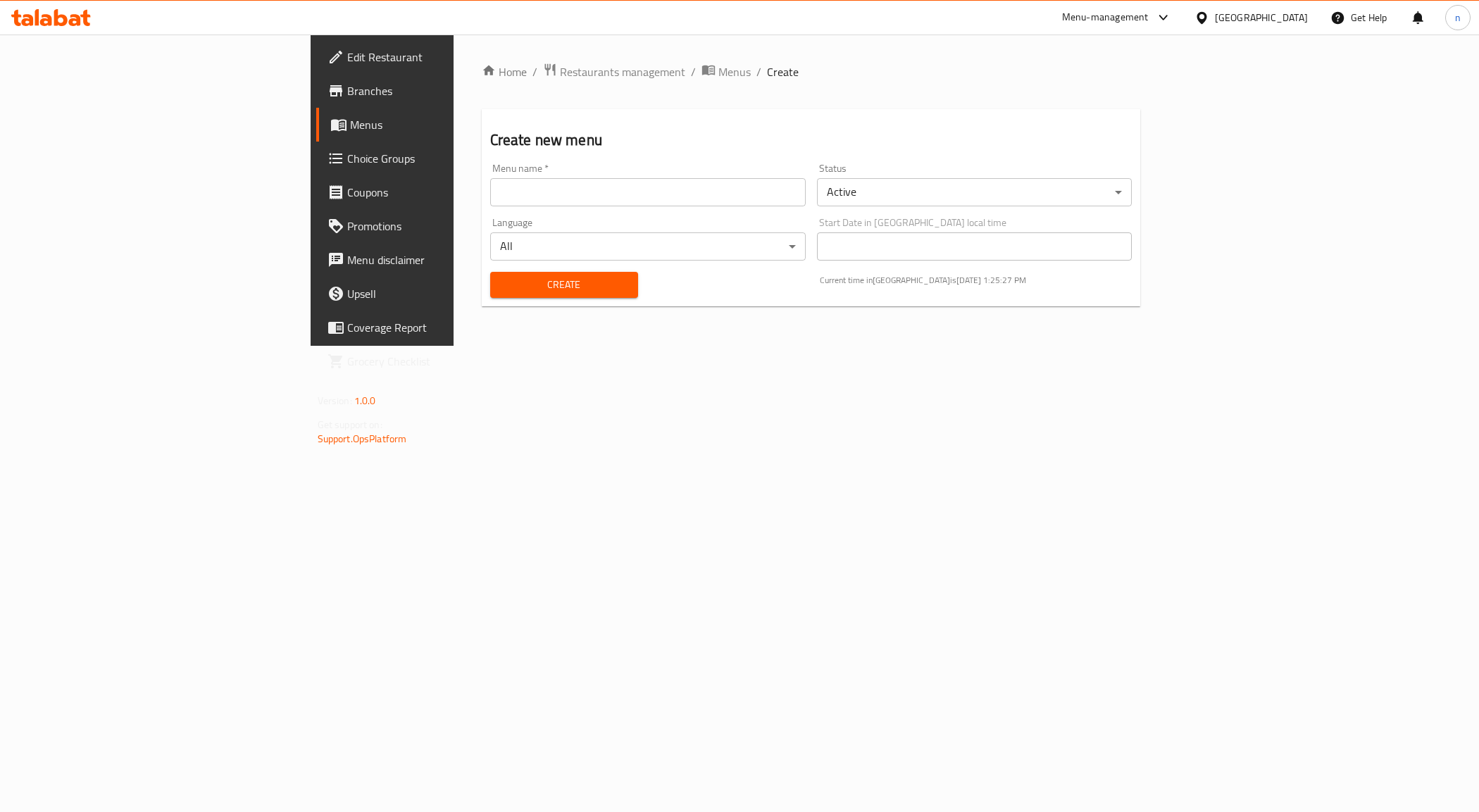
click at [553, 208] on div "Menu name   * Menu name *" at bounding box center [648, 185] width 327 height 55
click at [526, 192] on input "text" at bounding box center [647, 192] width 315 height 28
type input "NOUR.8040"
click at [501, 276] on span "Create" at bounding box center [564, 284] width 126 height 18
click at [350, 127] on span "Menus" at bounding box center [448, 124] width 197 height 17
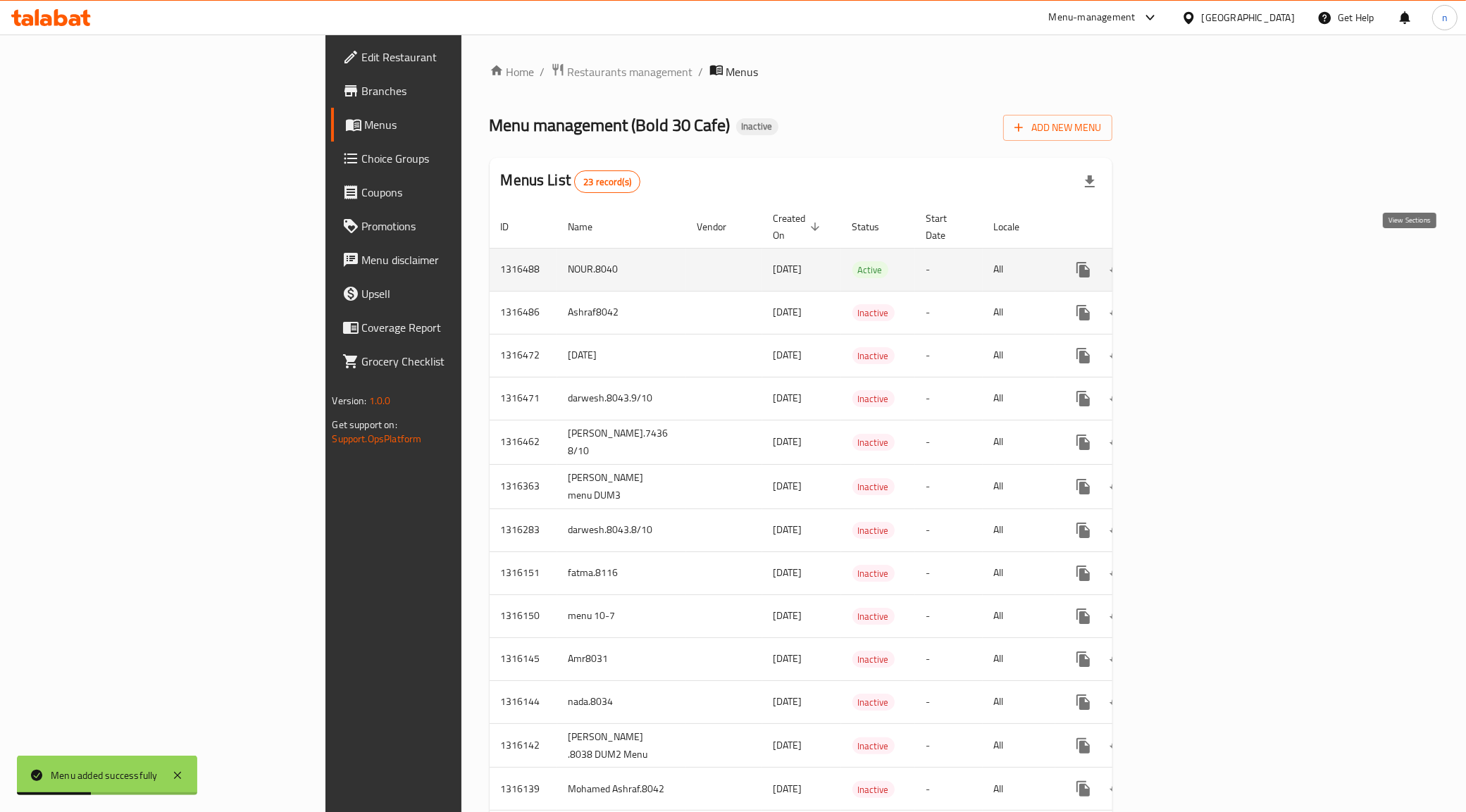
click at [1193, 261] on icon "enhanced table" at bounding box center [1184, 269] width 17 height 17
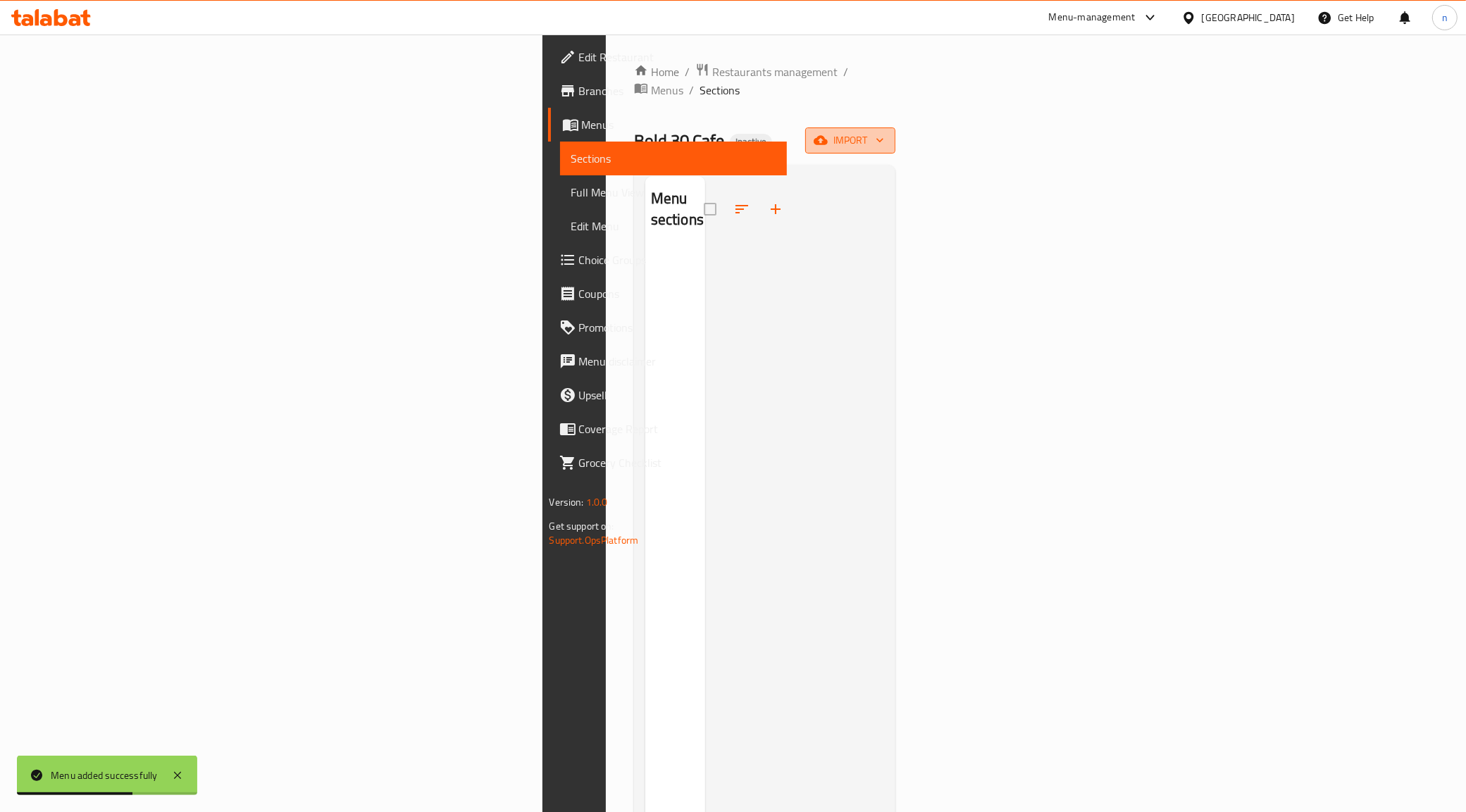
click at [895, 133] on button "import" at bounding box center [850, 140] width 91 height 26
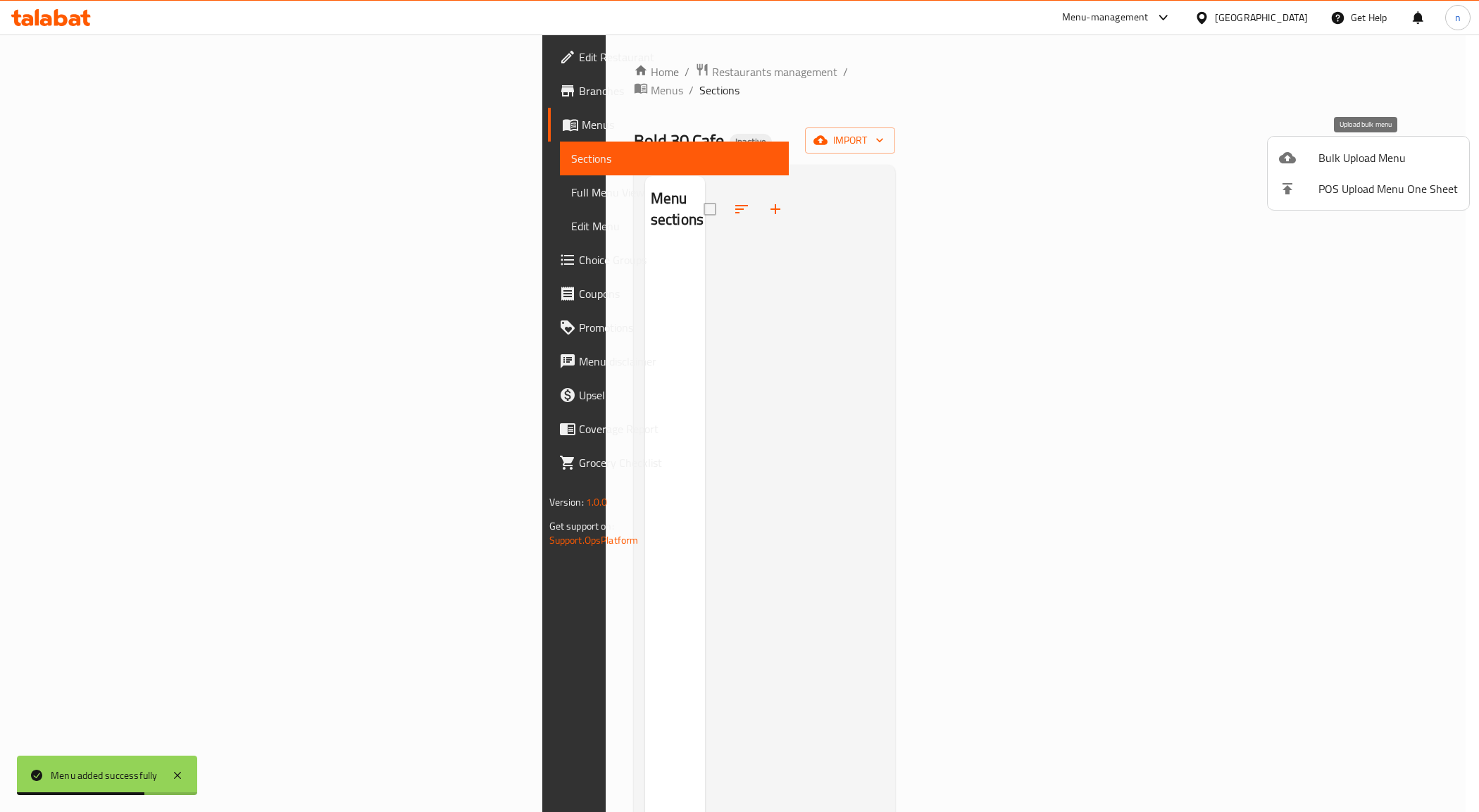
click at [1366, 159] on span "Bulk Upload Menu" at bounding box center [1387, 157] width 139 height 17
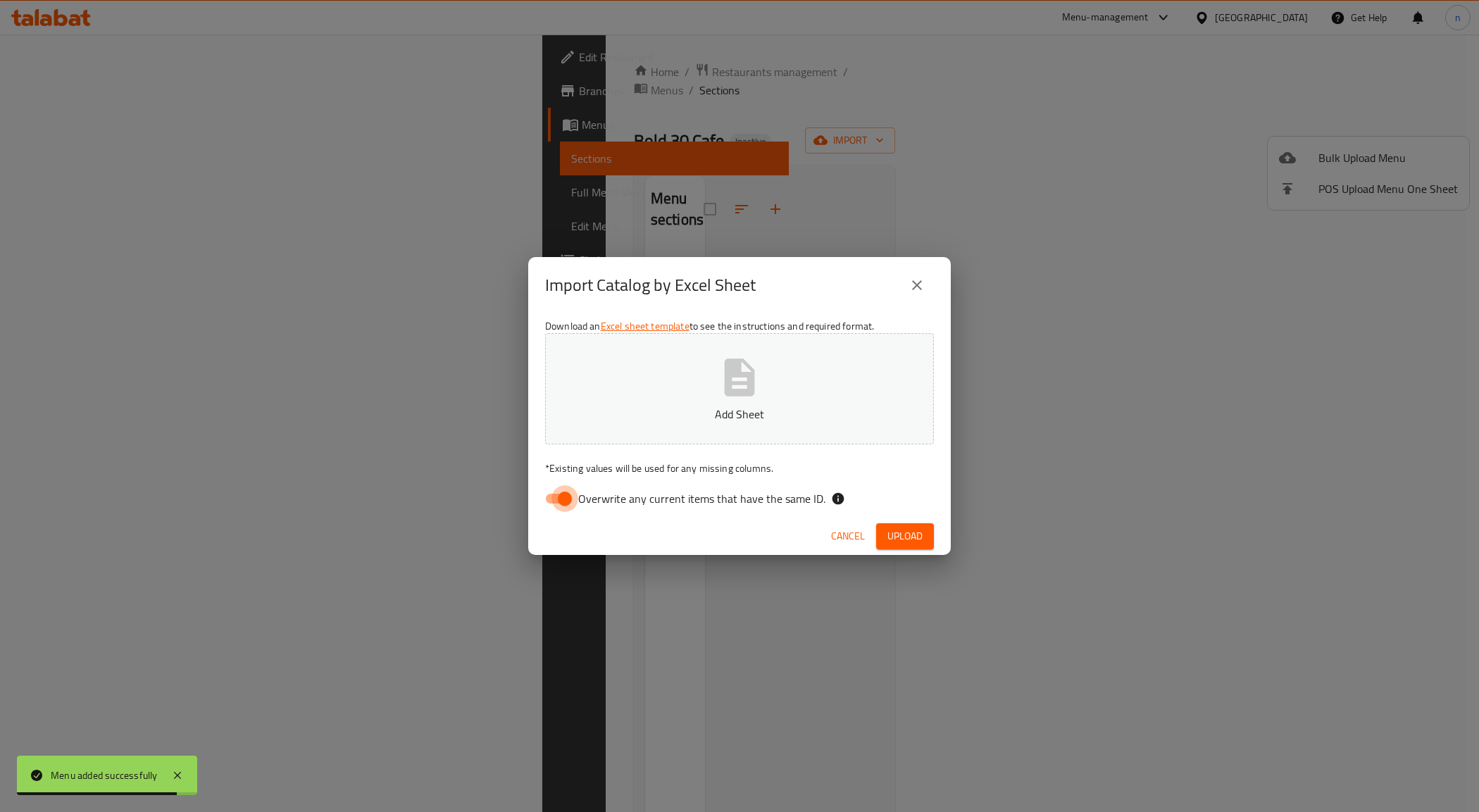
click at [564, 501] on input "Overwrite any current items that have the same ID." at bounding box center [565, 498] width 80 height 26
checkbox input "false"
click at [906, 532] on span "Upload" at bounding box center [905, 536] width 35 height 18
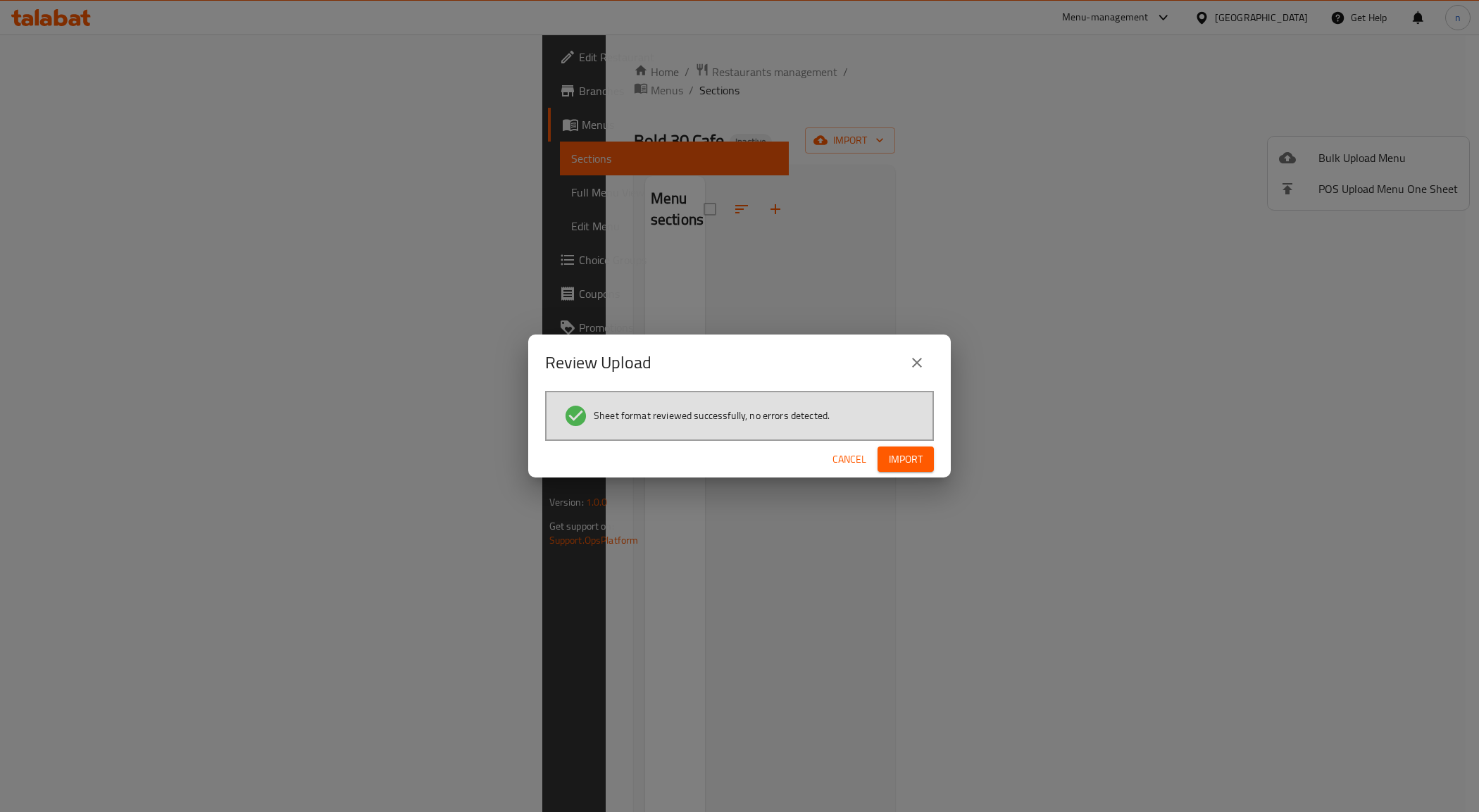
click at [896, 459] on span "Import" at bounding box center [906, 460] width 34 height 18
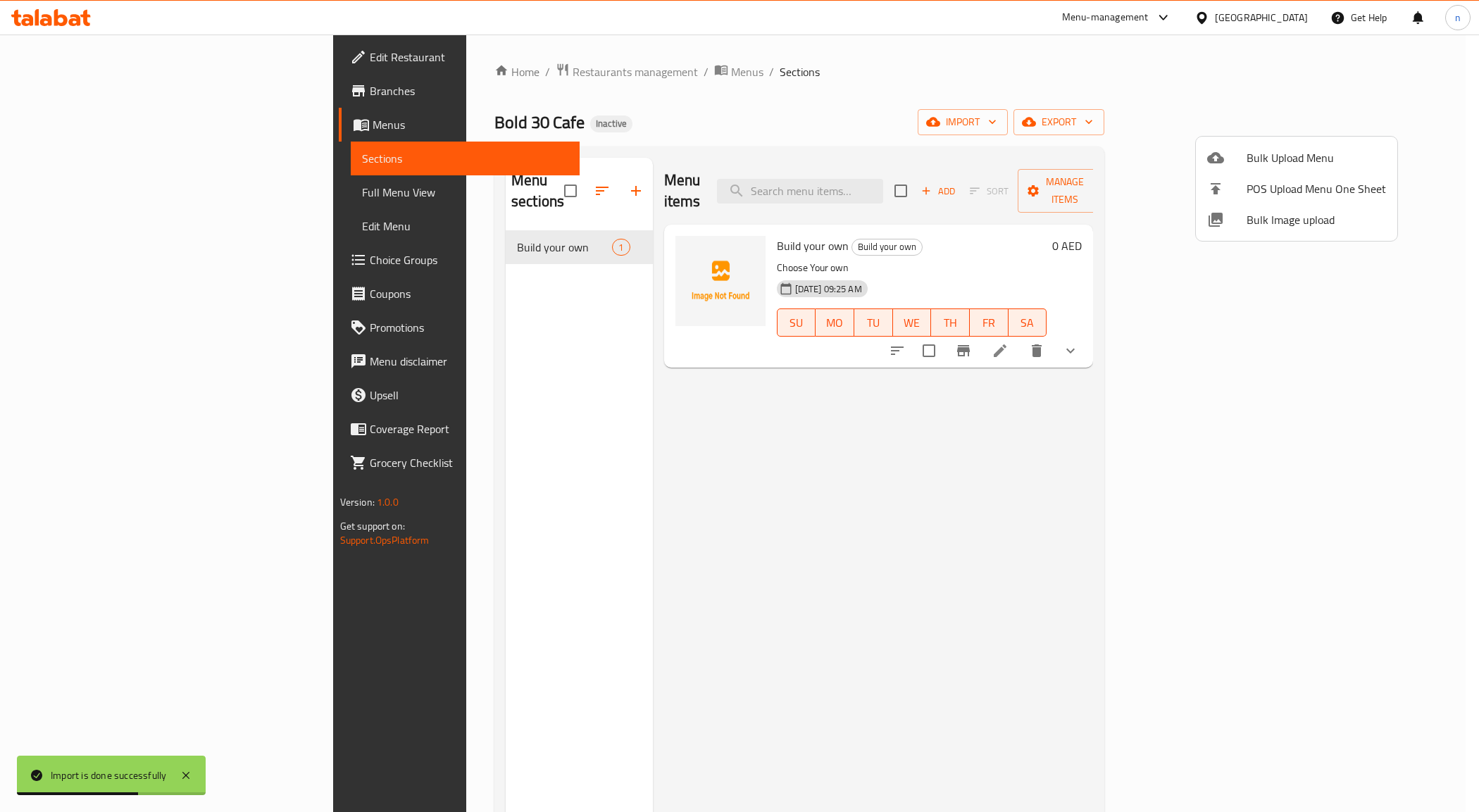
click at [58, 191] on div at bounding box center [739, 406] width 1479 height 812
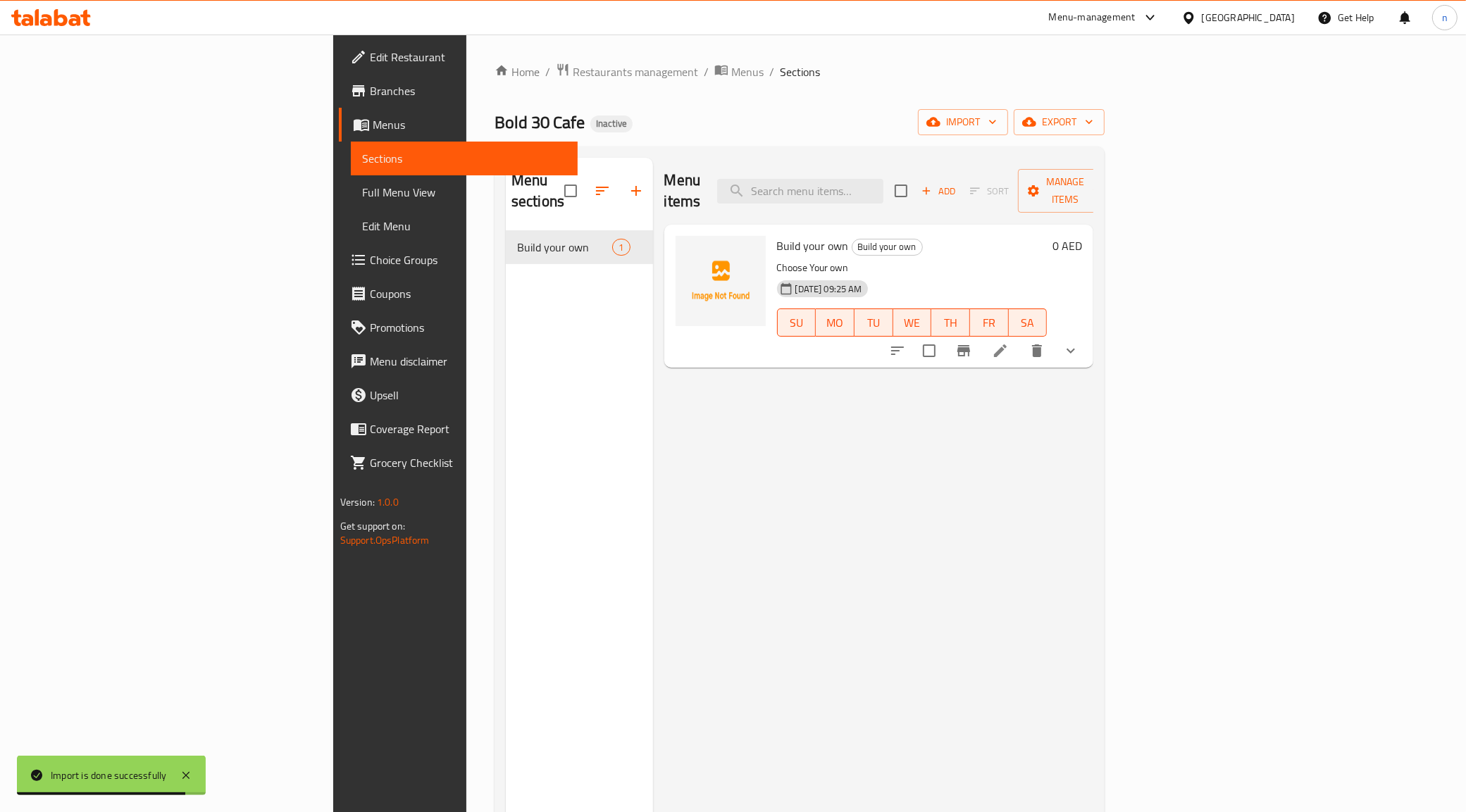
click at [362, 192] on span "Full Menu View" at bounding box center [465, 192] width 205 height 17
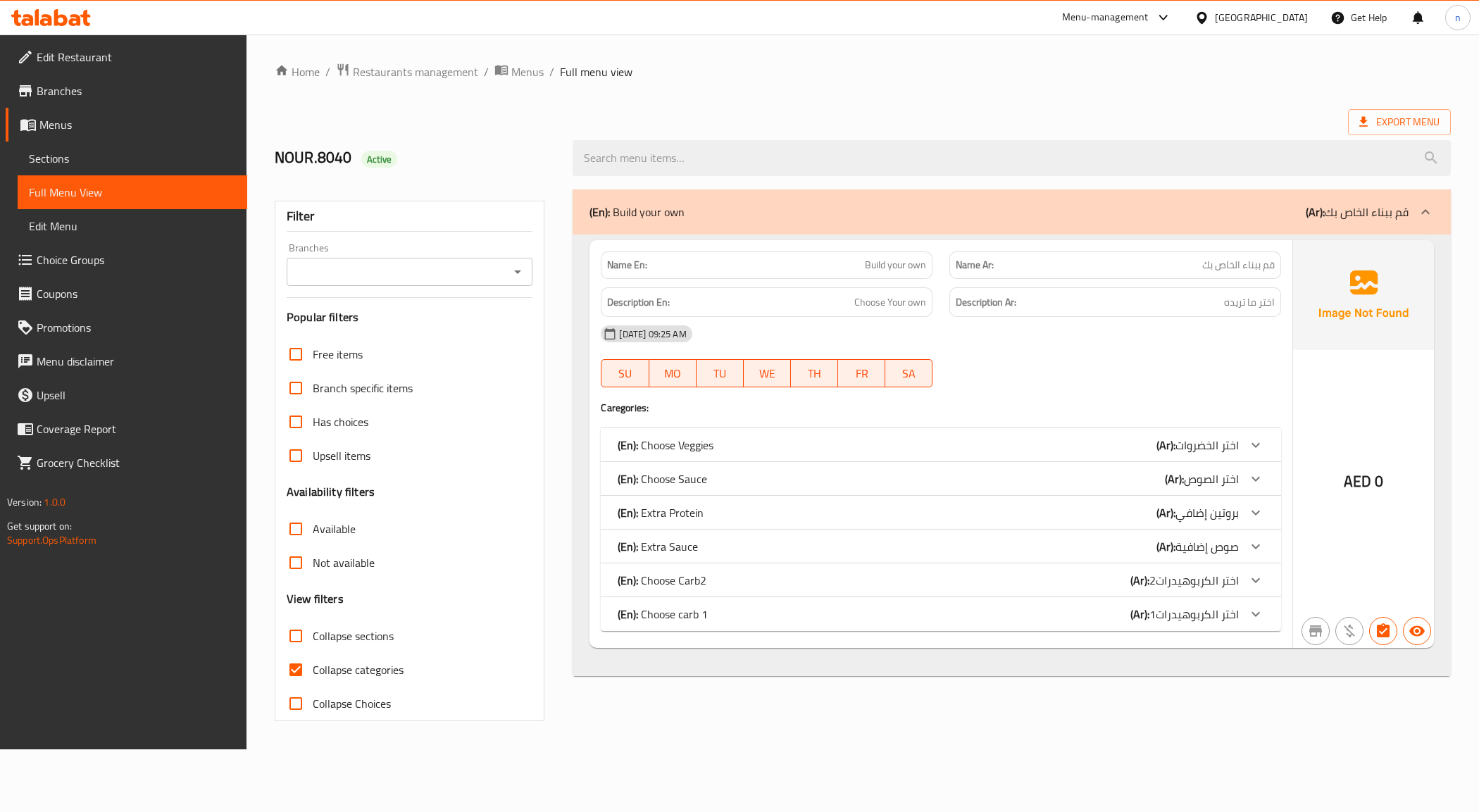
click at [324, 673] on span "Collapse categories" at bounding box center [357, 669] width 91 height 17
click at [313, 673] on input "Collapse categories" at bounding box center [295, 669] width 34 height 34
checkbox input "false"
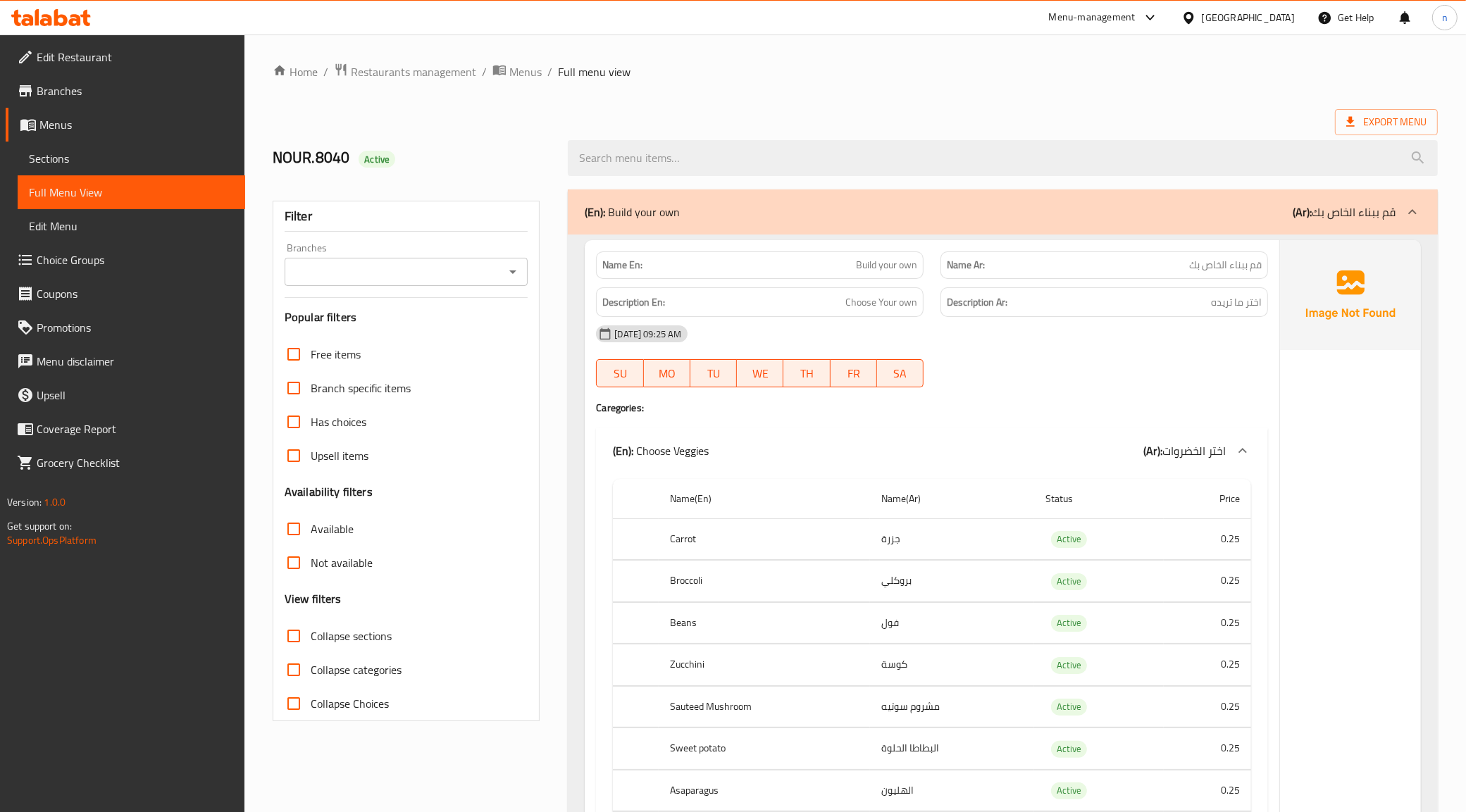
click at [75, 121] on span "Menus" at bounding box center [136, 124] width 195 height 17
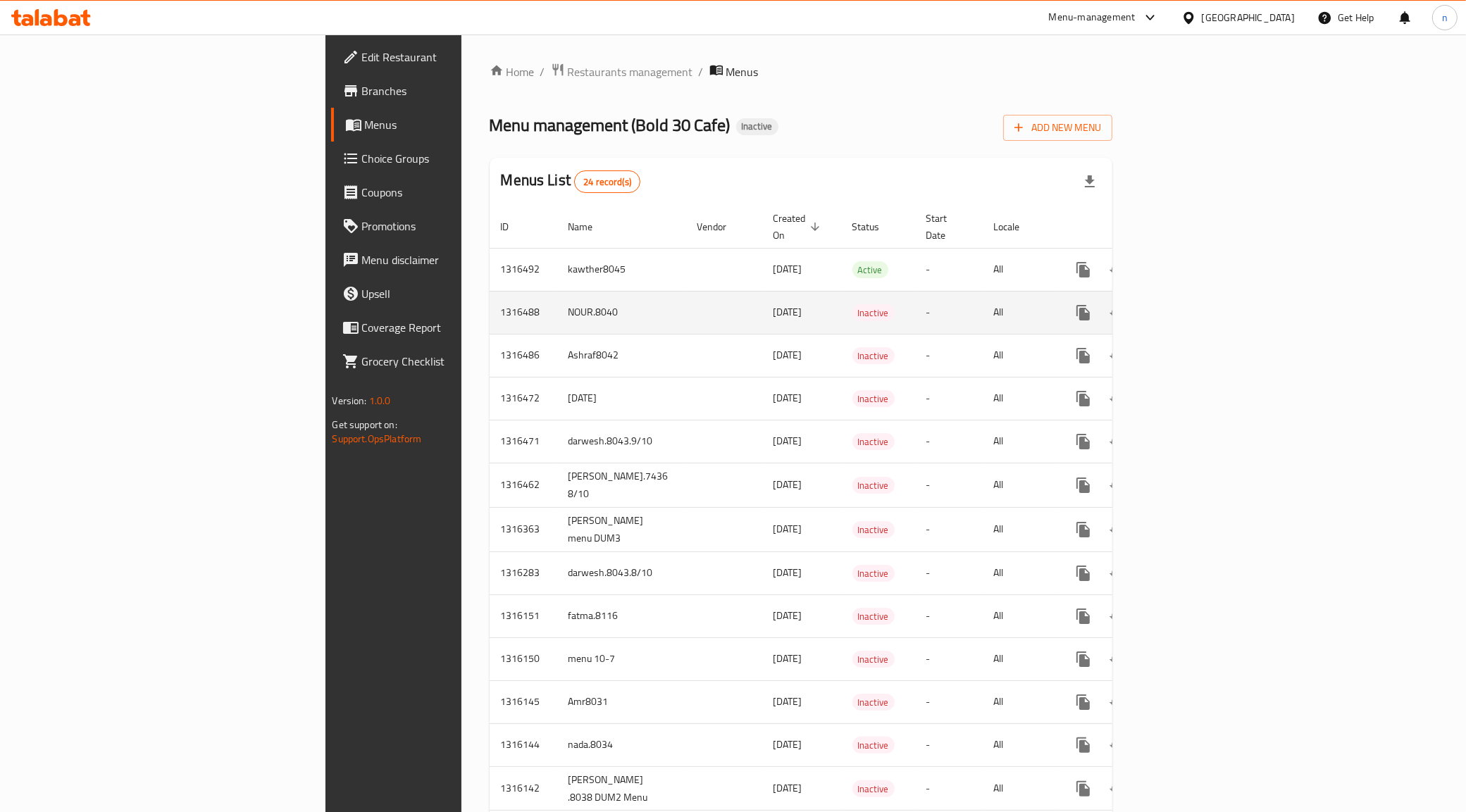
click at [1193, 304] on icon "enhanced table" at bounding box center [1184, 312] width 17 height 17
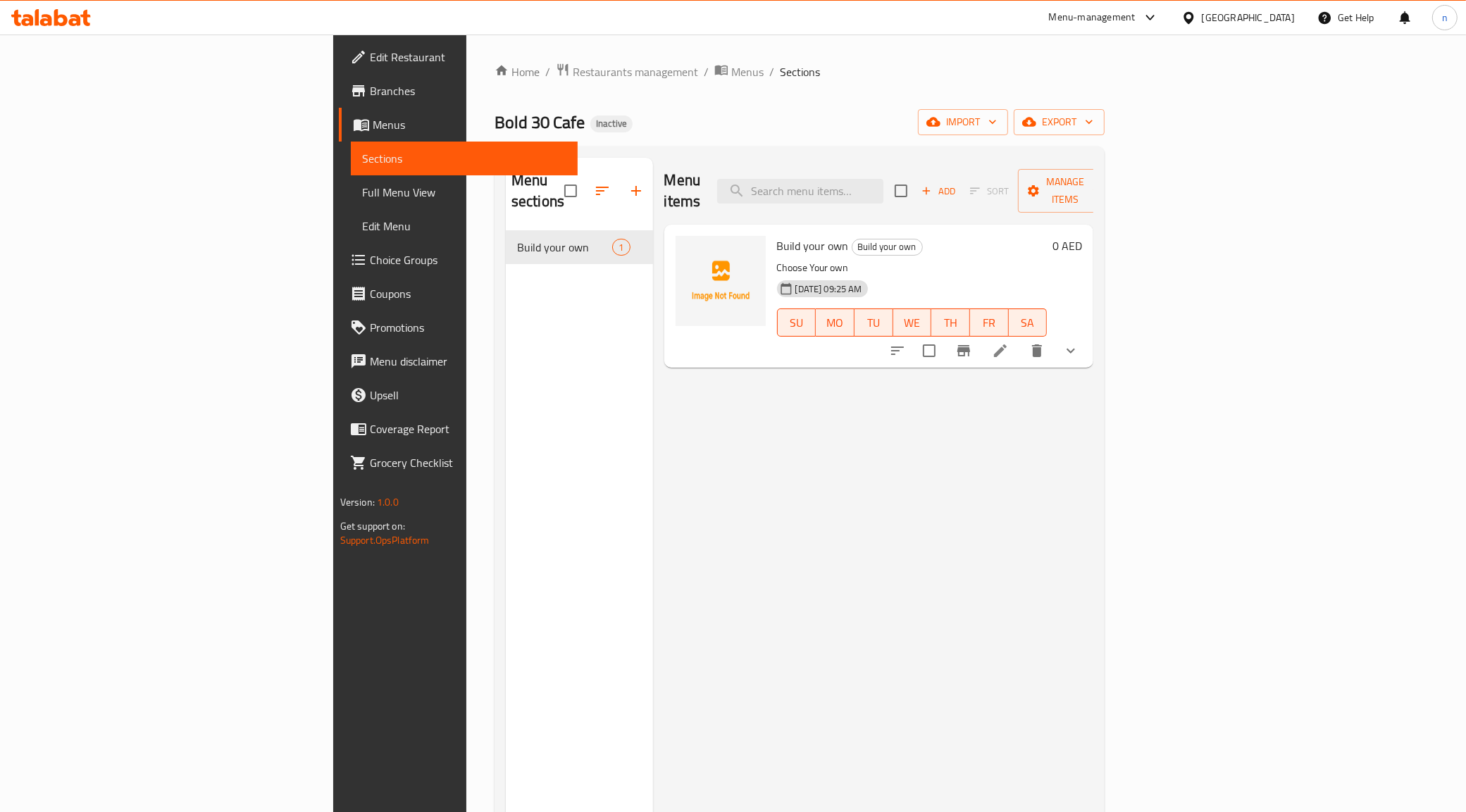
click at [373, 131] on span "Menus" at bounding box center [470, 124] width 195 height 17
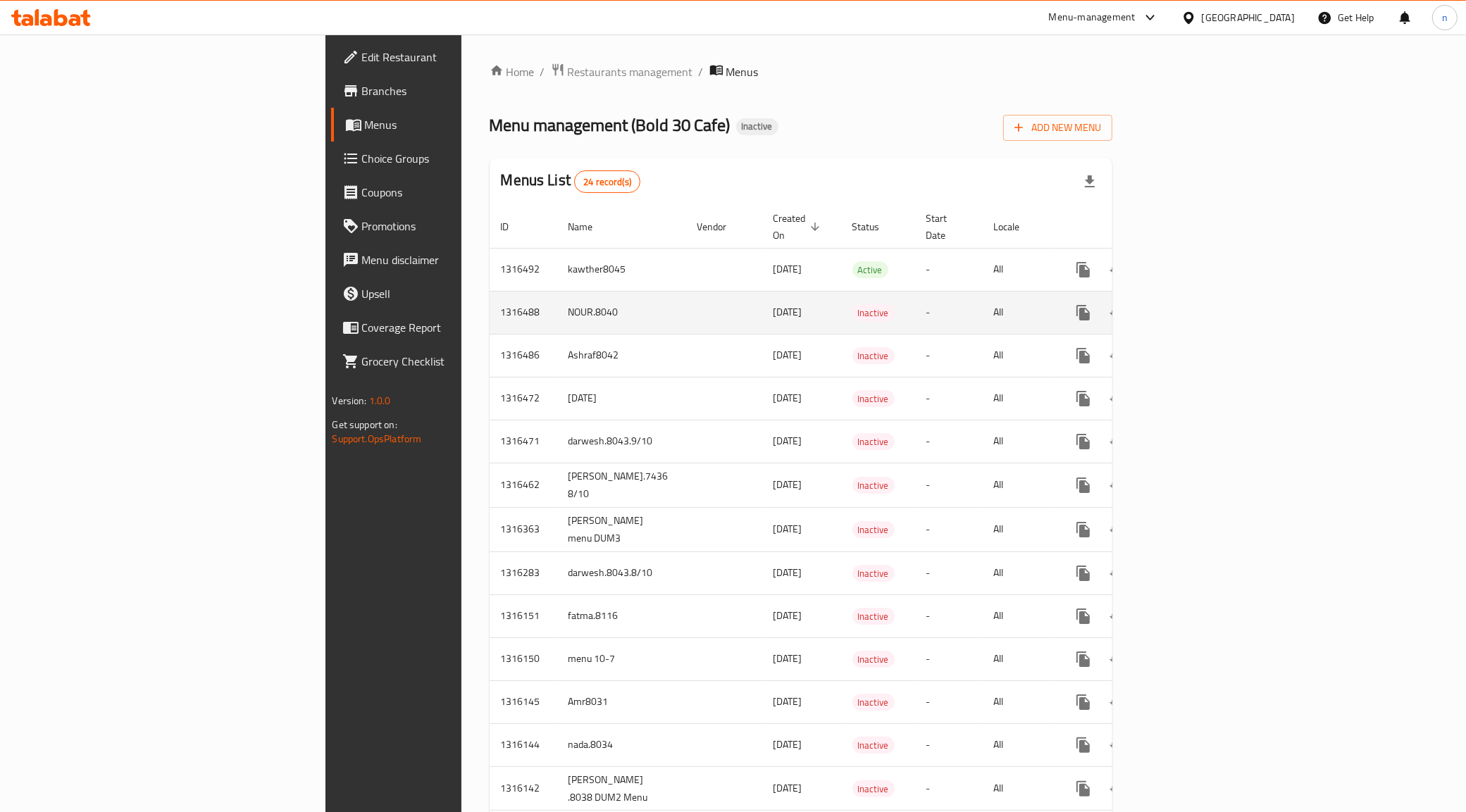
drag, startPoint x: 401, startPoint y: 282, endPoint x: 395, endPoint y: 310, distance: 28.6
click at [557, 291] on td "NOUR.8040" at bounding box center [621, 313] width 129 height 43
click at [557, 304] on td "NOUR.8040" at bounding box center [621, 313] width 129 height 43
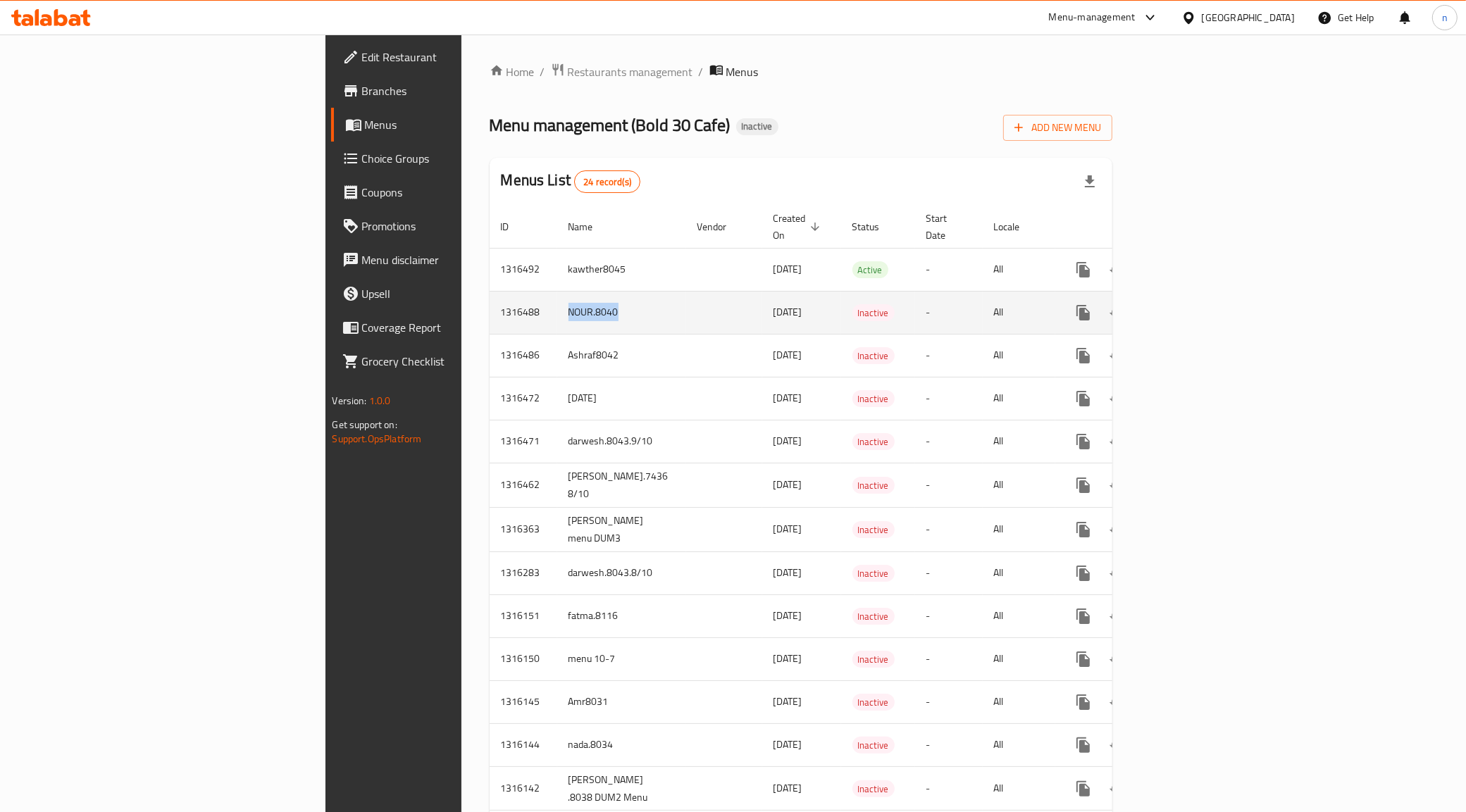
copy td "NOUR.8040"
click at [1156, 307] on icon "enhanced table" at bounding box center [1151, 313] width 10 height 13
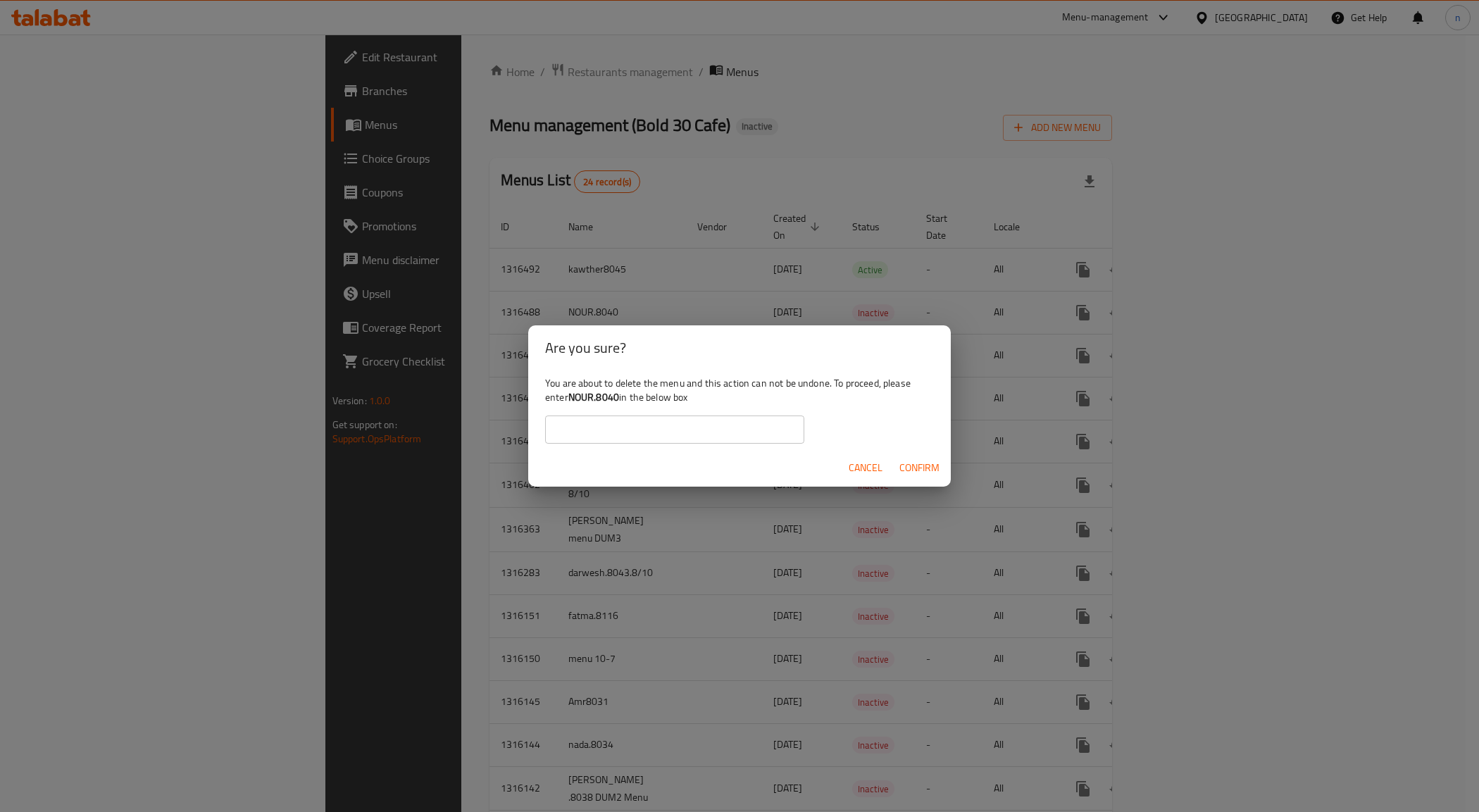
click at [730, 421] on input "text" at bounding box center [675, 429] width 259 height 28
paste input "NOUR.8040"
click at [937, 466] on span "Confirm" at bounding box center [919, 468] width 40 height 18
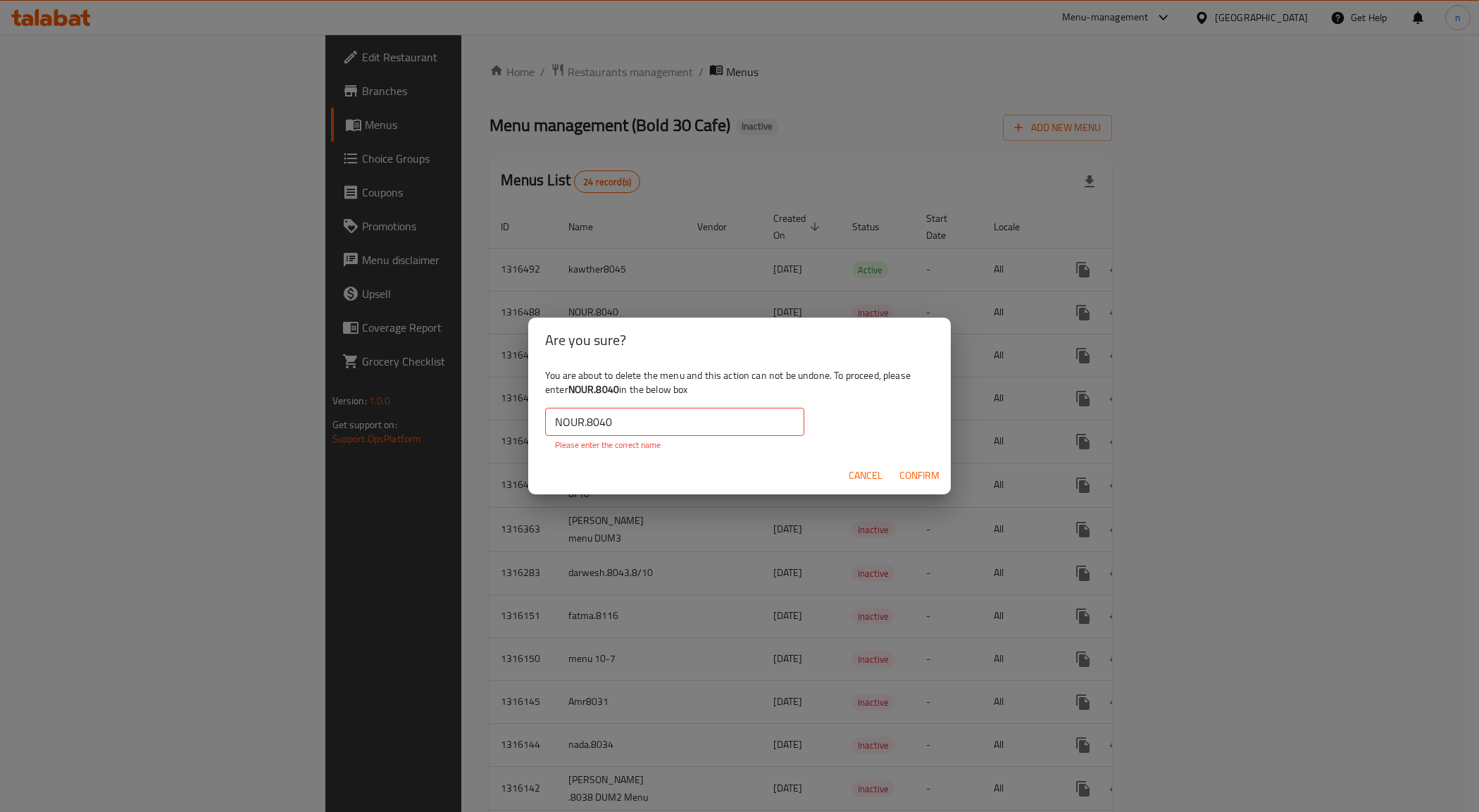
click at [556, 426] on input "NOUR.8040" at bounding box center [675, 422] width 259 height 28
click at [627, 423] on input "NOUR.8040" at bounding box center [675, 422] width 259 height 28
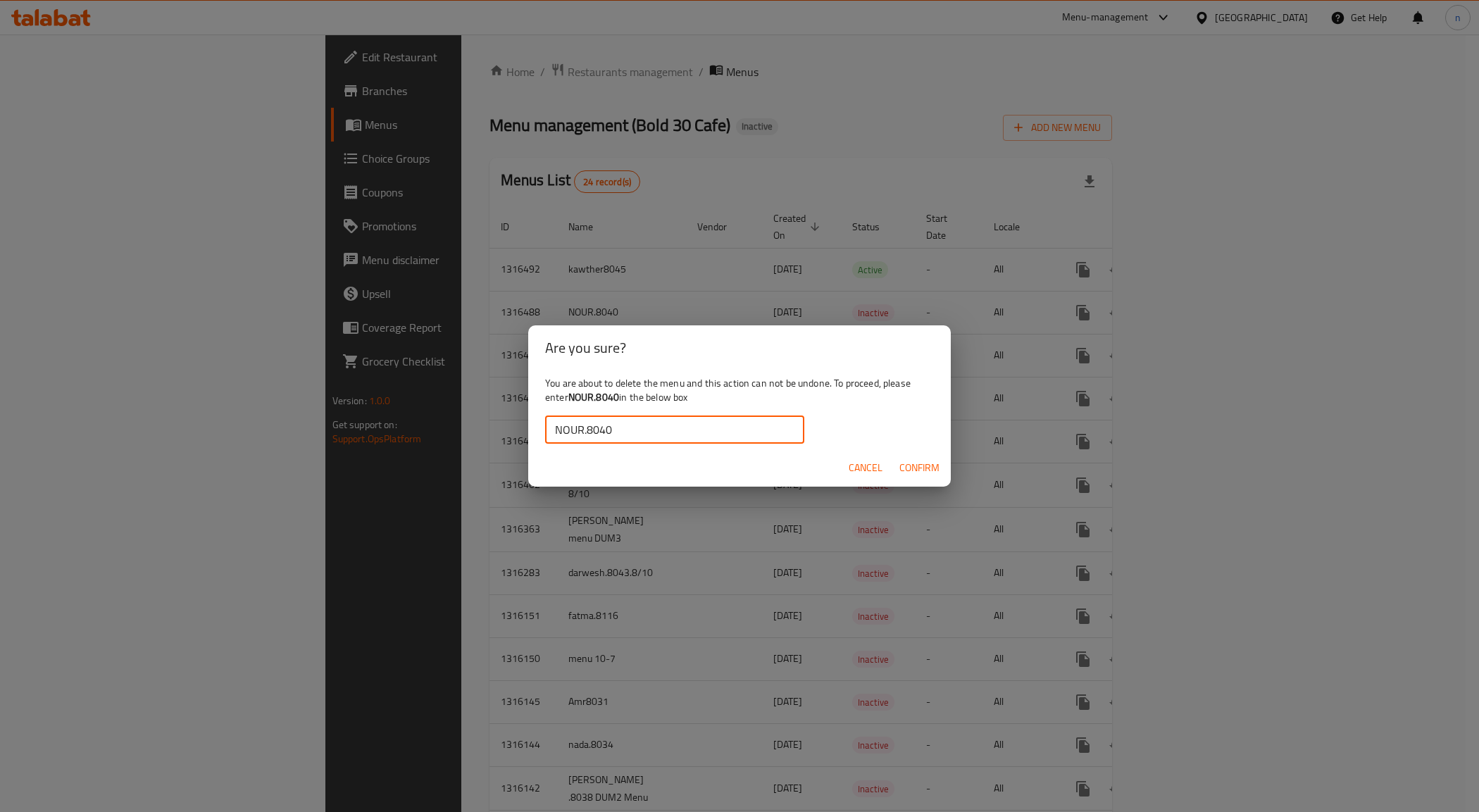
type input "NOUR.8040"
click at [906, 460] on span "Confirm" at bounding box center [919, 468] width 40 height 18
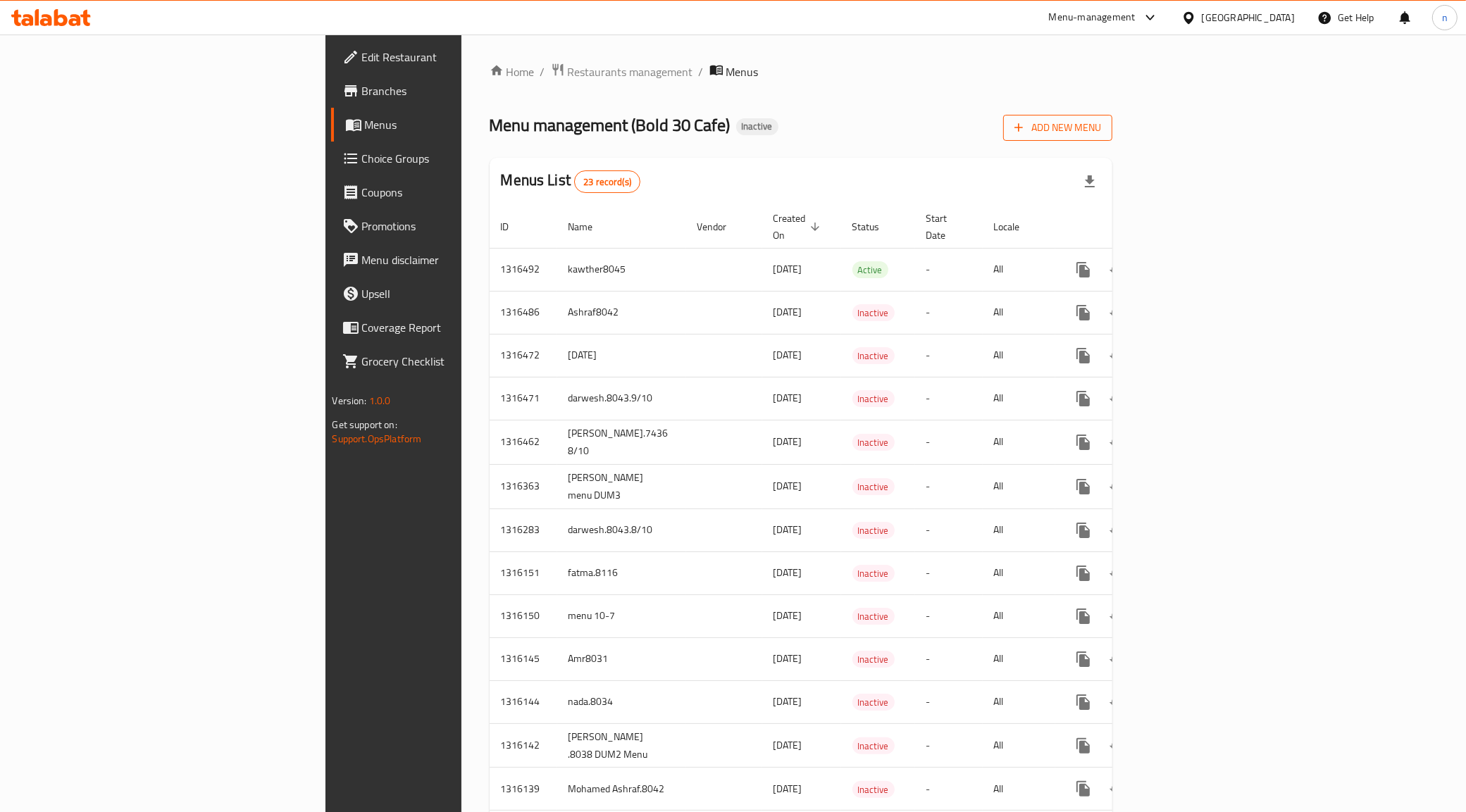
click at [1101, 133] on span "Add New Menu" at bounding box center [1057, 128] width 87 height 18
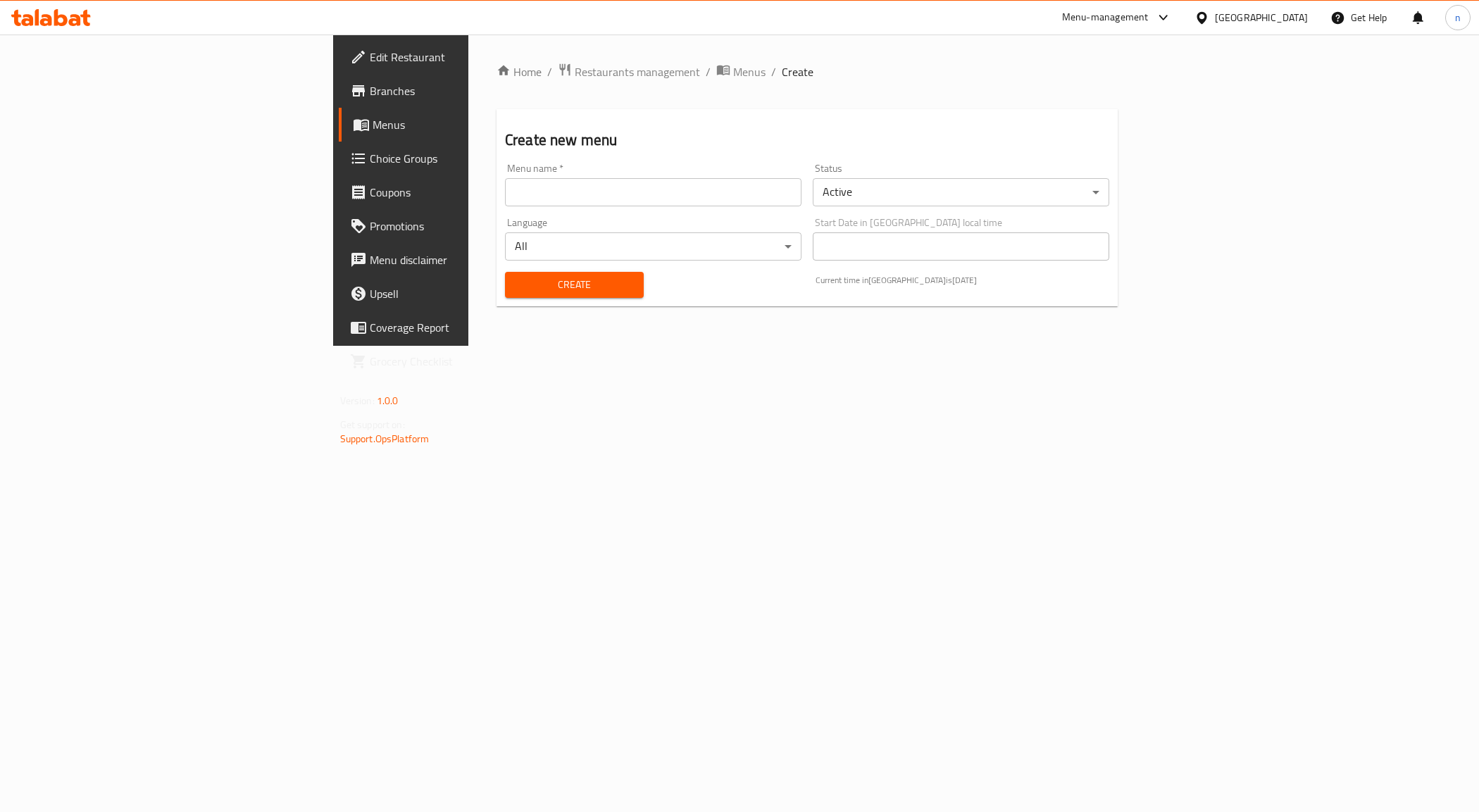
click at [549, 201] on input "text" at bounding box center [653, 192] width 296 height 28
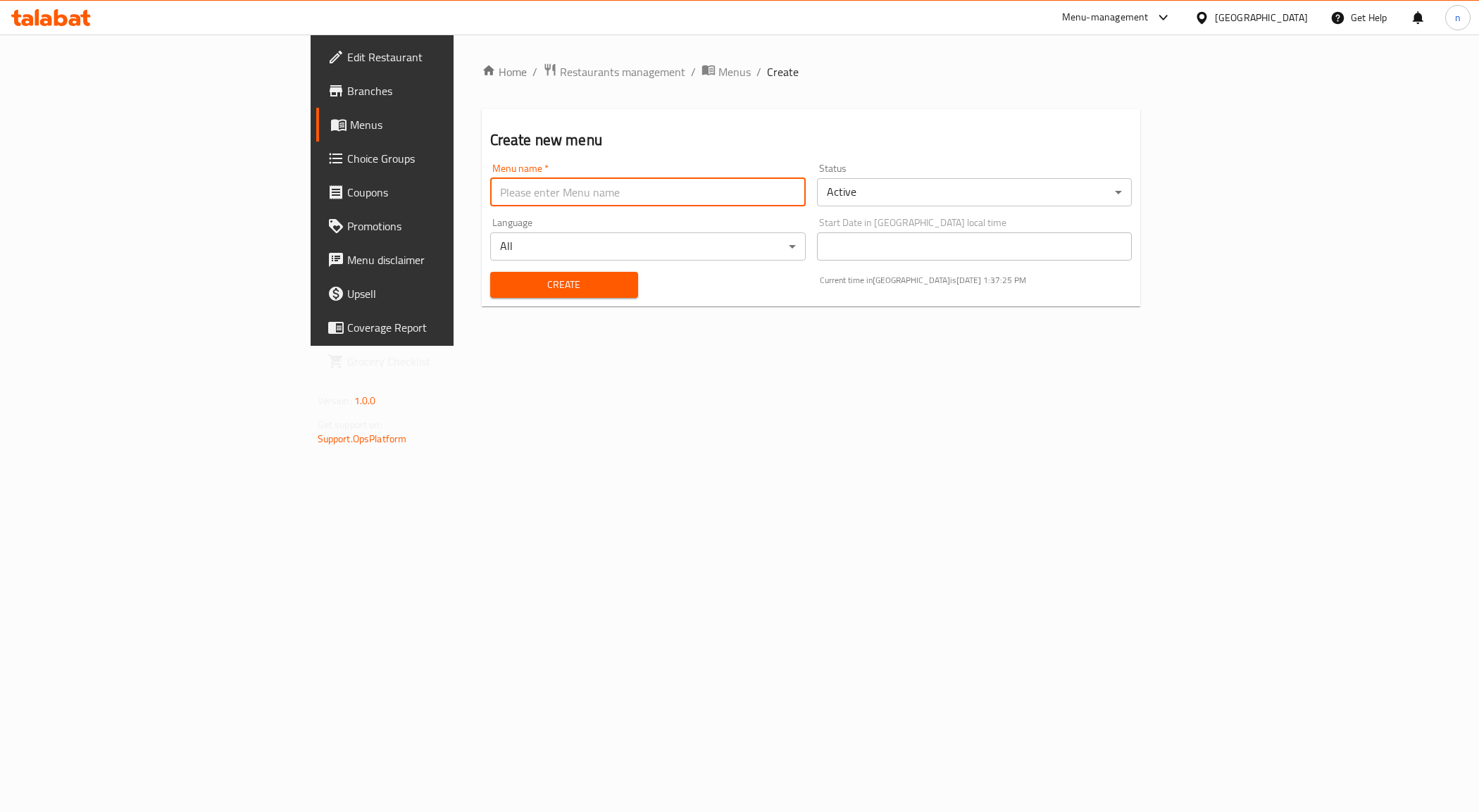
type input "NOUR.8040"
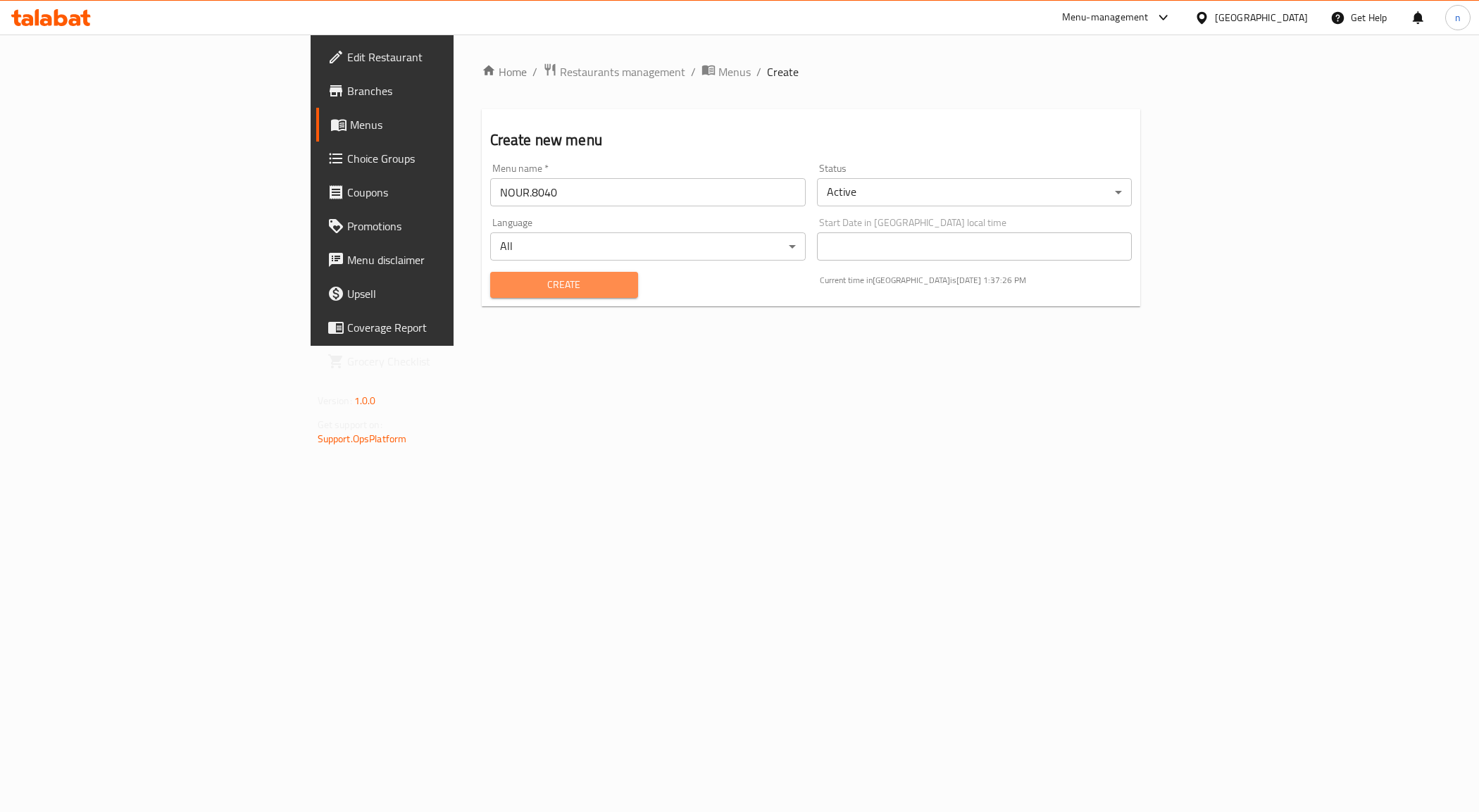
click at [501, 276] on span "Create" at bounding box center [564, 284] width 126 height 18
click at [350, 116] on span "Menus" at bounding box center [448, 124] width 197 height 17
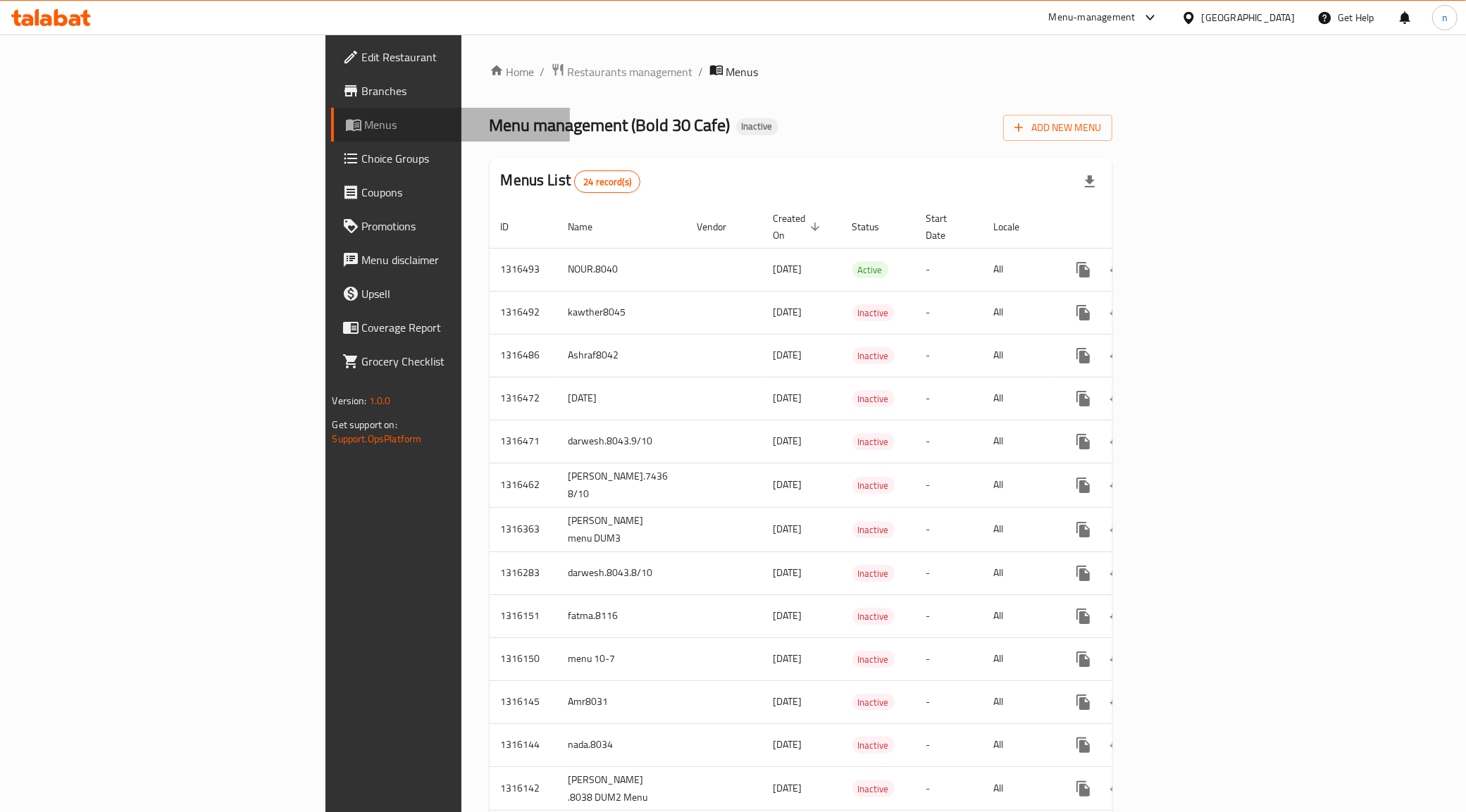
click at [365, 116] on span "Menus" at bounding box center [463, 124] width 195 height 17
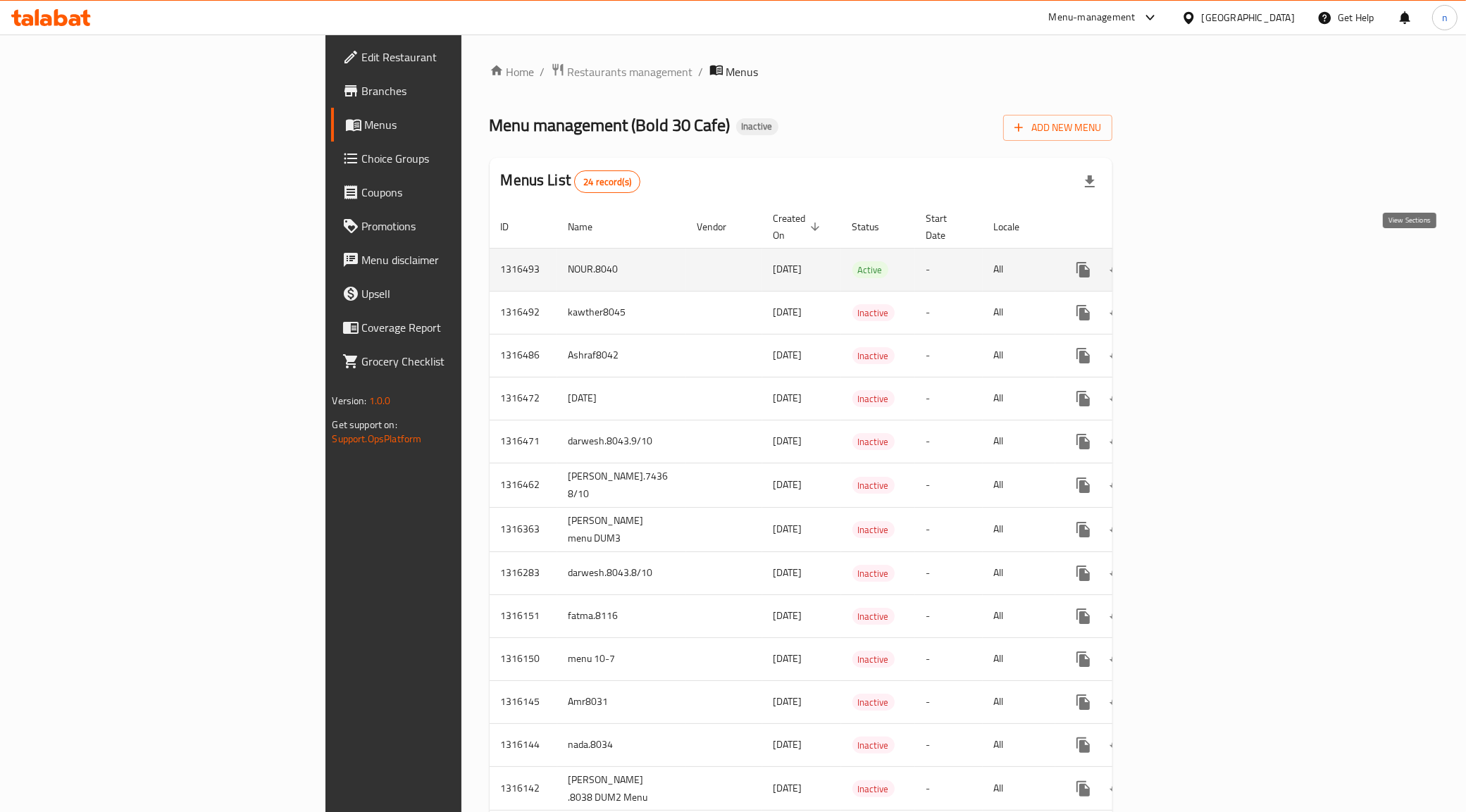
click at [1193, 261] on icon "enhanced table" at bounding box center [1184, 269] width 17 height 17
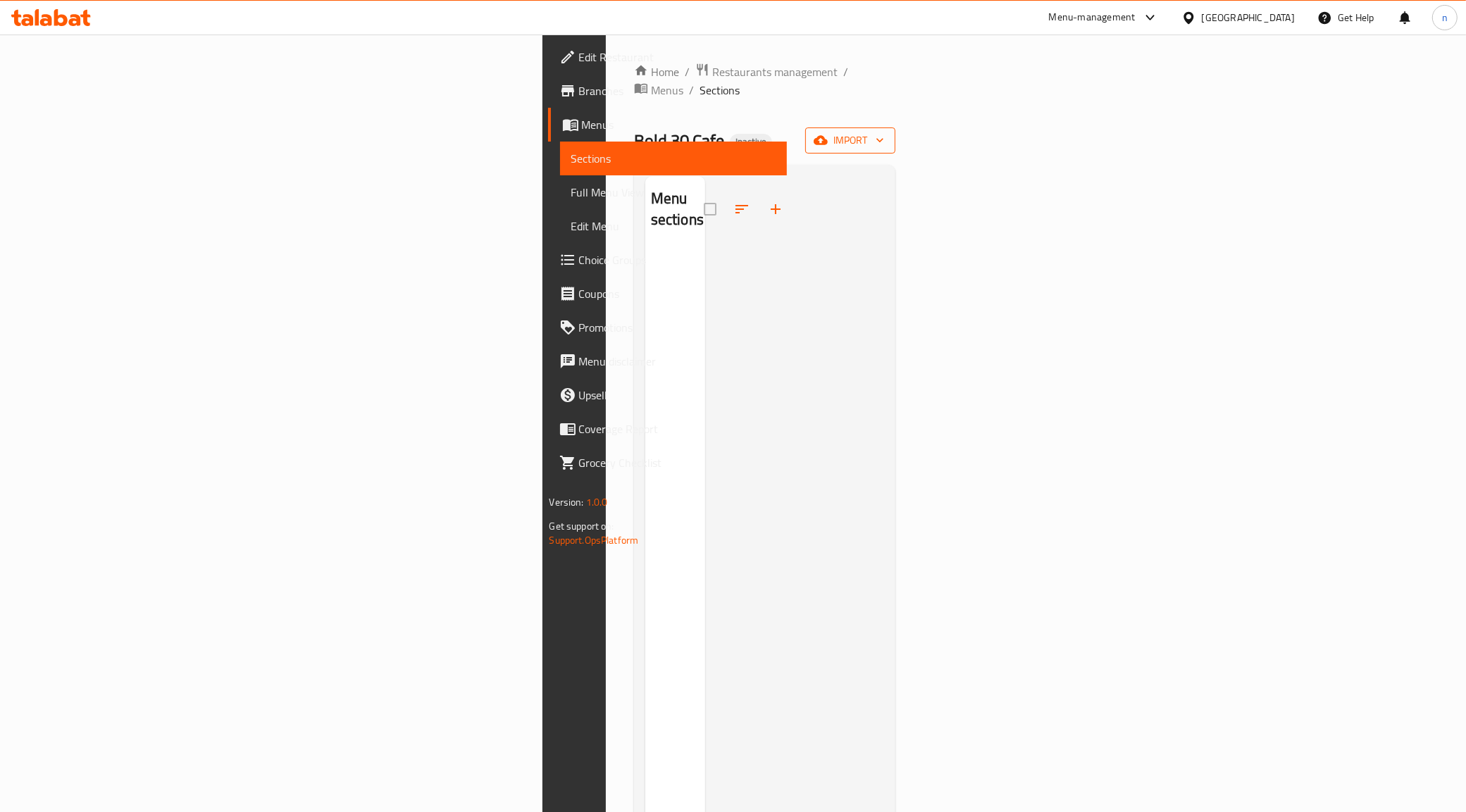
click at [887, 133] on icon "button" at bounding box center [880, 140] width 14 height 14
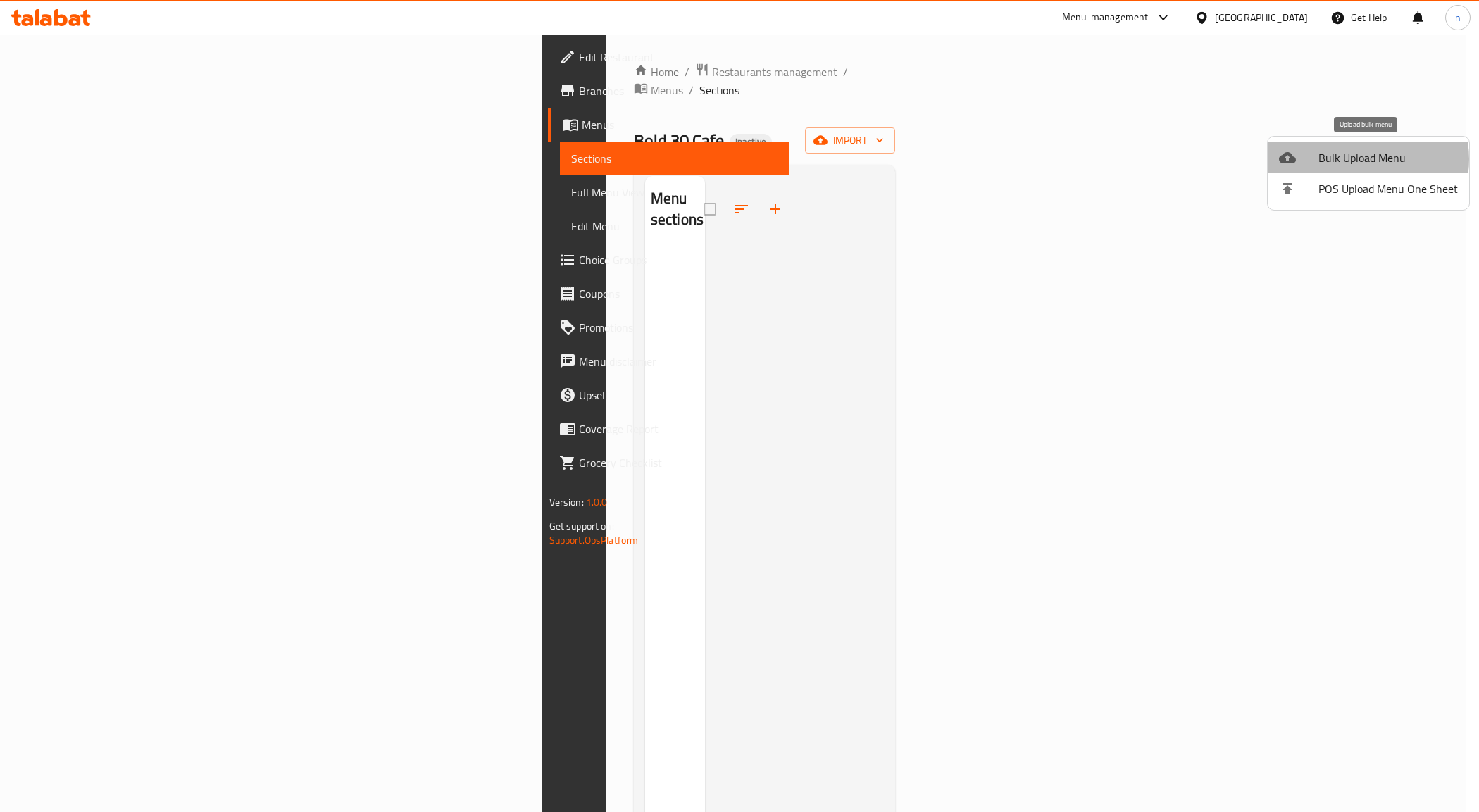
click at [1365, 159] on span "Bulk Upload Menu" at bounding box center [1387, 157] width 139 height 17
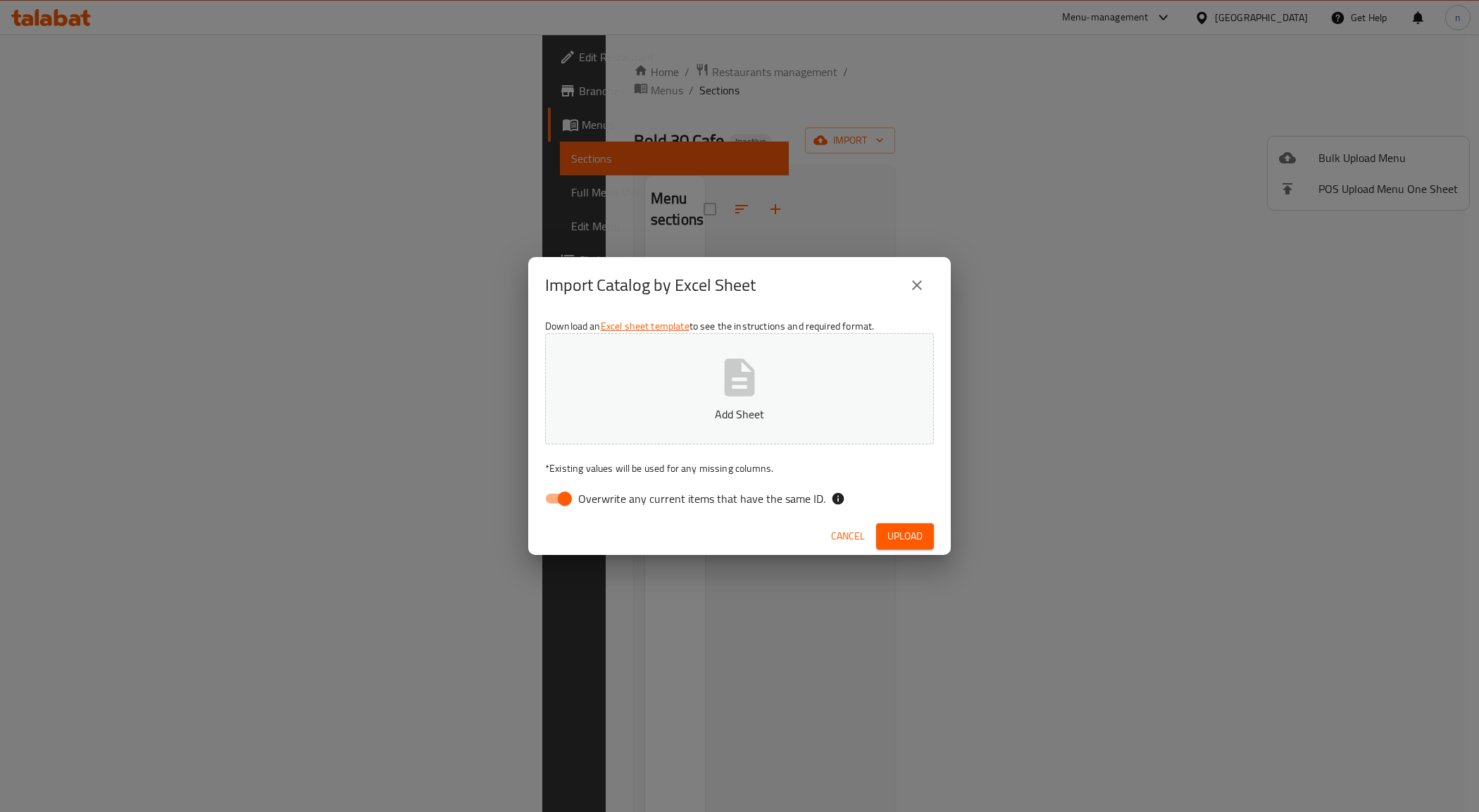
click at [562, 487] on input "Overwrite any current items that have the same ID." at bounding box center [565, 498] width 80 height 26
checkbox input "false"
click at [930, 534] on button "Upload" at bounding box center [905, 535] width 57 height 26
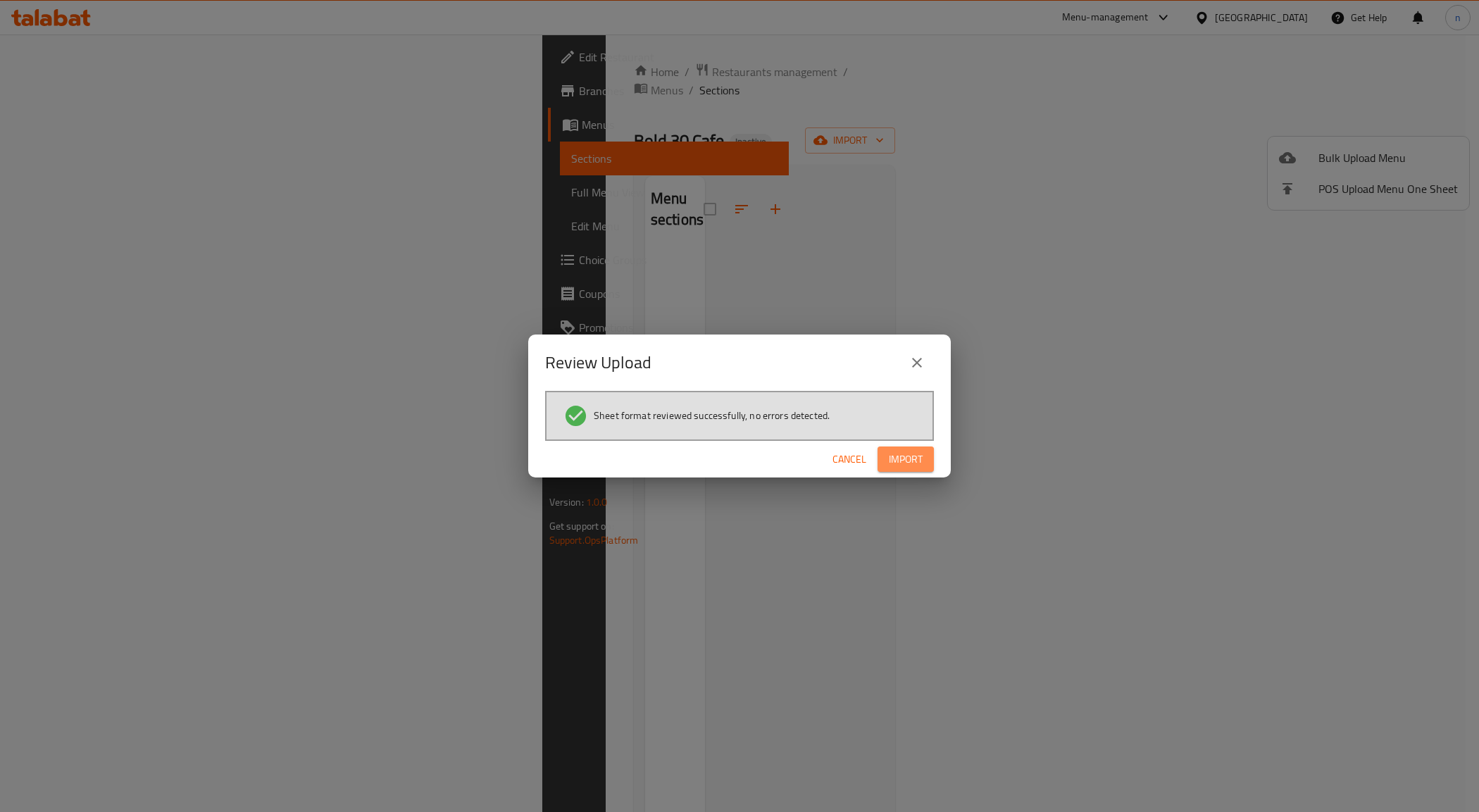
click at [909, 465] on span "Import" at bounding box center [906, 460] width 34 height 18
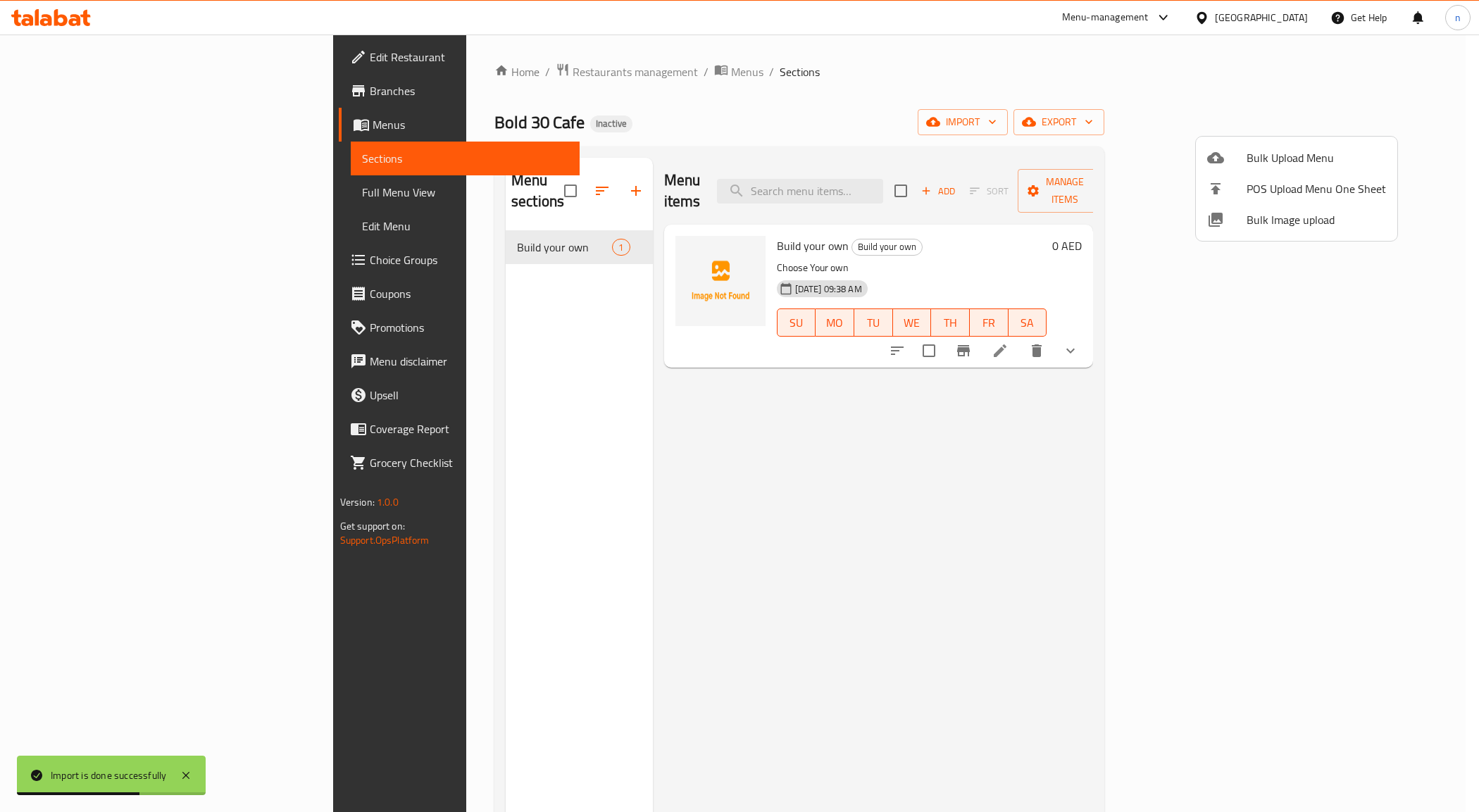
click at [116, 184] on div at bounding box center [739, 406] width 1479 height 812
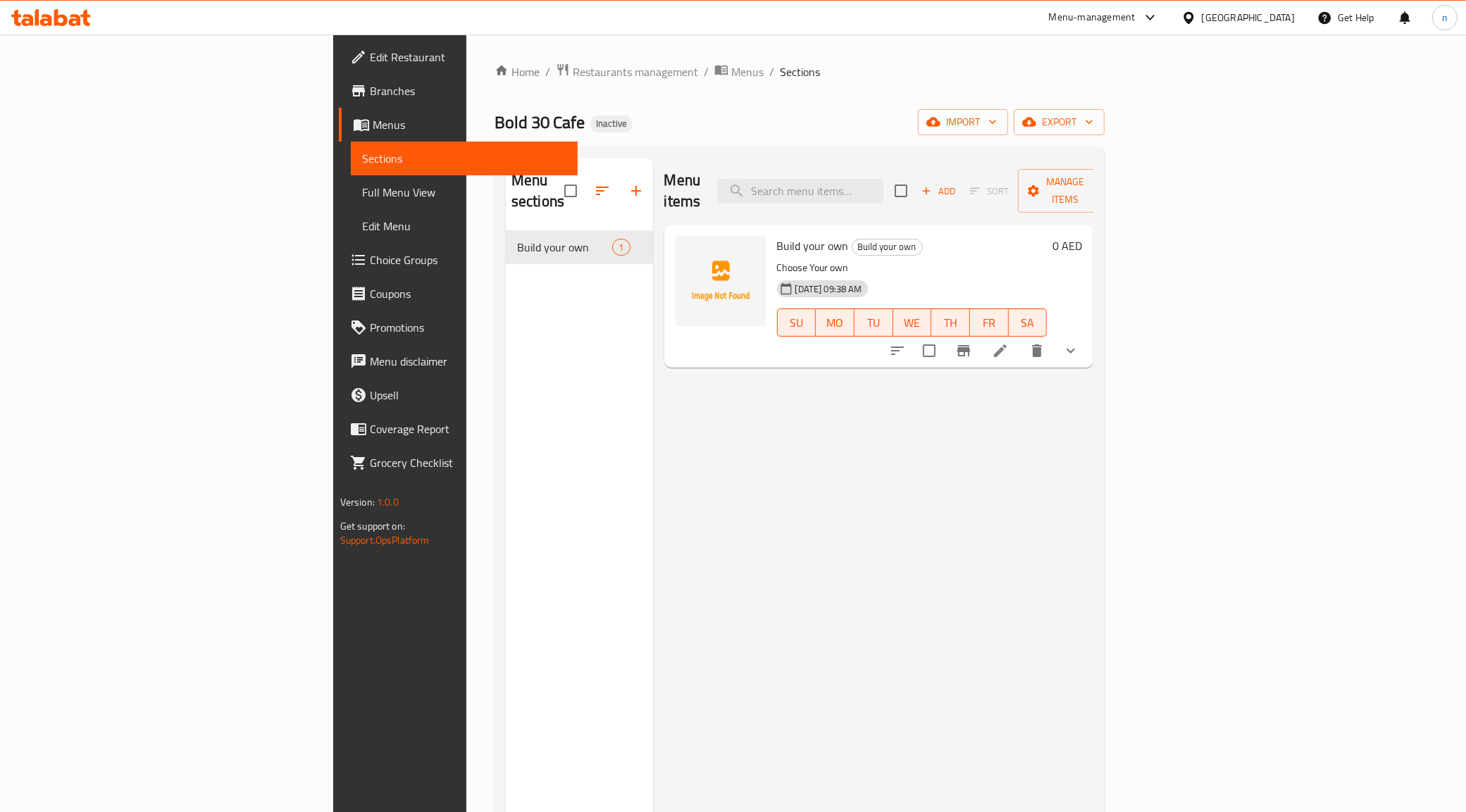
click at [362, 189] on span "Full Menu View" at bounding box center [465, 192] width 205 height 17
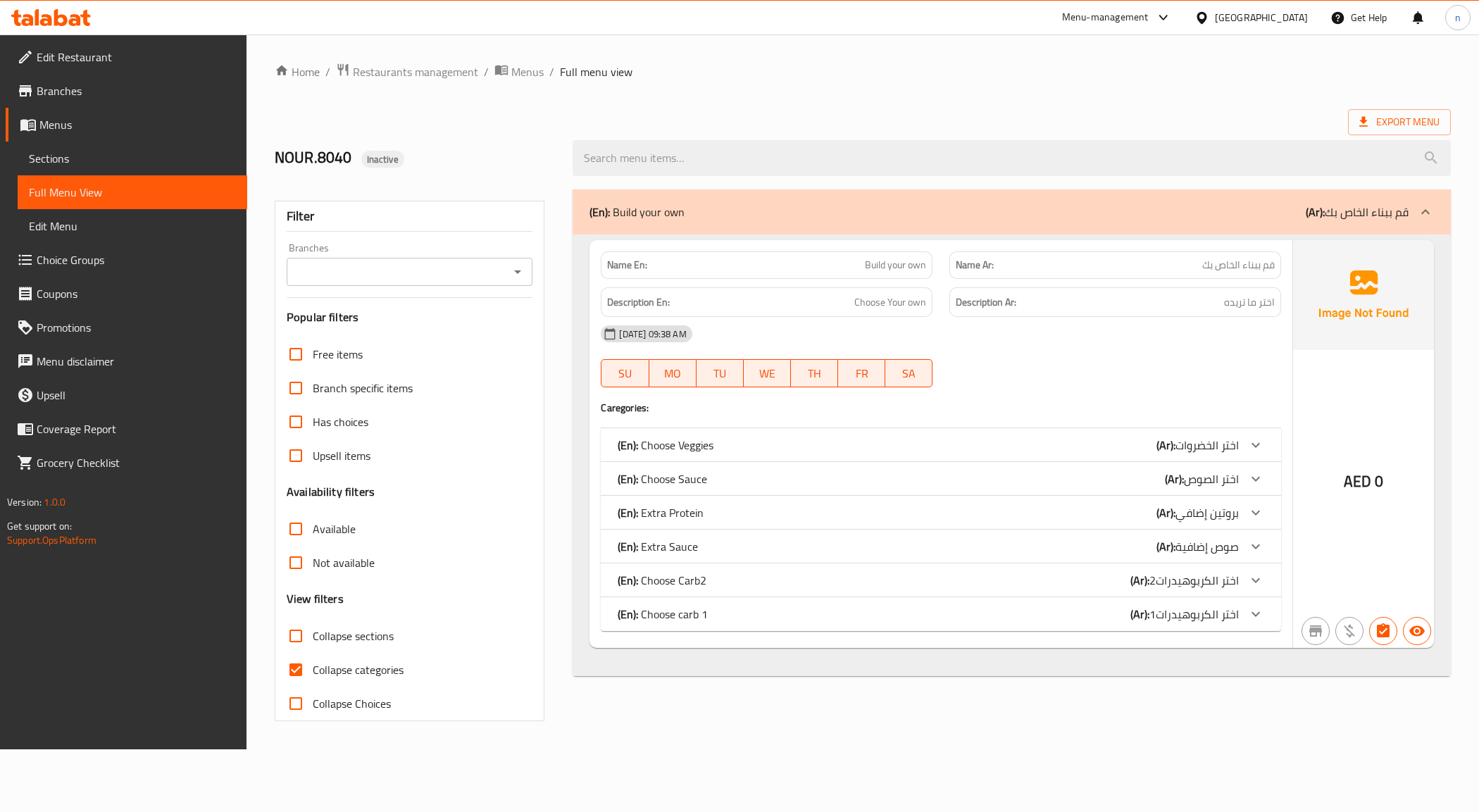
click at [343, 661] on span "Collapse categories" at bounding box center [357, 669] width 91 height 17
click at [313, 660] on input "Collapse categories" at bounding box center [295, 669] width 34 height 34
checkbox input "false"
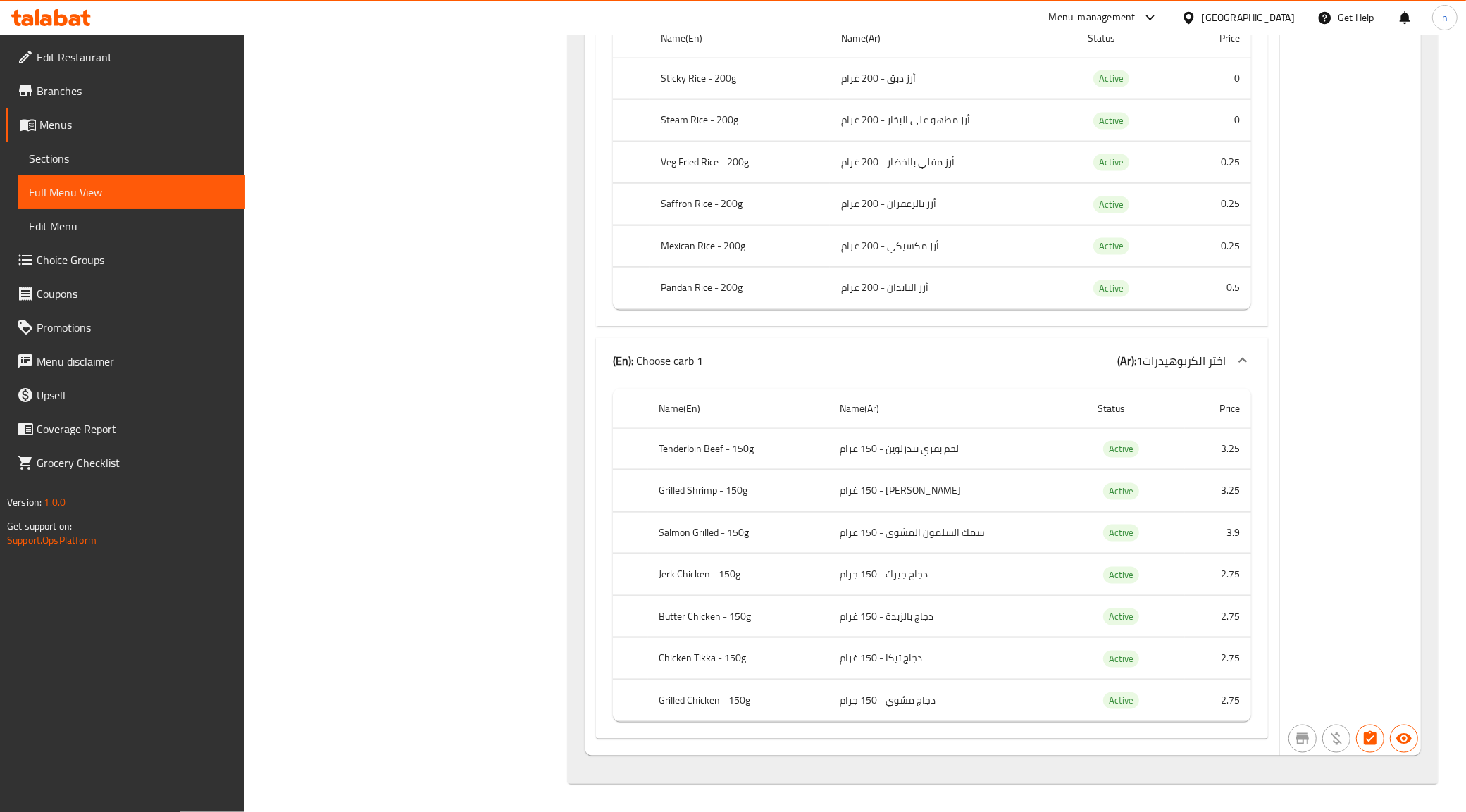
scroll to position [2139, 0]
